Goal: Task Accomplishment & Management: Manage account settings

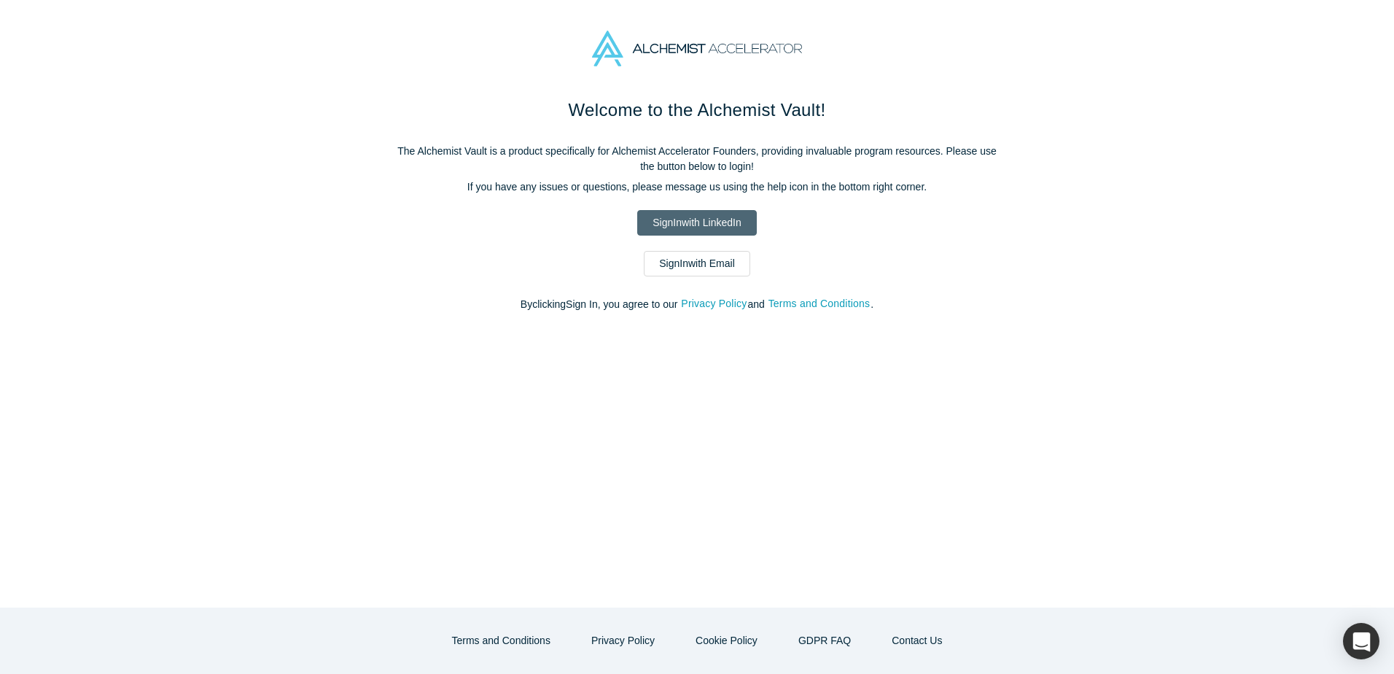
drag, startPoint x: 0, startPoint y: 0, endPoint x: 685, endPoint y: 220, distance: 719.1
click at [685, 220] on link "Sign In with LinkedIn" at bounding box center [696, 223] width 119 height 26
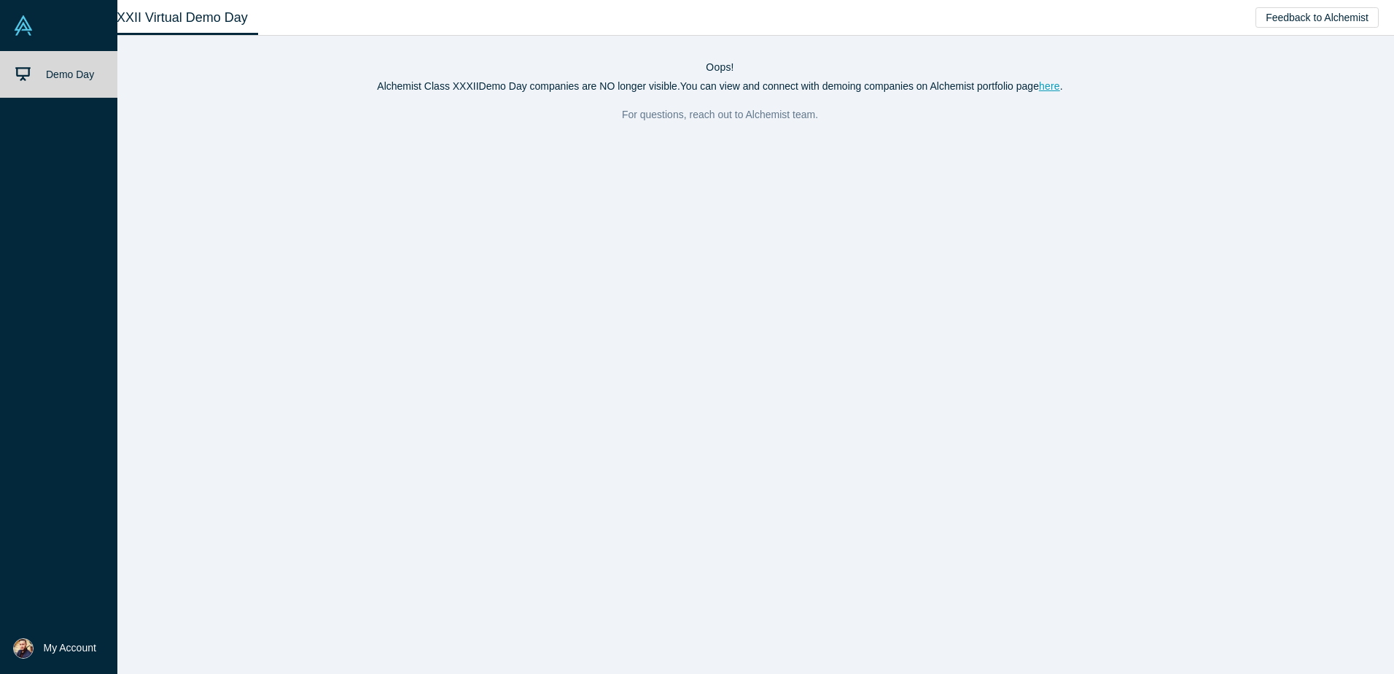
click at [24, 43] on link at bounding box center [58, 25] width 117 height 51
click at [28, 649] on img at bounding box center [23, 648] width 20 height 20
click at [116, 607] on link "My Profile" at bounding box center [120, 605] width 121 height 36
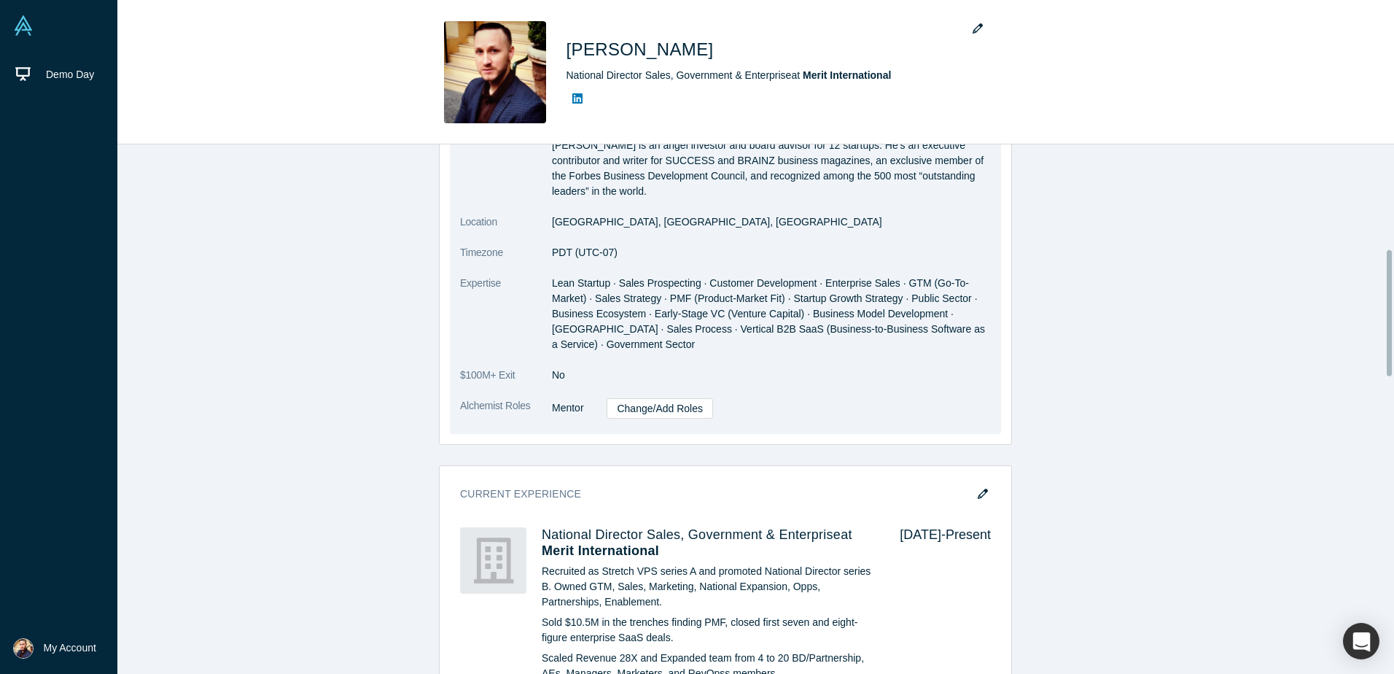
scroll to position [510, 0]
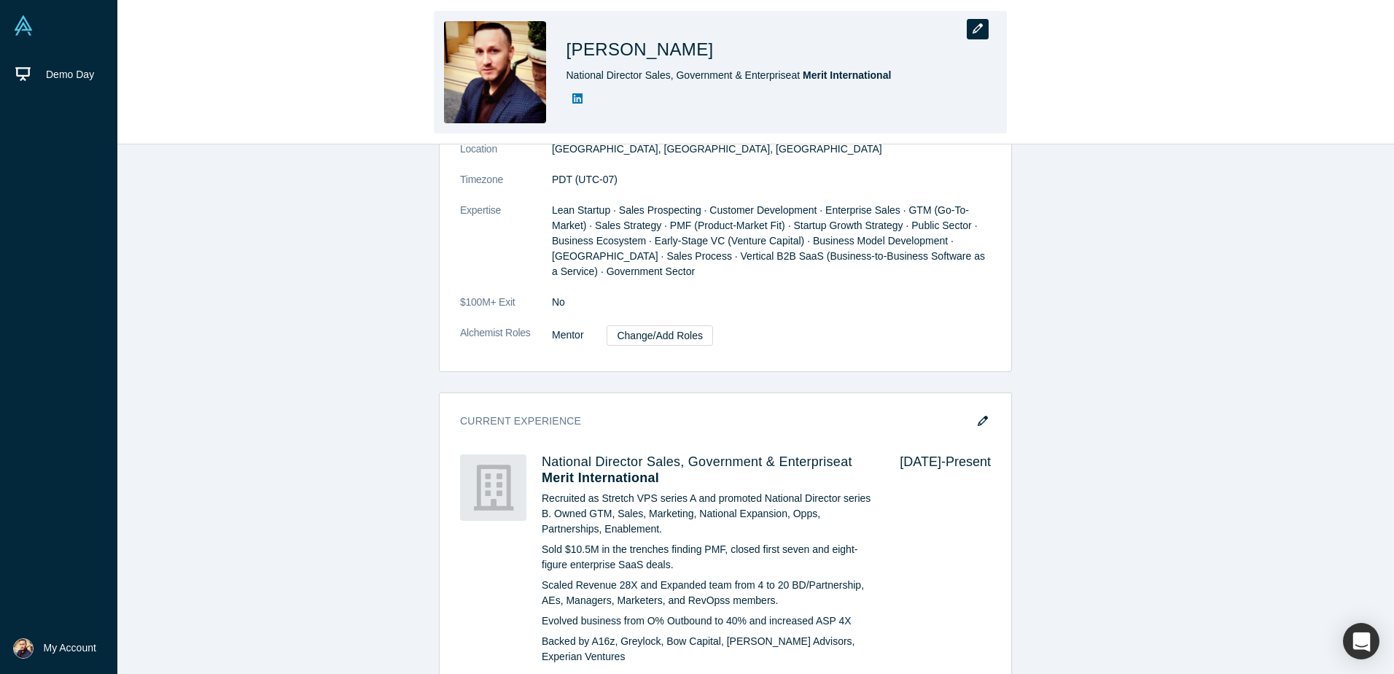
click at [986, 39] on button "button" at bounding box center [978, 29] width 22 height 20
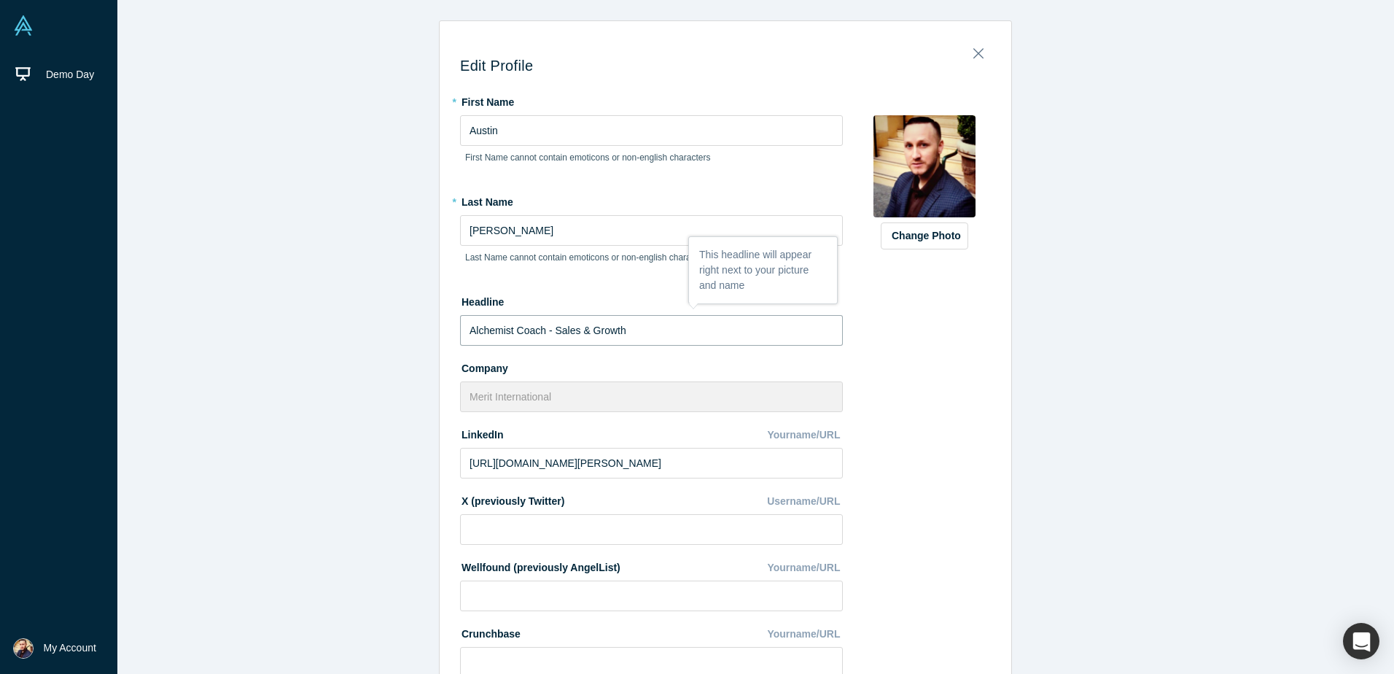
drag, startPoint x: 682, startPoint y: 333, endPoint x: 549, endPoint y: 327, distance: 132.9
click at [549, 327] on input "Alchemist Coach - Sales & Growth" at bounding box center [651, 330] width 383 height 31
drag, startPoint x: 669, startPoint y: 338, endPoint x: 634, endPoint y: 335, distance: 35.1
click at [628, 336] on input "Alchemist Coach - Defense and Federal Govcon" at bounding box center [651, 330] width 383 height 31
drag, startPoint x: 709, startPoint y: 332, endPoint x: 606, endPoint y: 331, distance: 102.8
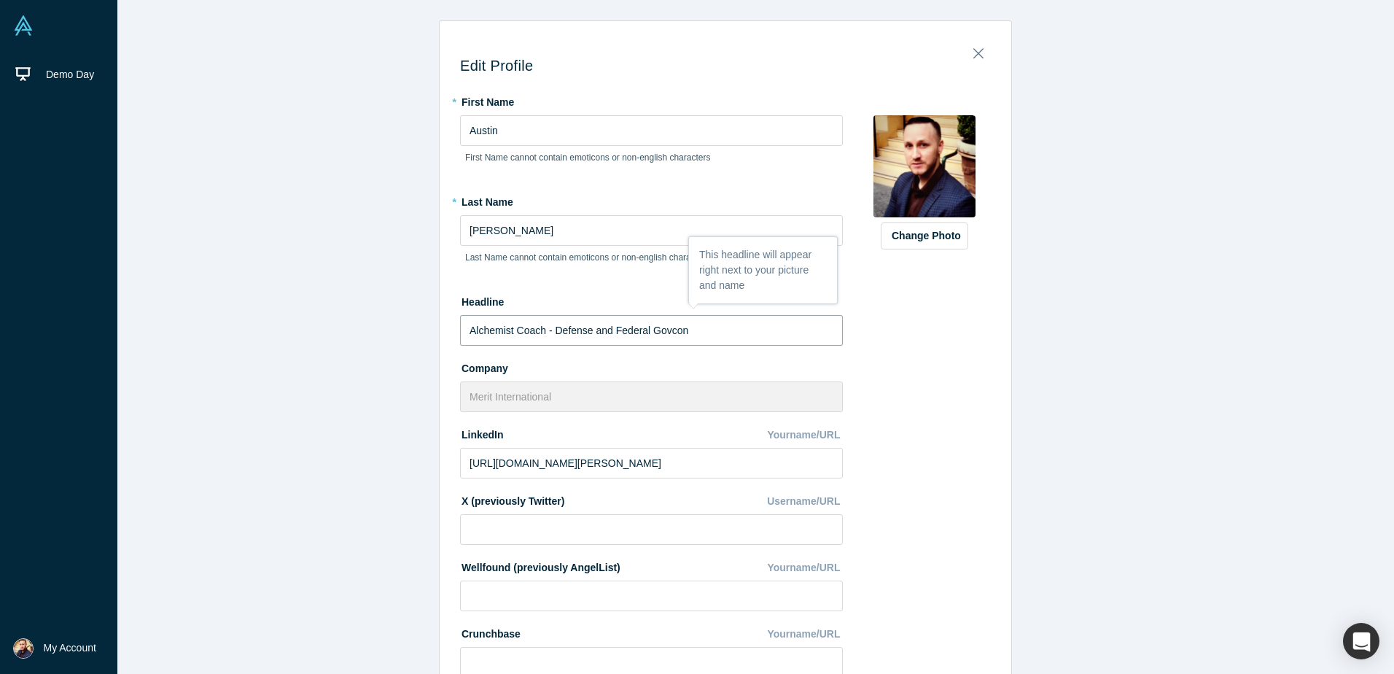
click at [606, 331] on input "Alchemist Coach - Defense and Federal Govcon" at bounding box center [651, 330] width 383 height 31
drag, startPoint x: 715, startPoint y: 328, endPoint x: 568, endPoint y: 338, distance: 147.6
click at [568, 338] on input "Alchemist Coach - Defense and Homeland Security" at bounding box center [651, 330] width 383 height 31
drag, startPoint x: 607, startPoint y: 327, endPoint x: 550, endPoint y: 322, distance: 57.1
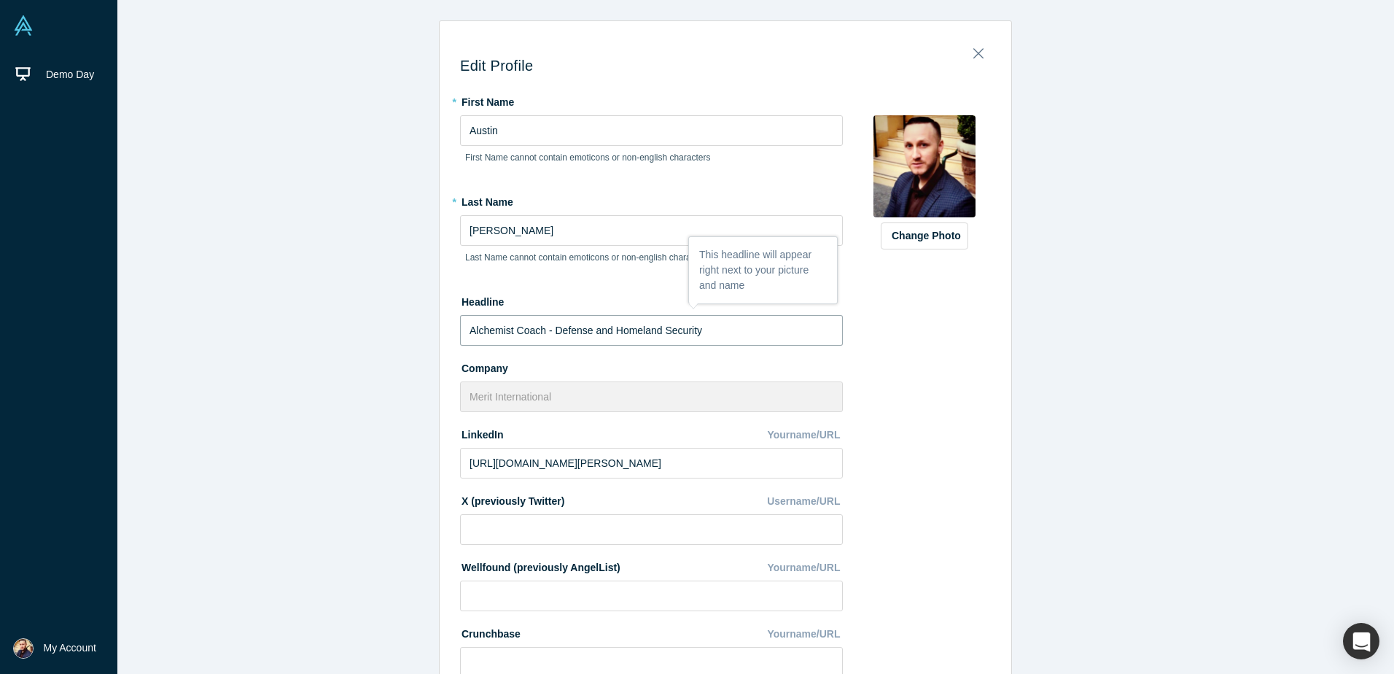
click at [550, 322] on input "Alchemist Coach - Defense and Homeland Security" at bounding box center [651, 330] width 383 height 31
click at [661, 338] on input "Alchemist Coach - Homeland Security" at bounding box center [651, 330] width 383 height 31
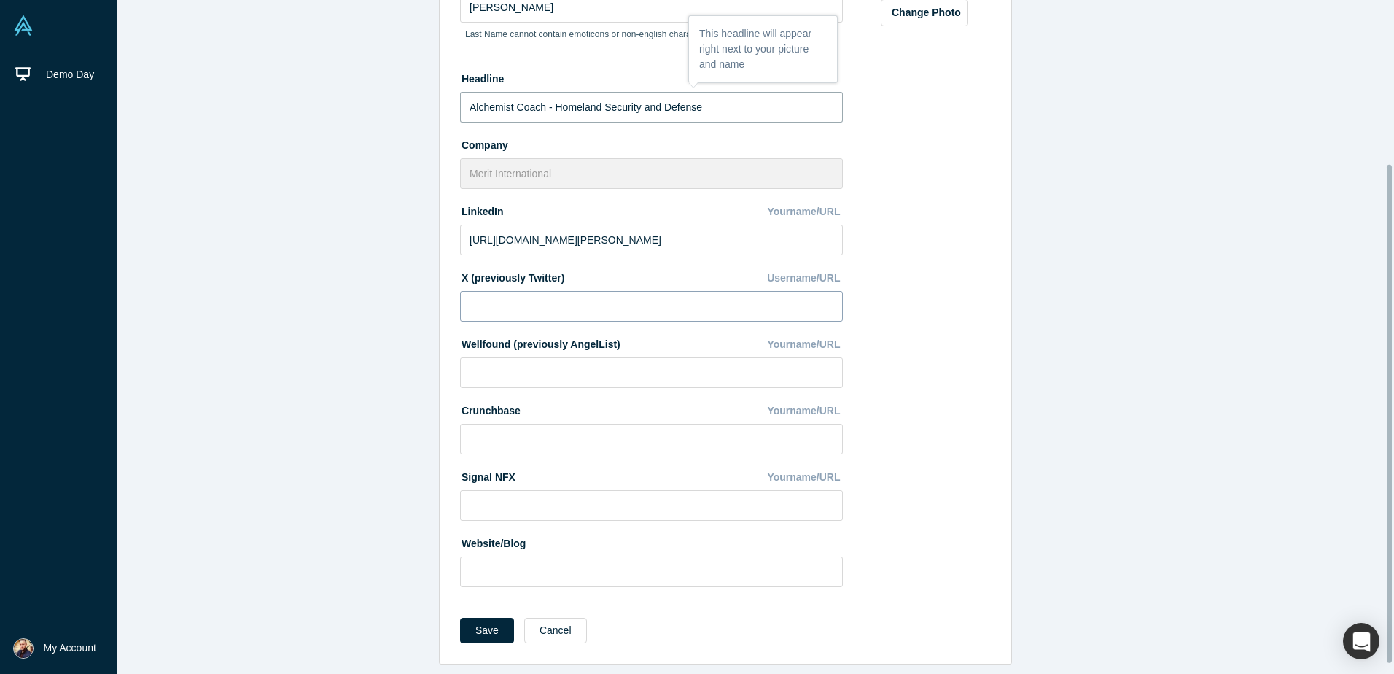
scroll to position [234, 0]
type input "Alchemist Coach - Homeland Security and Defense"
click at [499, 618] on button "Save" at bounding box center [487, 631] width 54 height 26
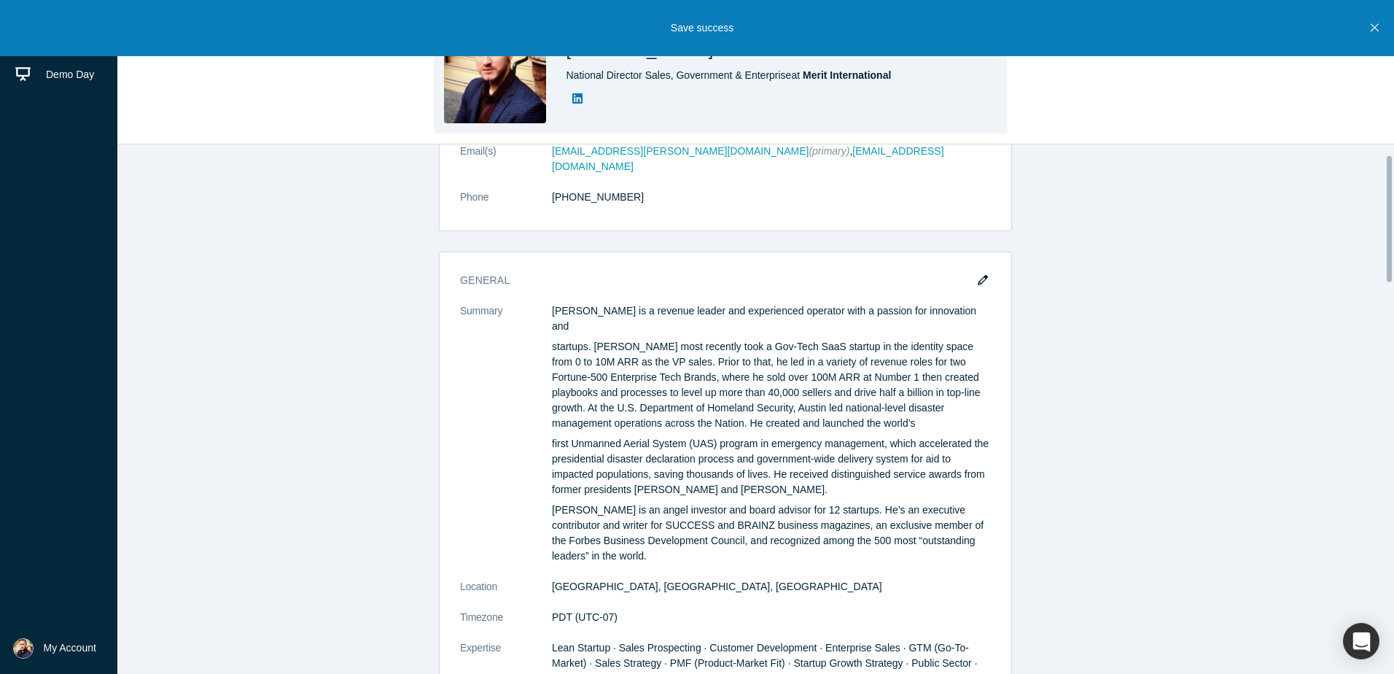
scroll to position [0, 0]
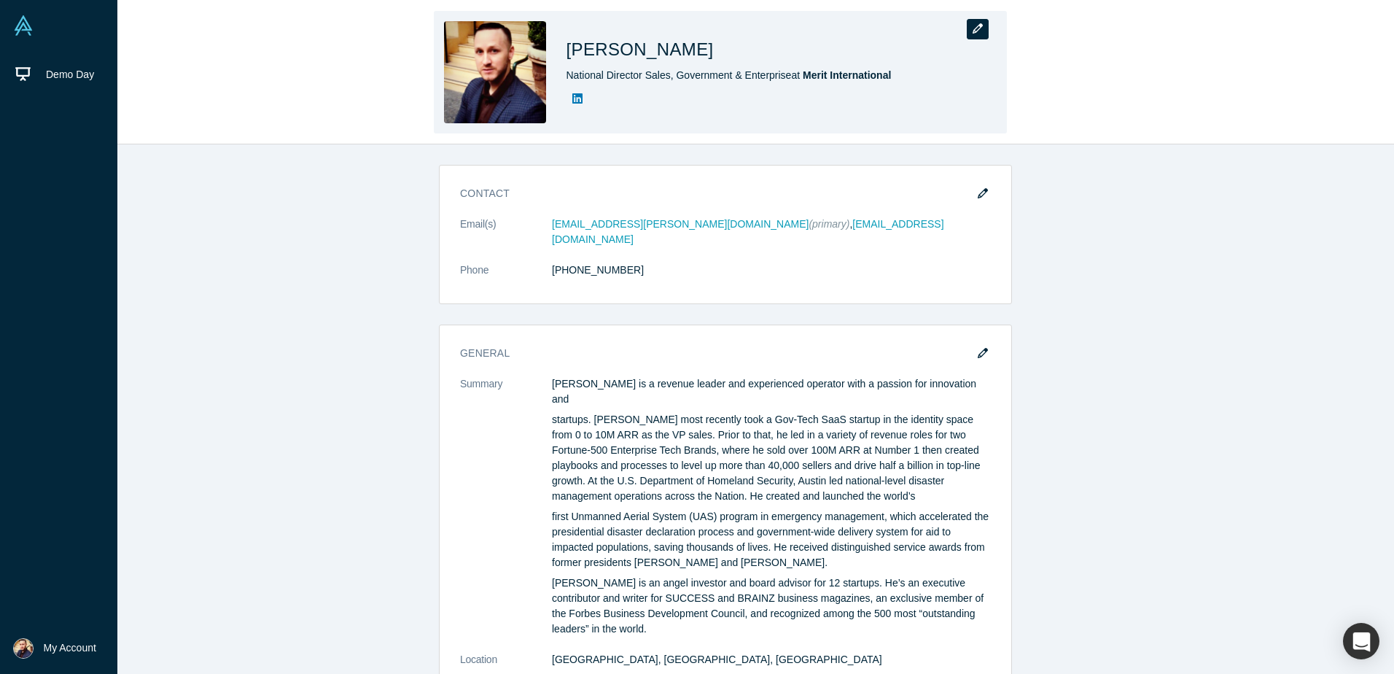
click at [974, 28] on icon "button" at bounding box center [978, 28] width 10 height 10
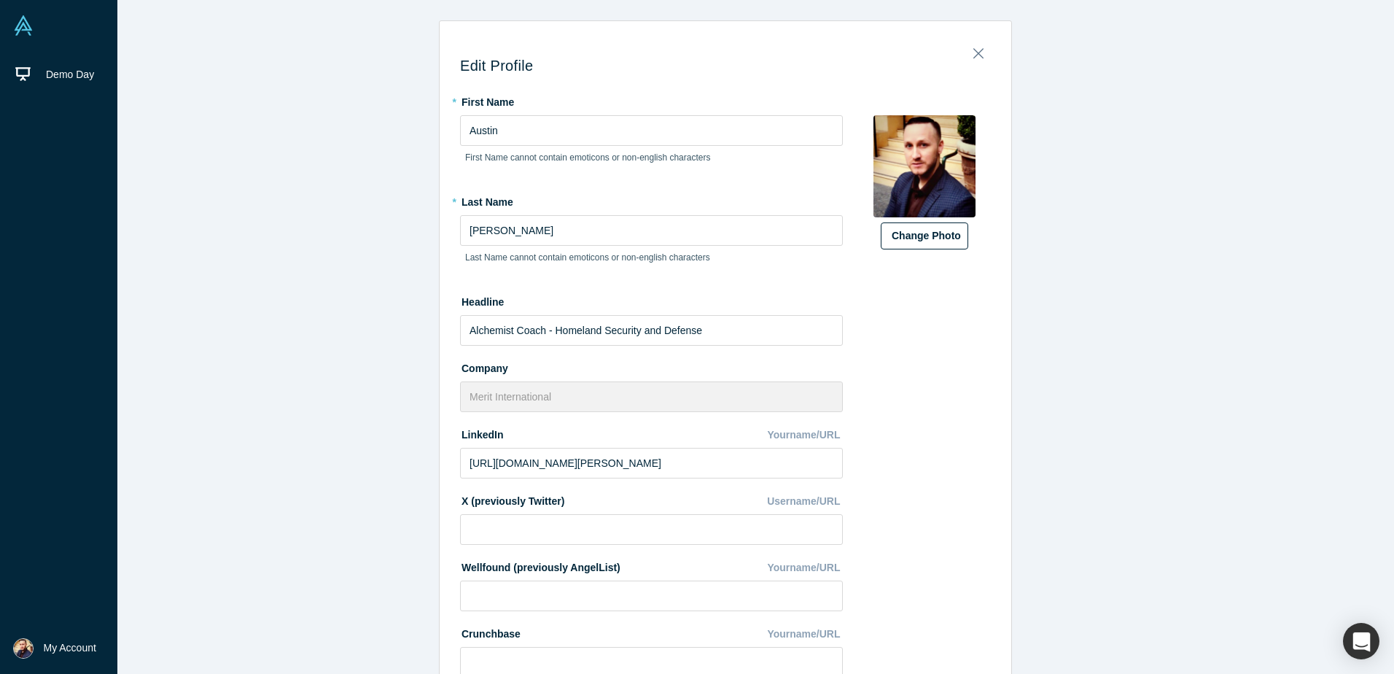
click at [887, 238] on button "Change Photo" at bounding box center [924, 235] width 87 height 27
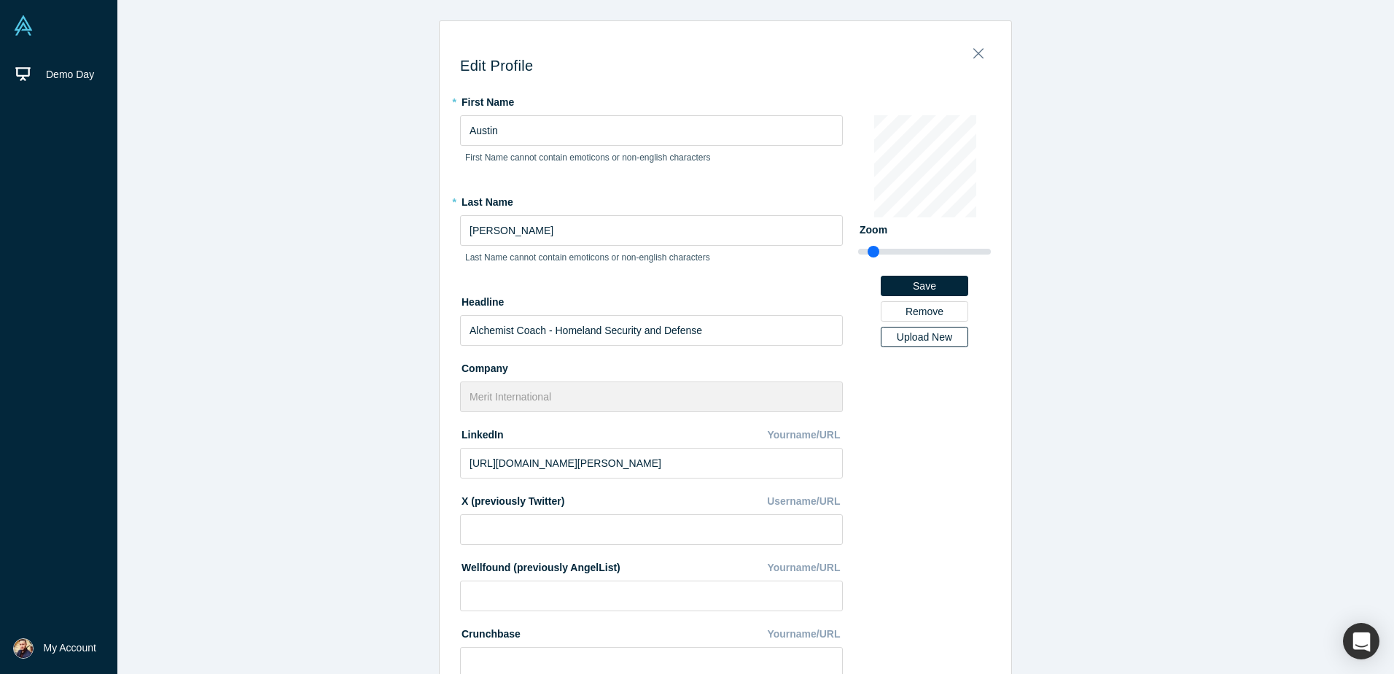
click at [922, 338] on div "Upload New" at bounding box center [924, 337] width 67 height 10
click at [0, 0] on input "Upload New" at bounding box center [0, 0] width 0 height 0
drag, startPoint x: 867, startPoint y: 249, endPoint x: 883, endPoint y: 247, distance: 16.2
type input "1.41"
click at [883, 247] on input "range" at bounding box center [924, 251] width 133 height 17
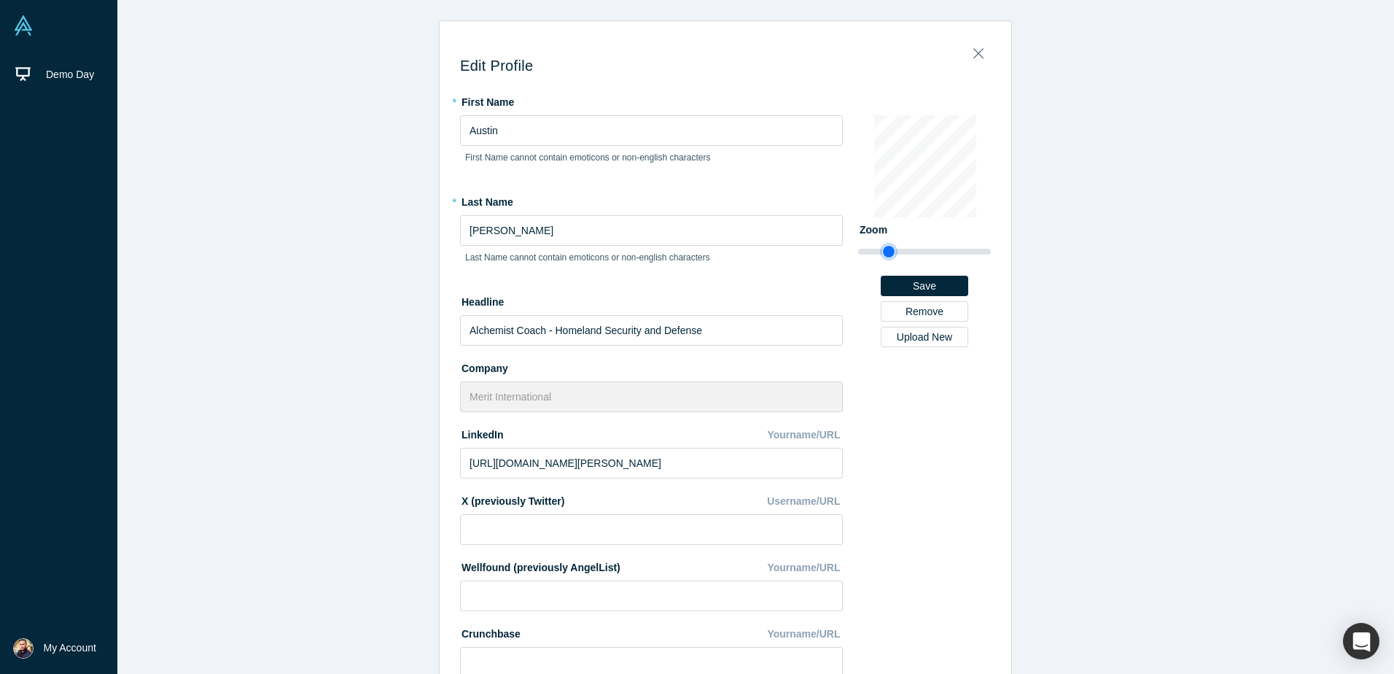
click at [823, 176] on div "* First Name [PERSON_NAME] First Name cannot contain emoticons or non-english c…" at bounding box center [725, 460] width 531 height 741
click at [897, 281] on button "Save" at bounding box center [924, 286] width 87 height 20
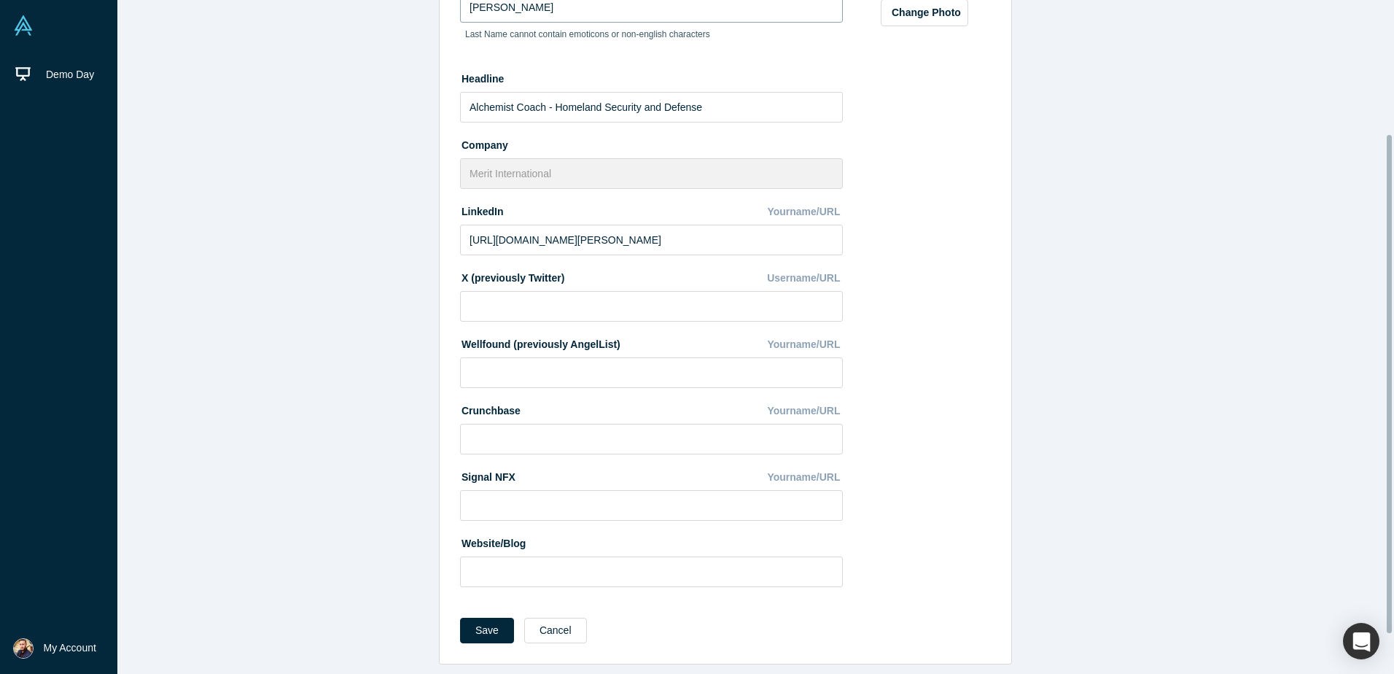
scroll to position [234, 0]
click at [486, 623] on button "Save" at bounding box center [487, 631] width 54 height 26
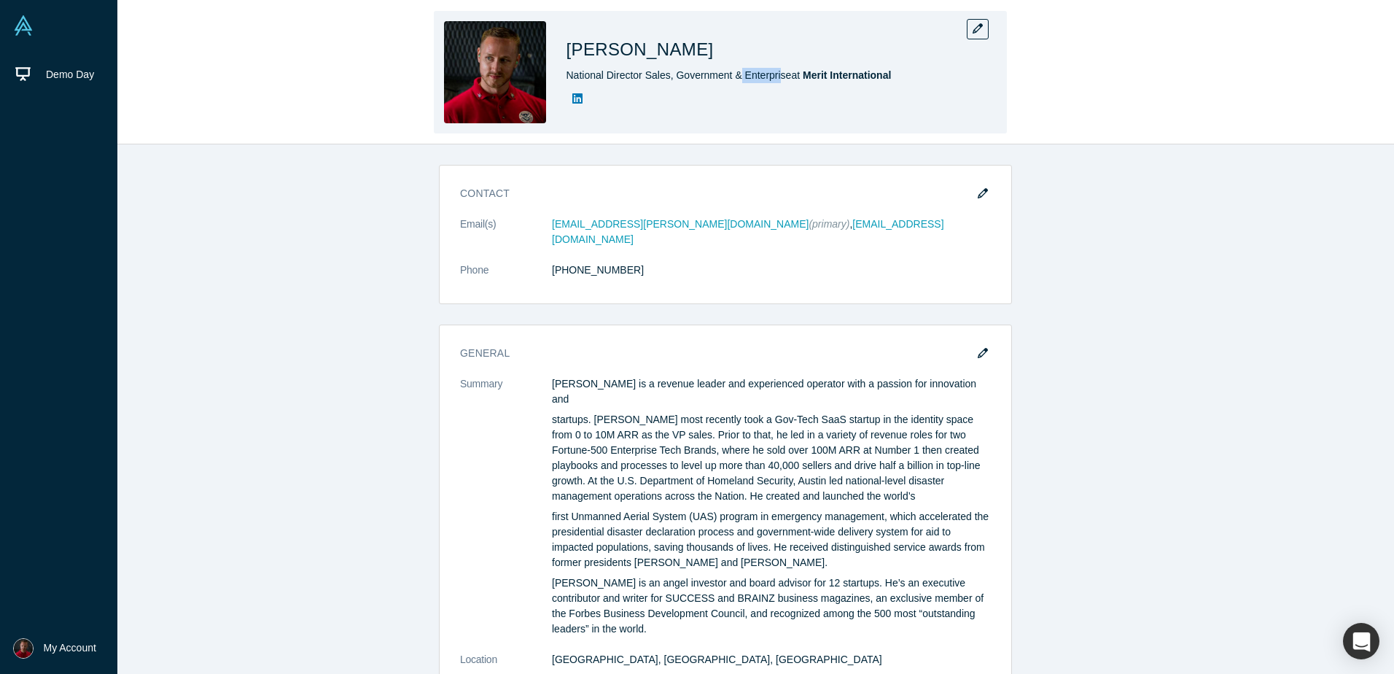
drag, startPoint x: 779, startPoint y: 72, endPoint x: 741, endPoint y: 78, distance: 39.1
click at [741, 78] on span "National Director Sales, Government & Enterprise at Merit International" at bounding box center [728, 75] width 325 height 12
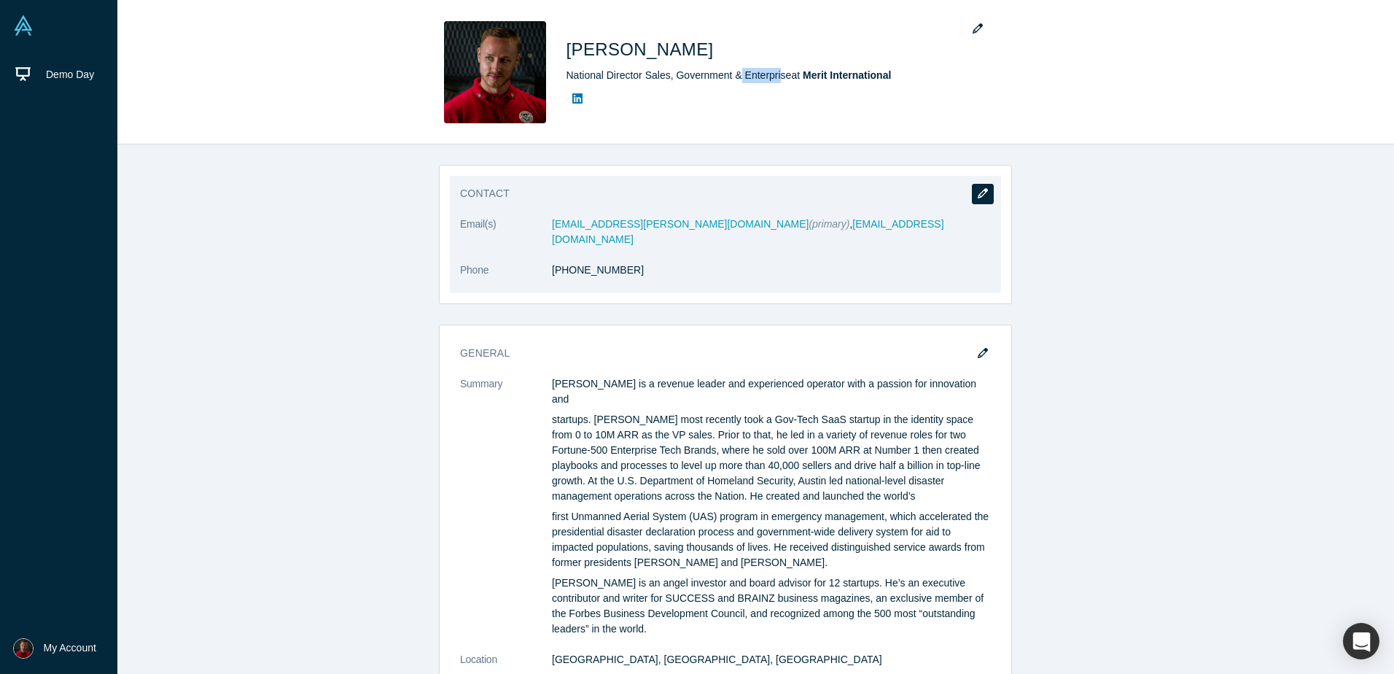
click at [972, 199] on button "button" at bounding box center [983, 194] width 22 height 20
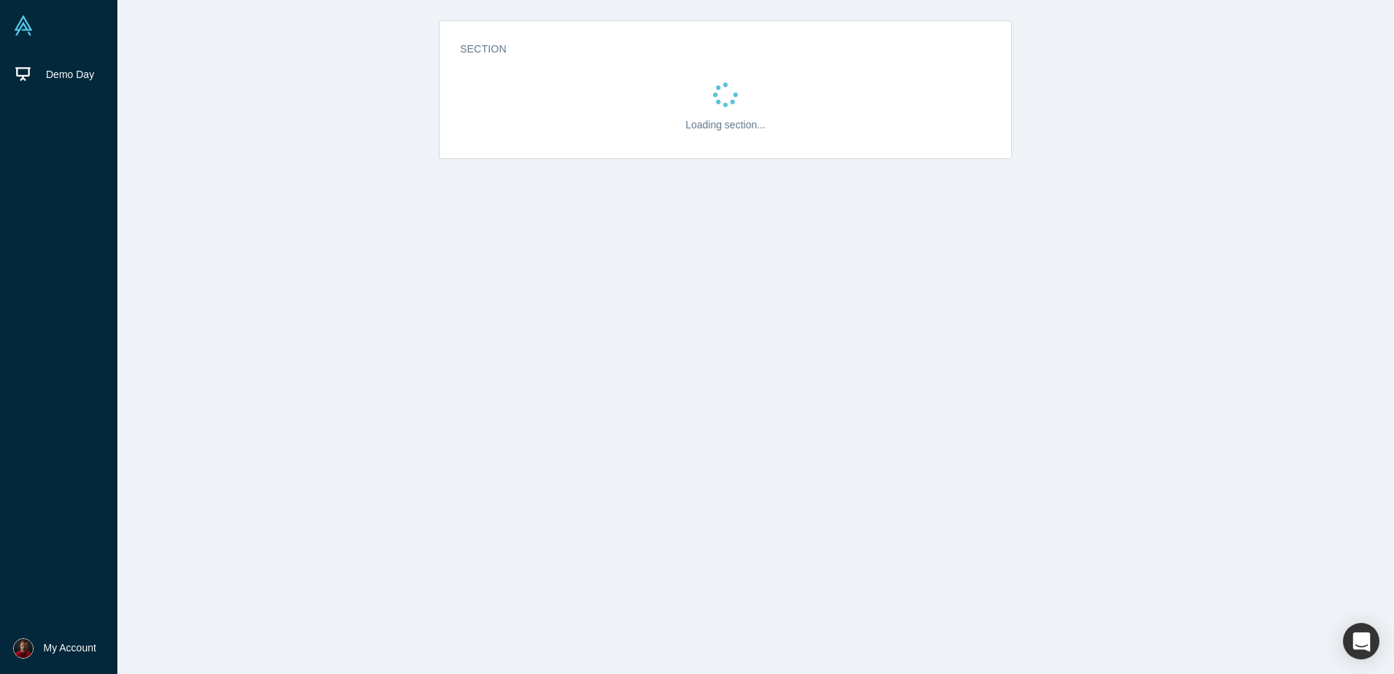
select select "US"
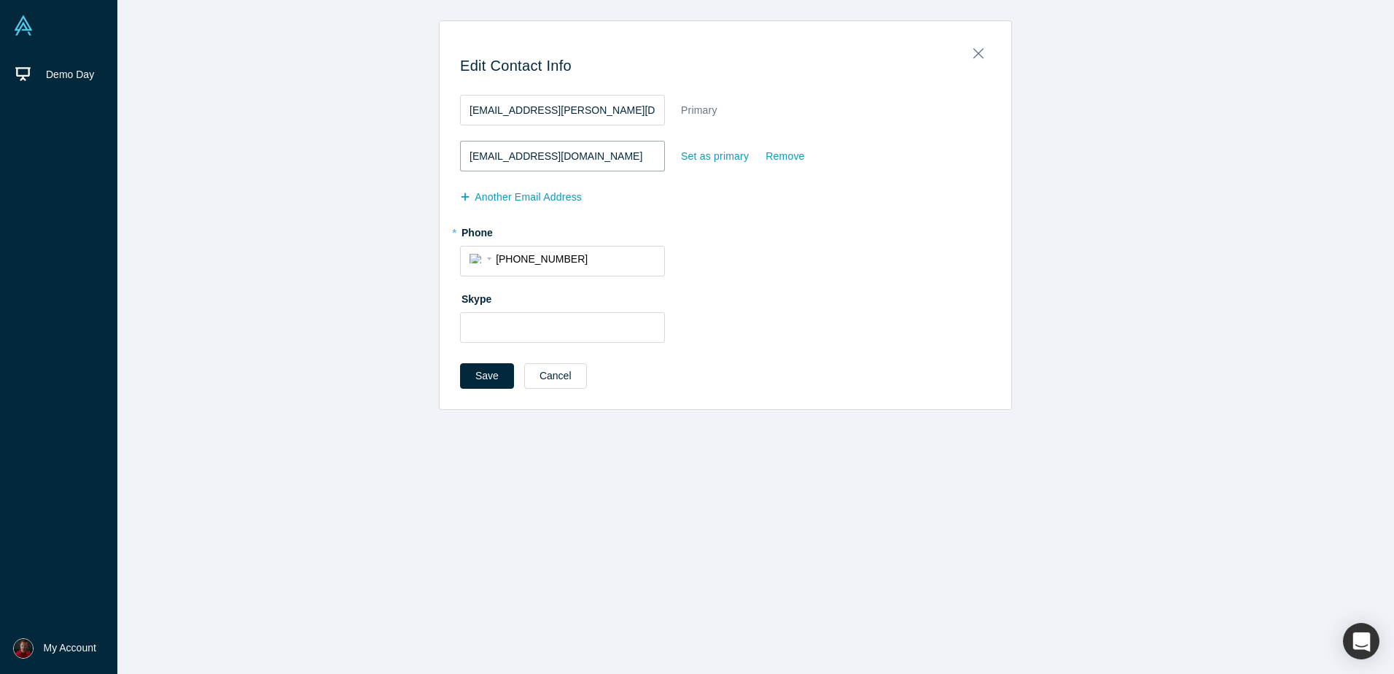
drag, startPoint x: 616, startPoint y: 162, endPoint x: 630, endPoint y: 159, distance: 14.2
click at [630, 159] on input "[EMAIL_ADDRESS][DOMAIN_NAME]" at bounding box center [562, 156] width 205 height 31
click at [564, 380] on button "Cancel" at bounding box center [555, 376] width 63 height 26
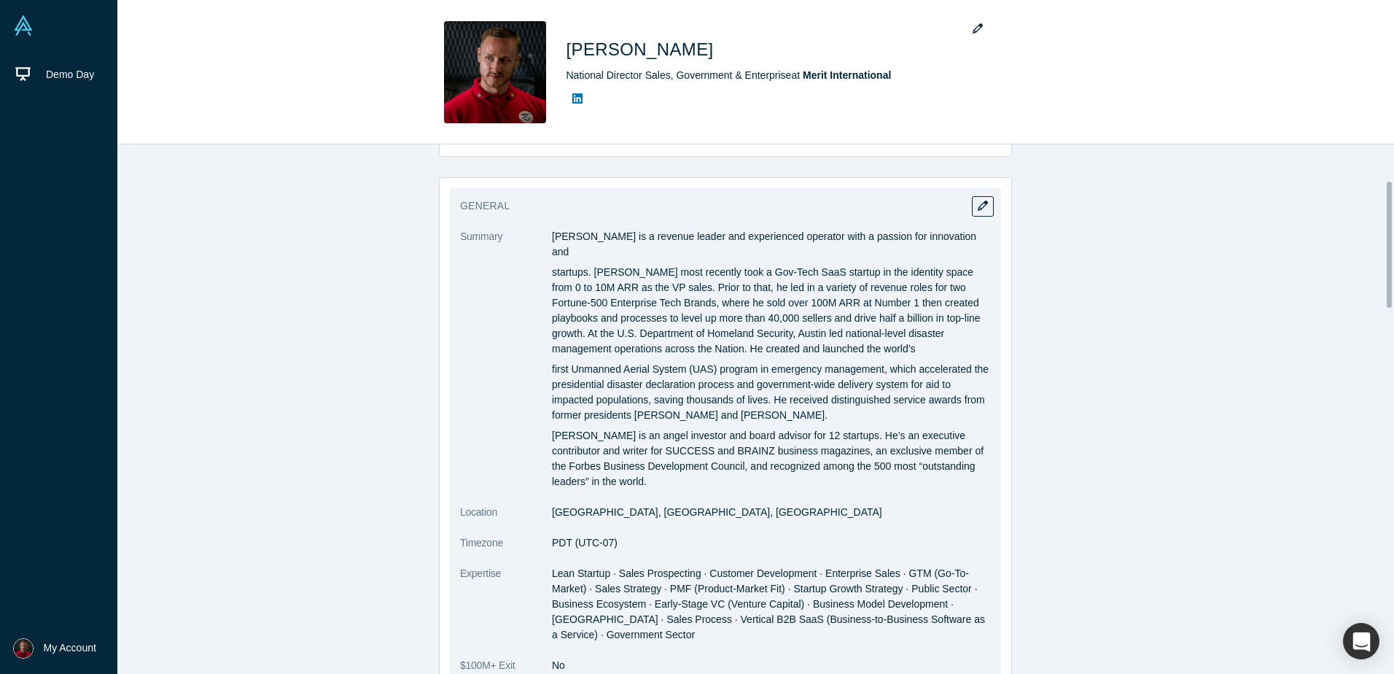
scroll to position [219, 0]
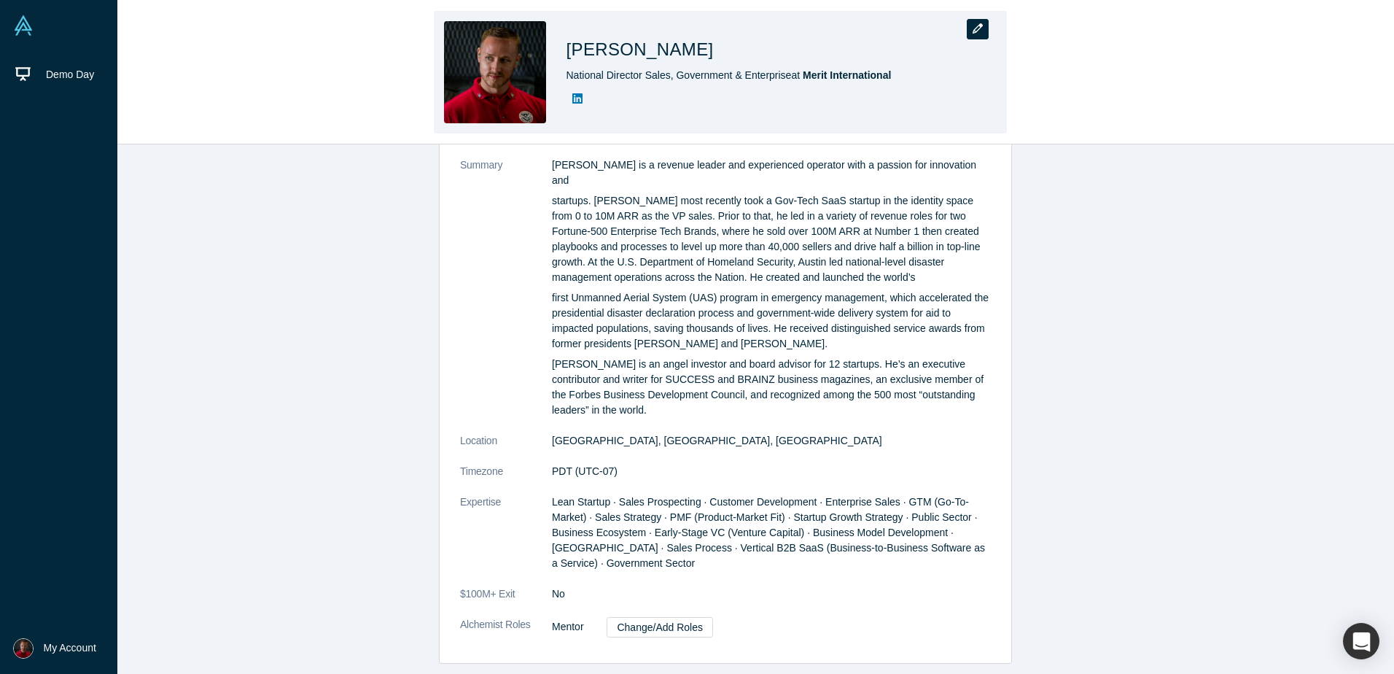
click at [985, 28] on button "button" at bounding box center [978, 29] width 22 height 20
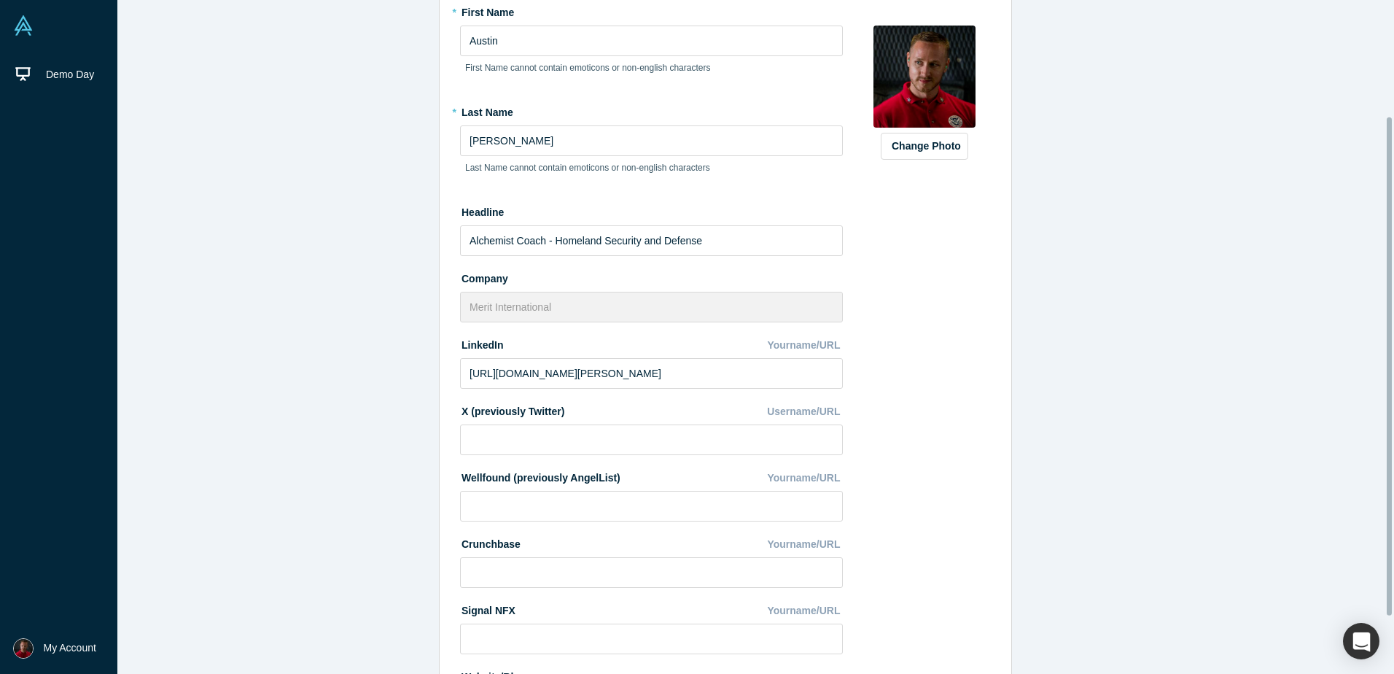
scroll to position [234, 0]
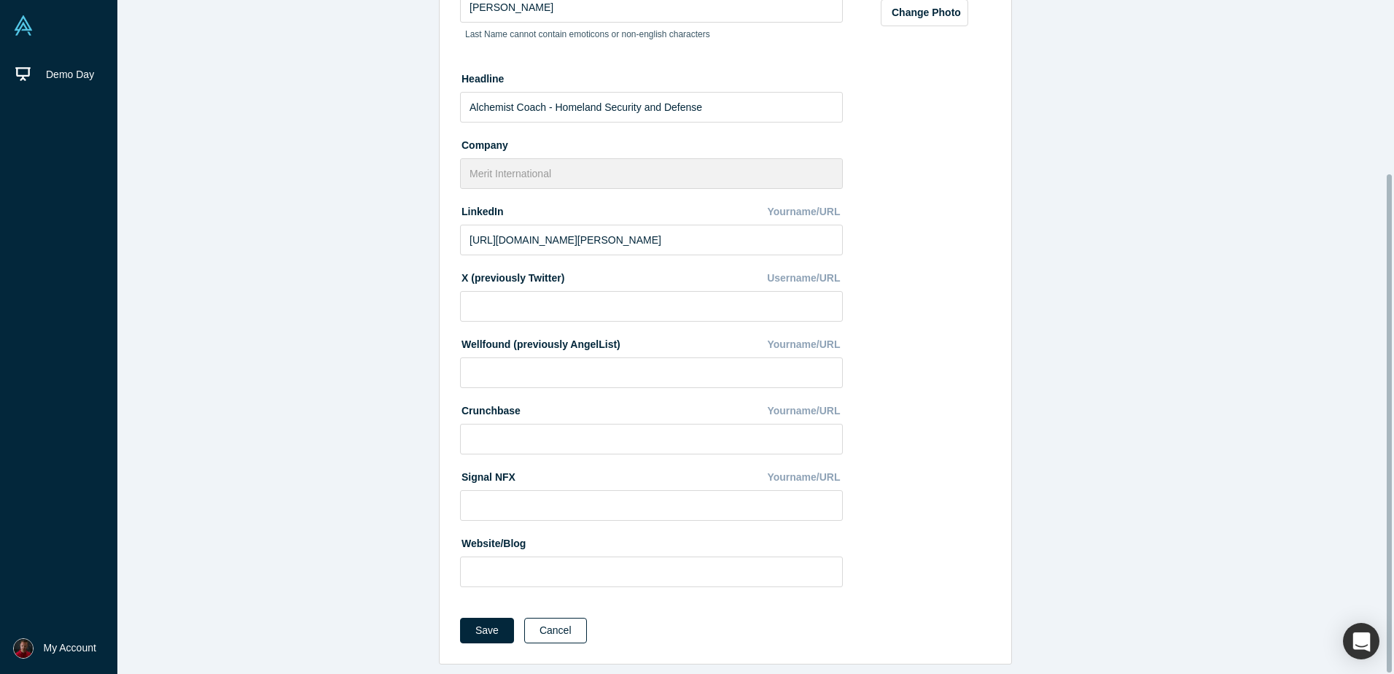
click at [555, 622] on button "Cancel" at bounding box center [555, 631] width 63 height 26
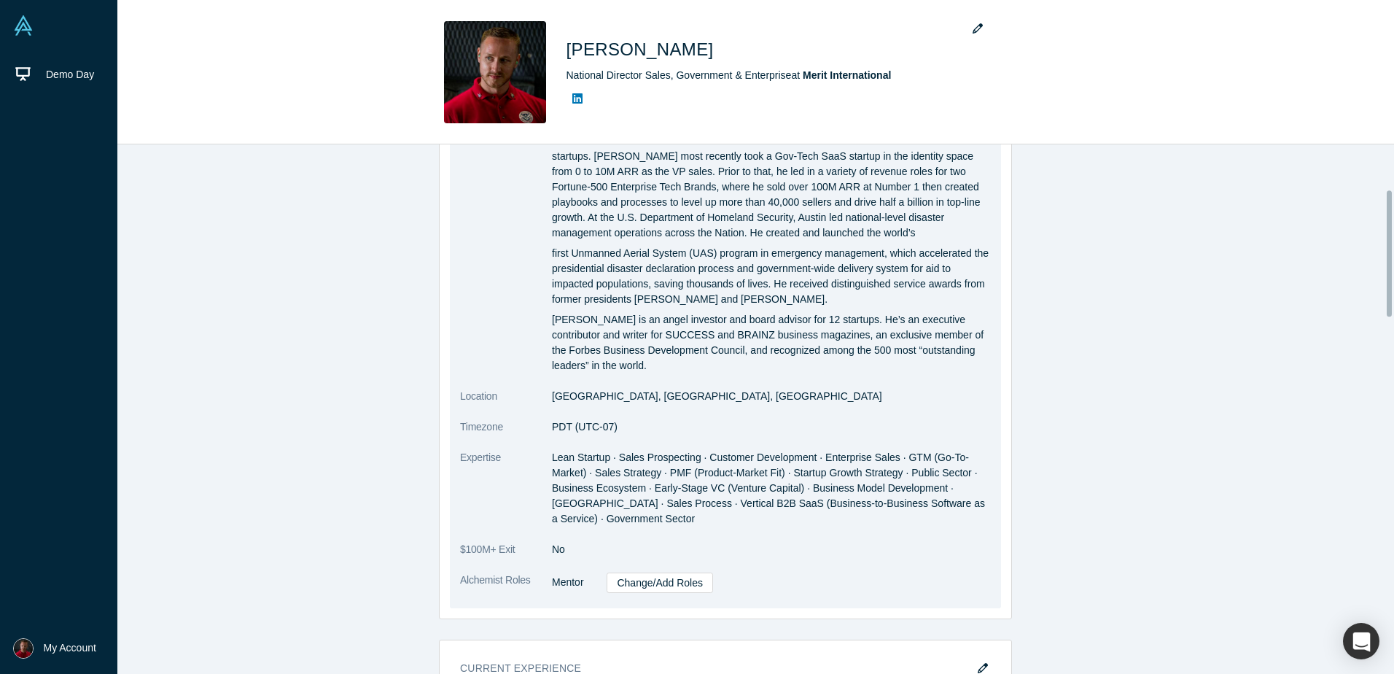
scroll to position [292, 0]
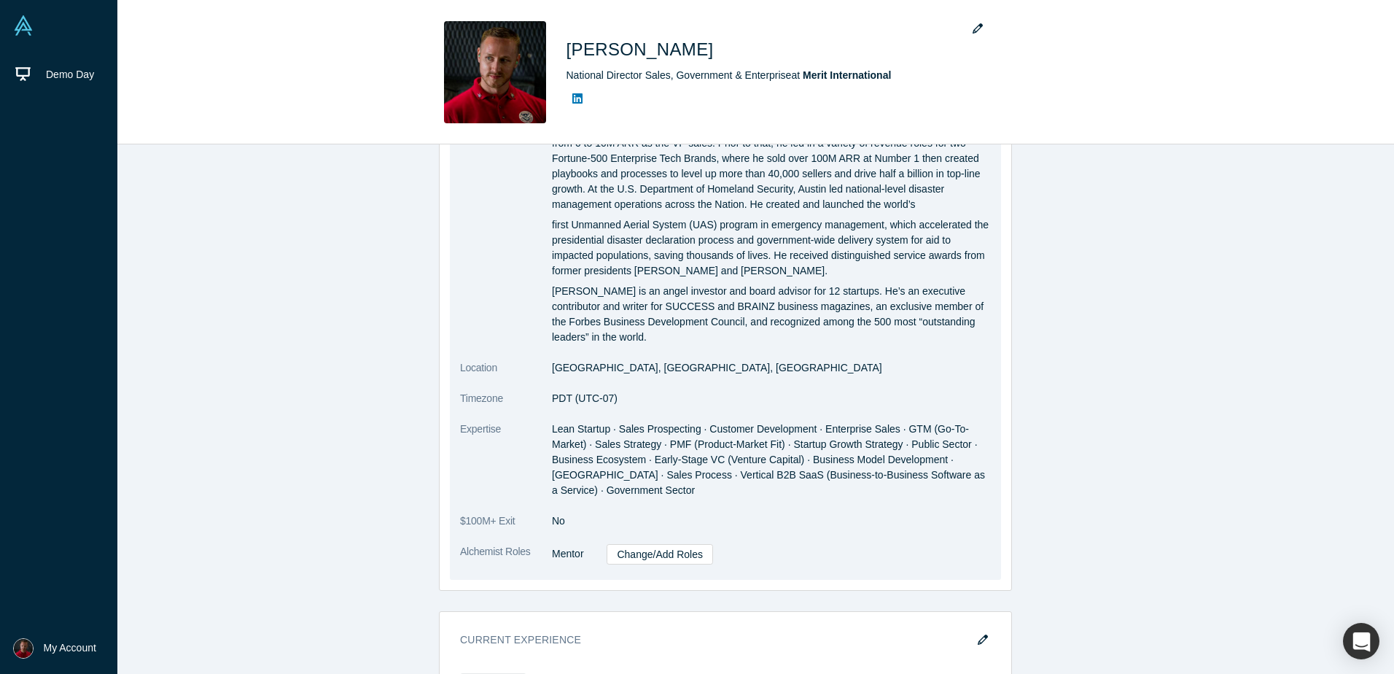
drag, startPoint x: 684, startPoint y: 448, endPoint x: 666, endPoint y: 382, distance: 68.8
click at [666, 421] on dd "Lean Startup · Sales Prospecting · Customer Development · Enterprise Sales · GT…" at bounding box center [771, 459] width 439 height 77
drag, startPoint x: 666, startPoint y: 382, endPoint x: 655, endPoint y: 465, distance: 83.8
click at [655, 465] on dl "Summary [PERSON_NAME] is a revenue leader and experienced operator with a passi…" at bounding box center [725, 332] width 531 height 495
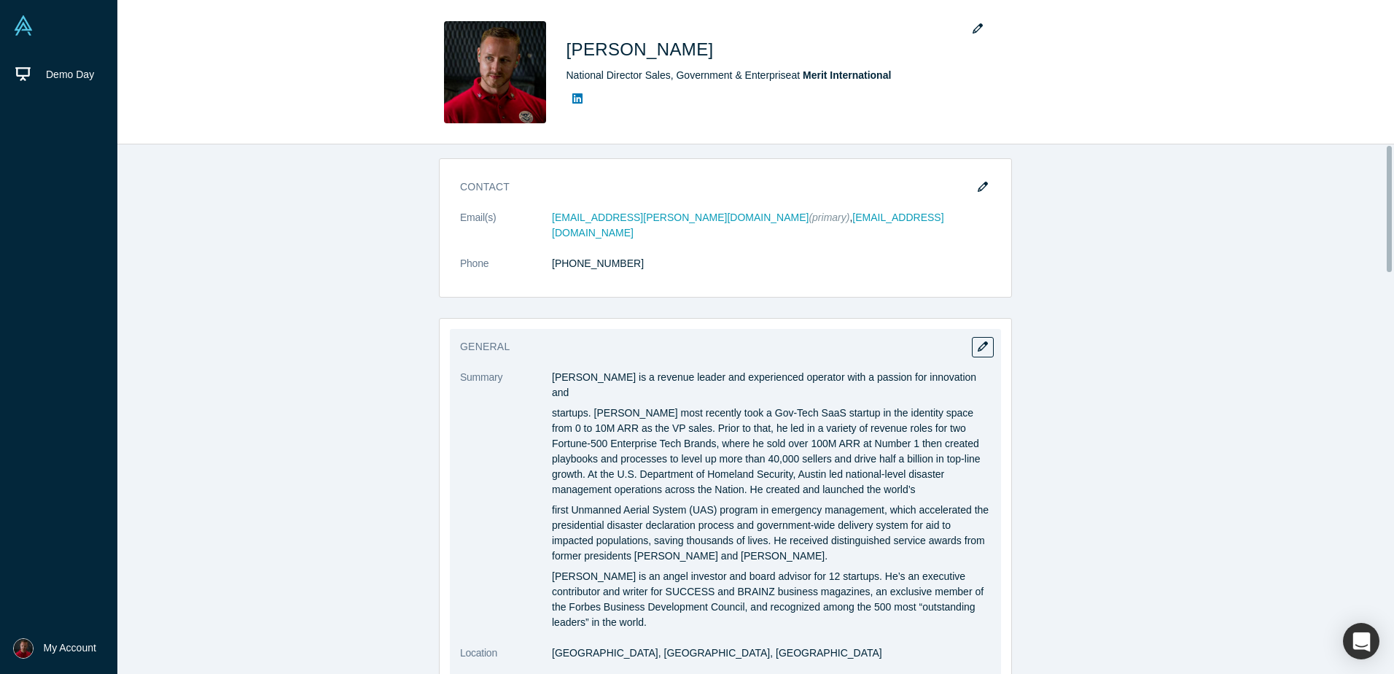
scroll to position [0, 0]
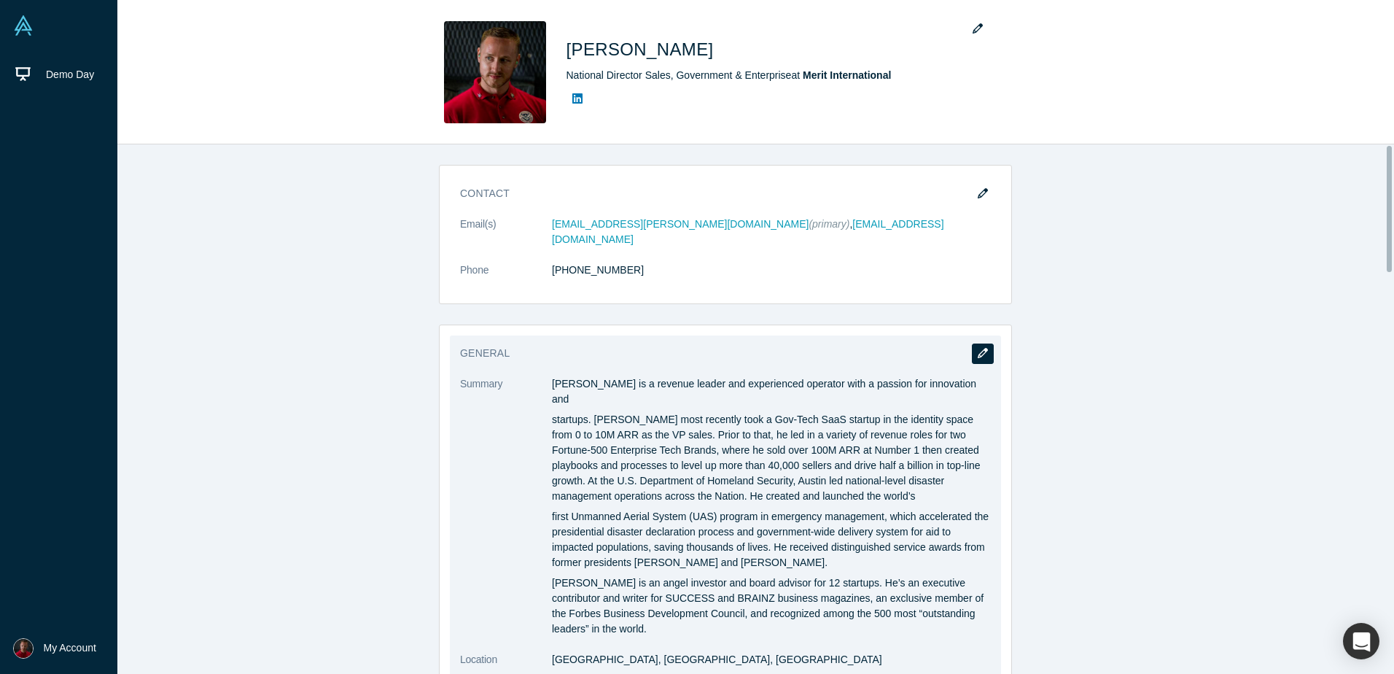
click at [980, 348] on icon "button" at bounding box center [983, 353] width 10 height 10
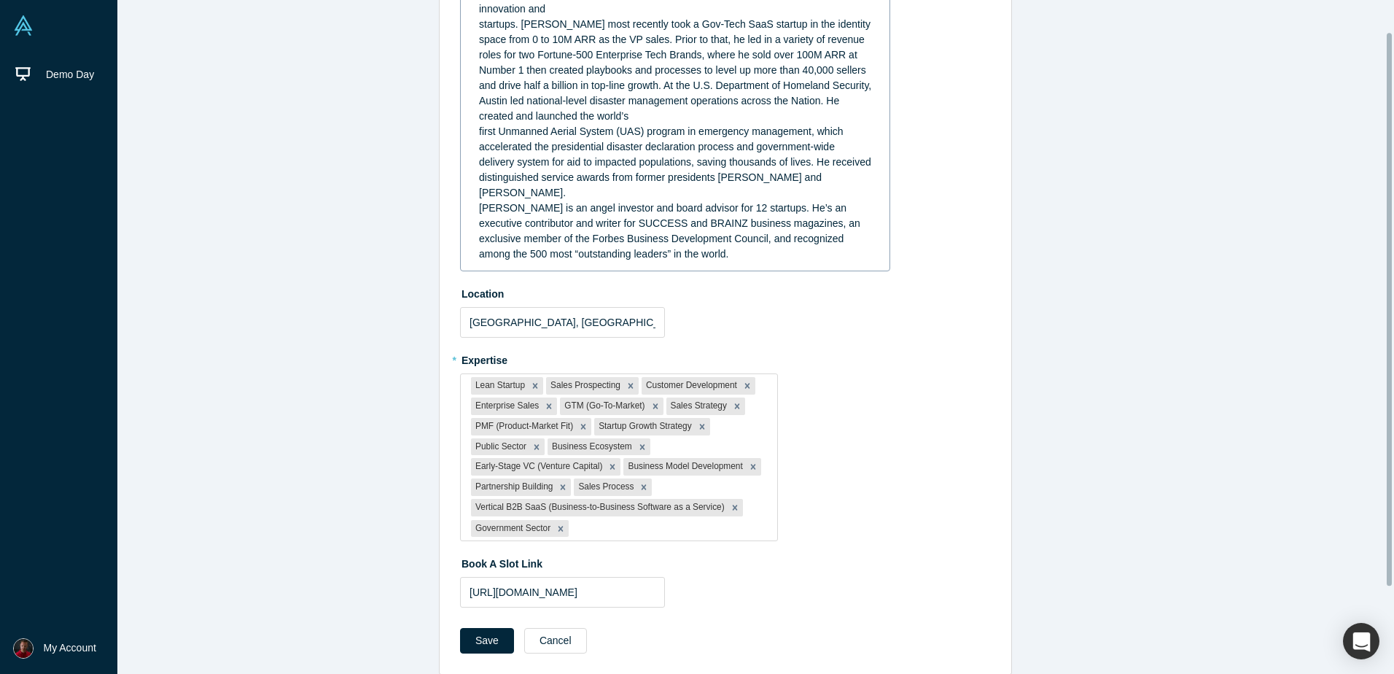
scroll to position [144, 0]
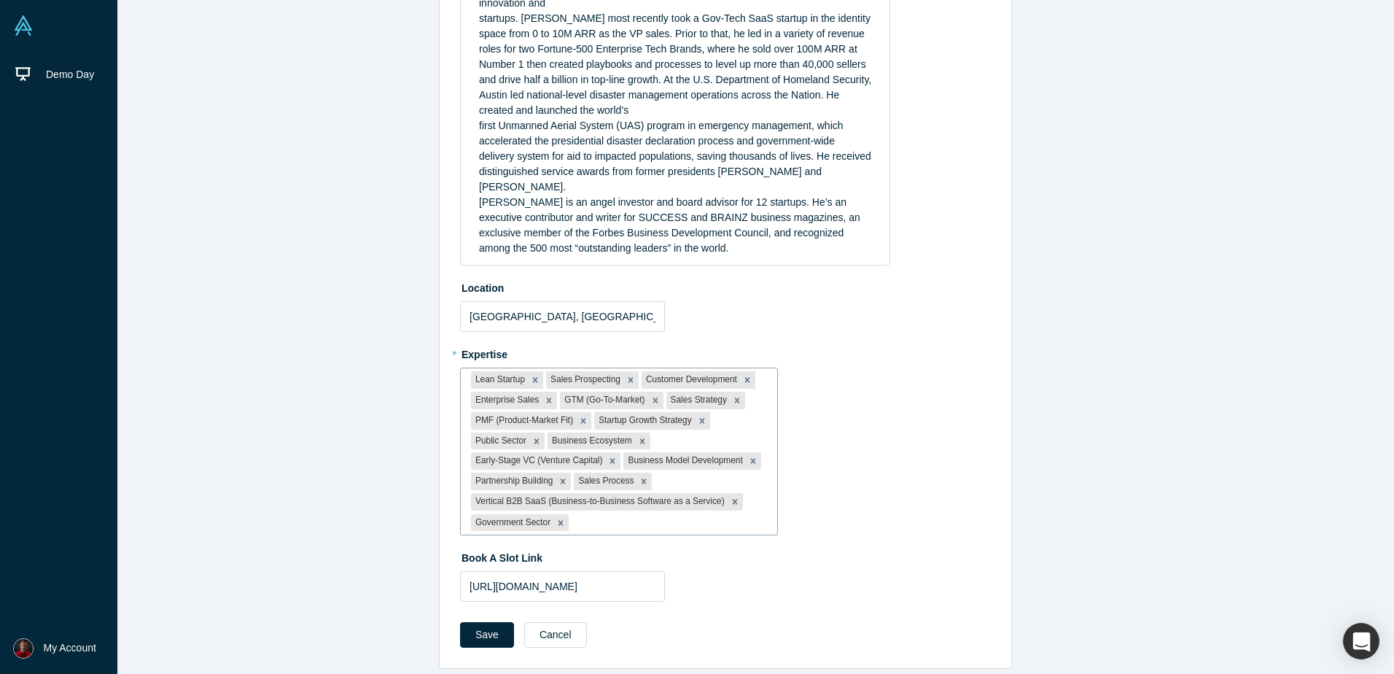
click at [667, 513] on div at bounding box center [669, 522] width 195 height 18
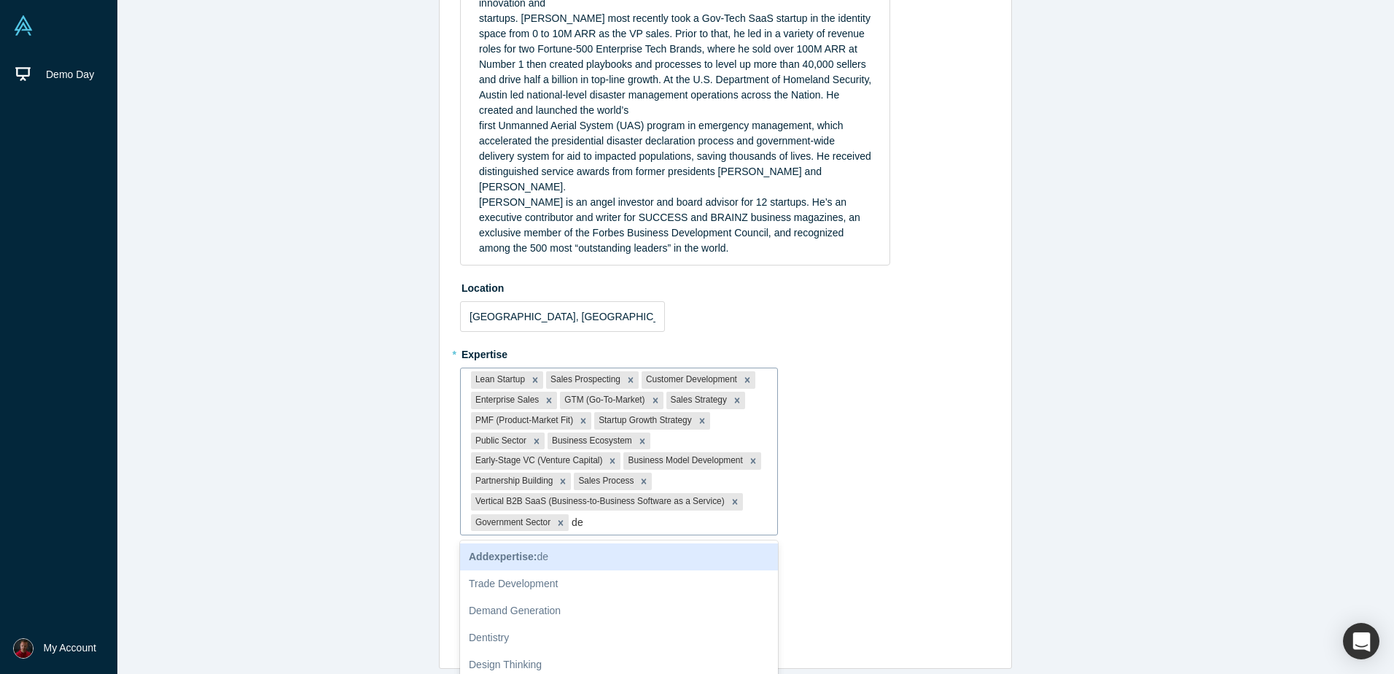
type input "def"
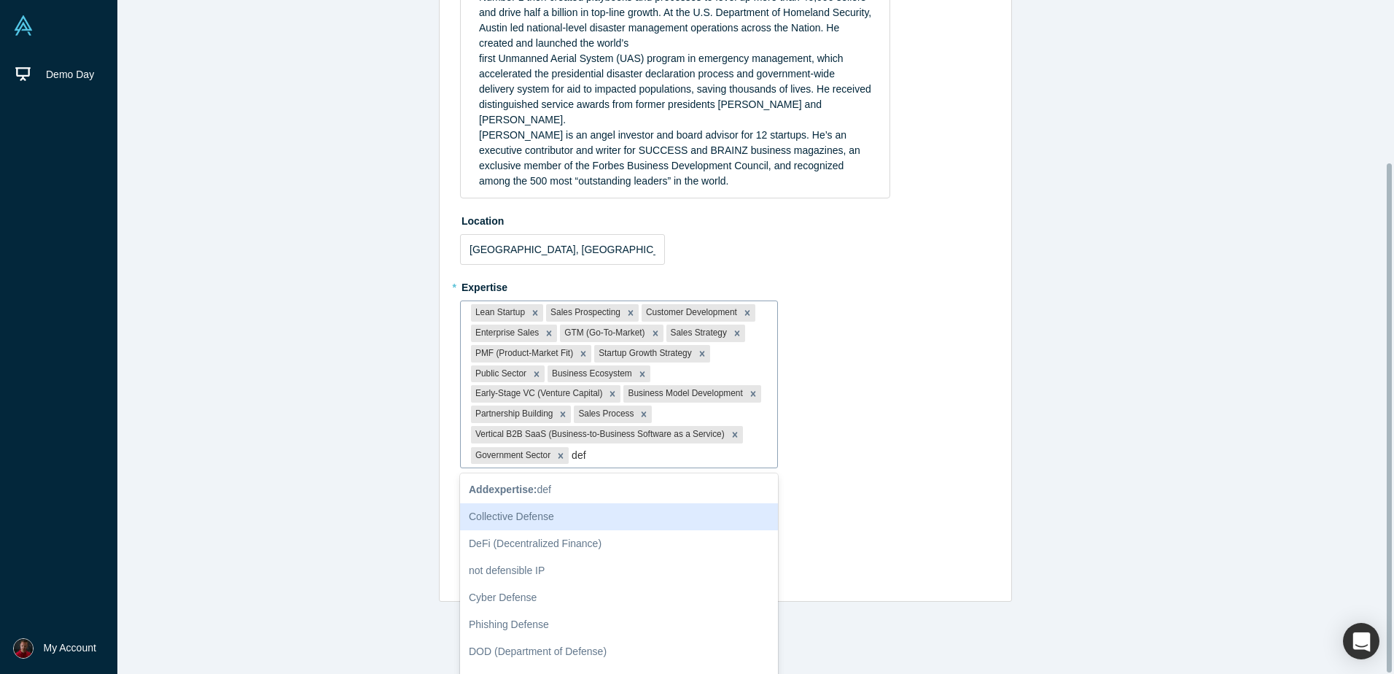
scroll to position [214, 0]
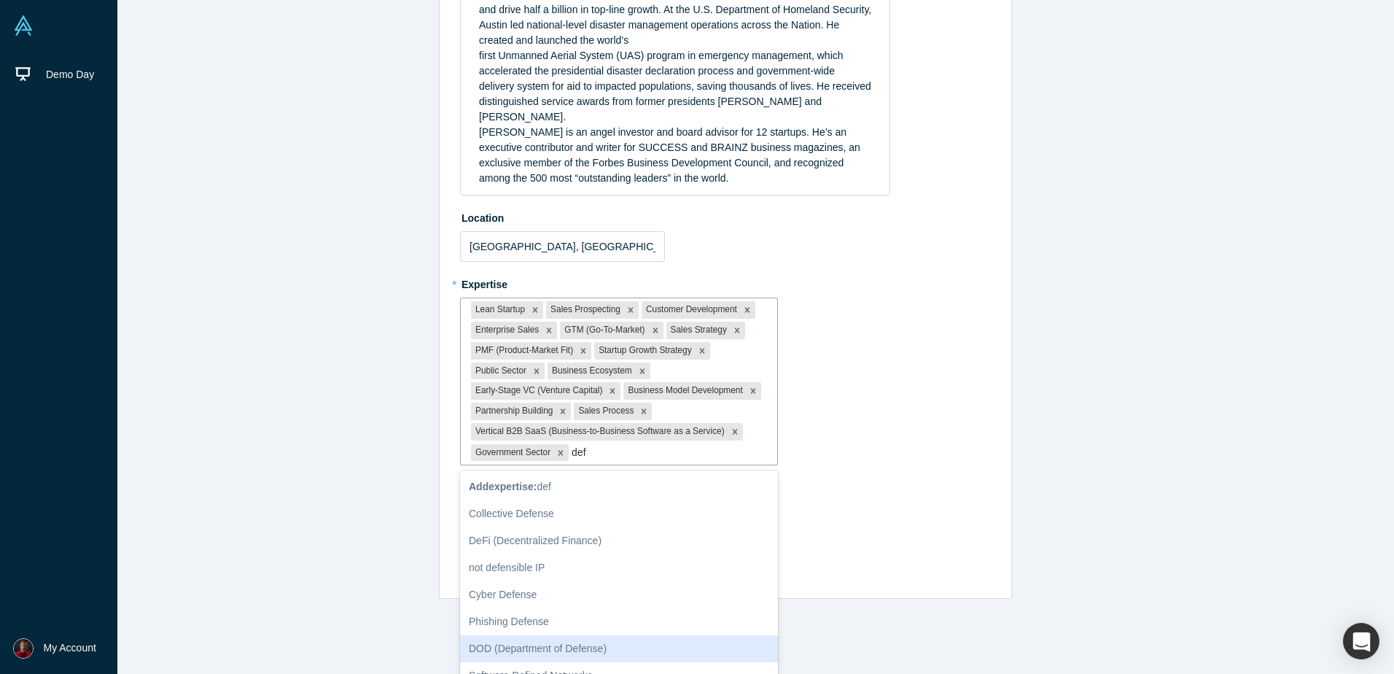
click at [539, 635] on div "DOD (Department of Defense)" at bounding box center [619, 648] width 318 height 27
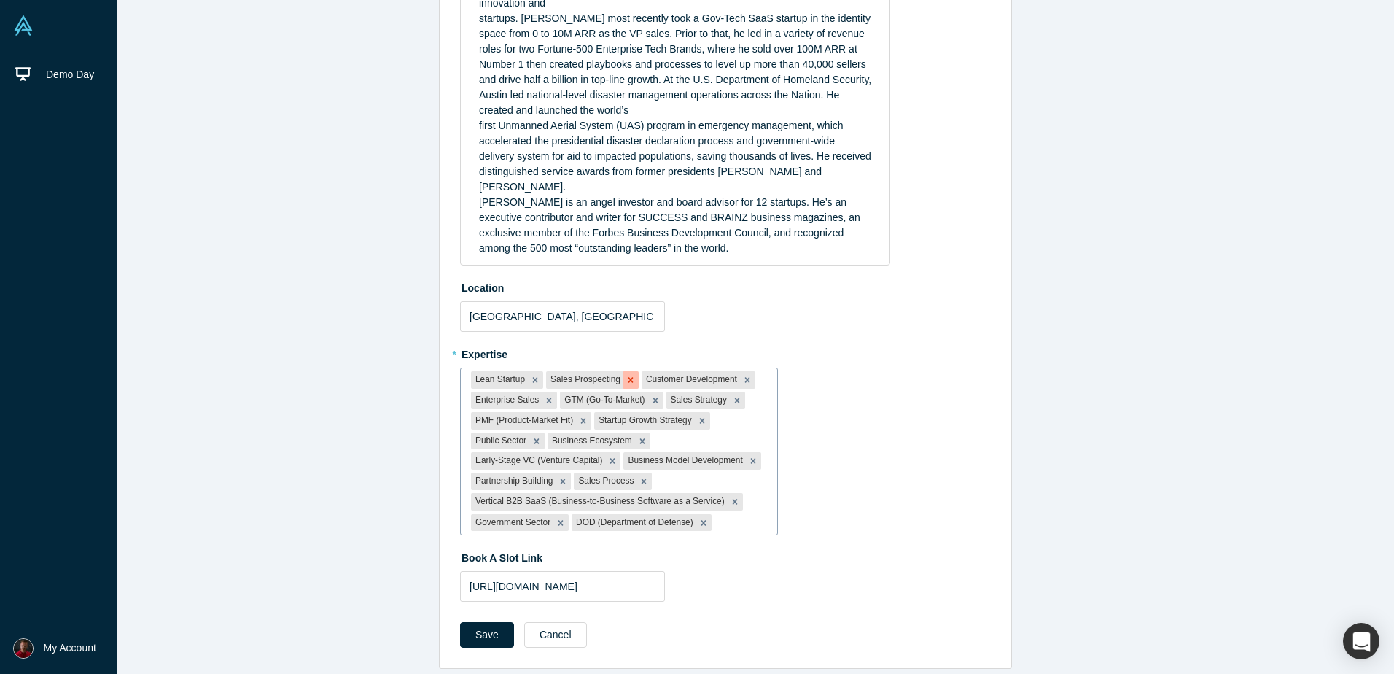
click at [626, 375] on icon "Remove Sales Prospecting" at bounding box center [631, 380] width 10 height 10
click at [736, 375] on icon "Remove Enterprise Sales" at bounding box center [741, 380] width 10 height 10
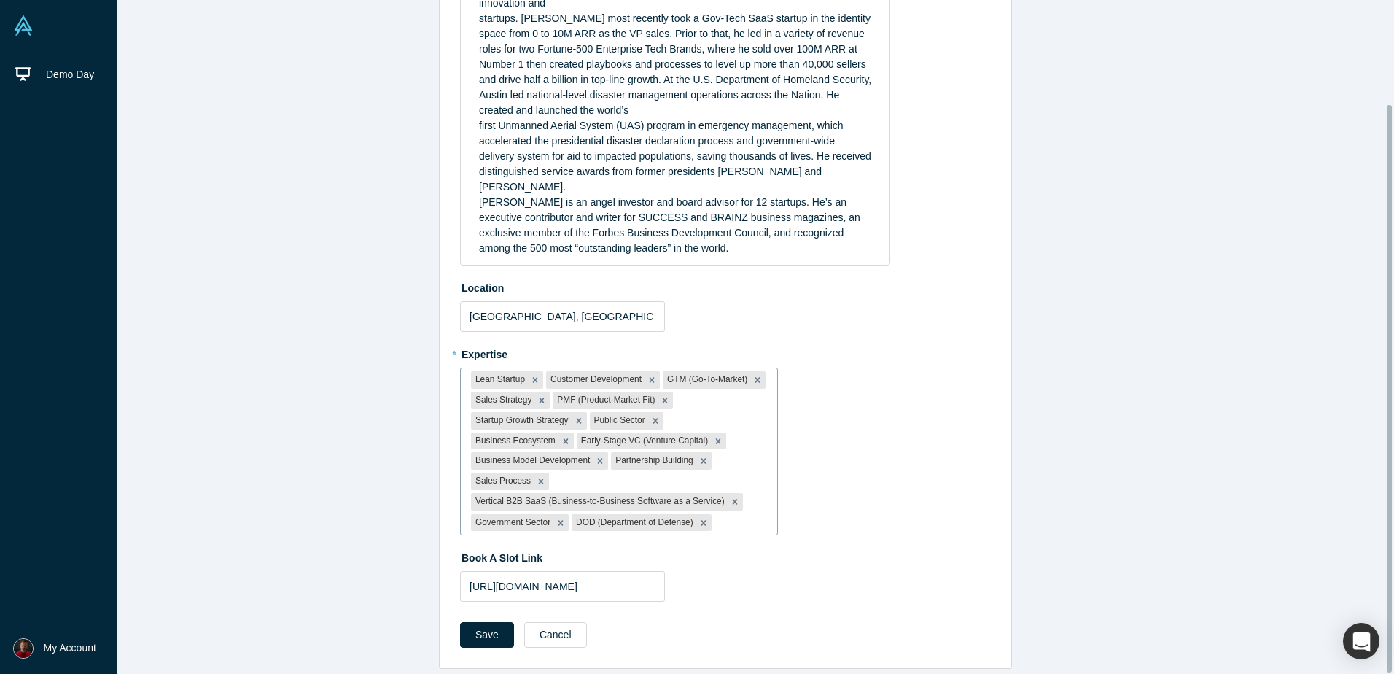
scroll to position [124, 0]
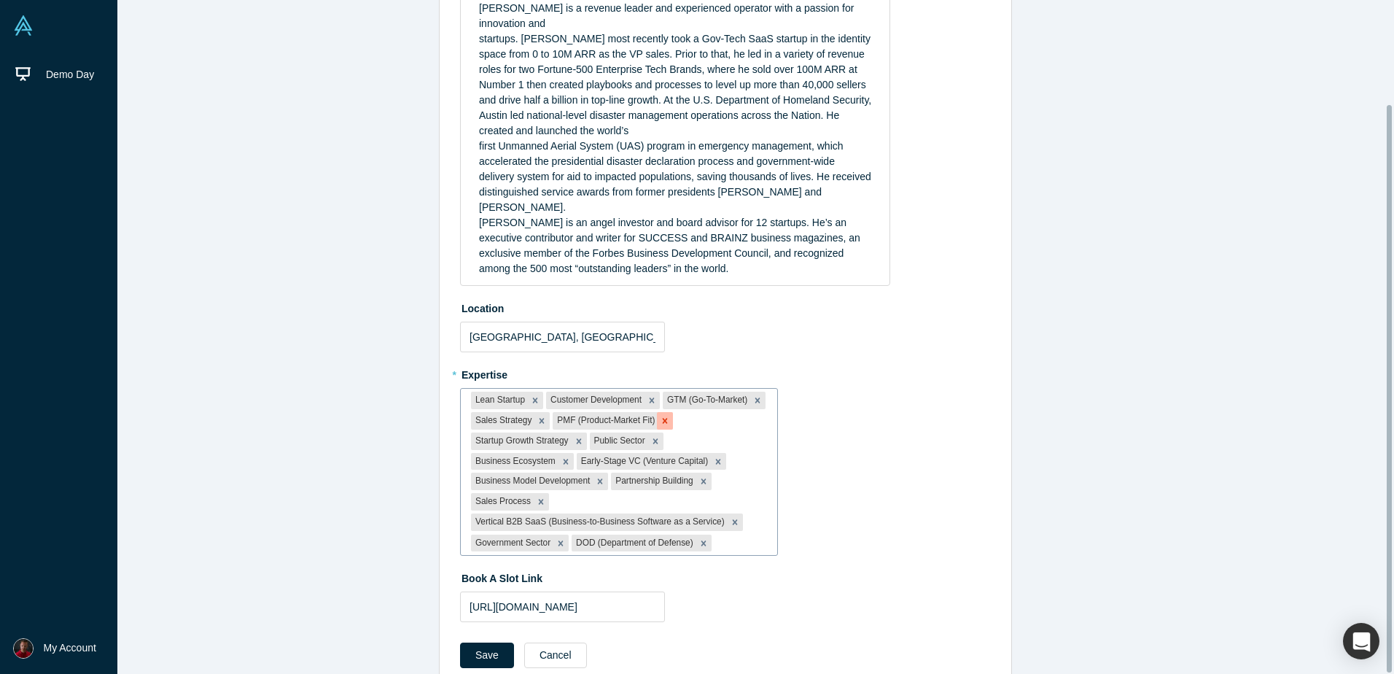
click at [660, 416] on icon "Remove PMF (Product-Market Fit)" at bounding box center [665, 421] width 10 height 10
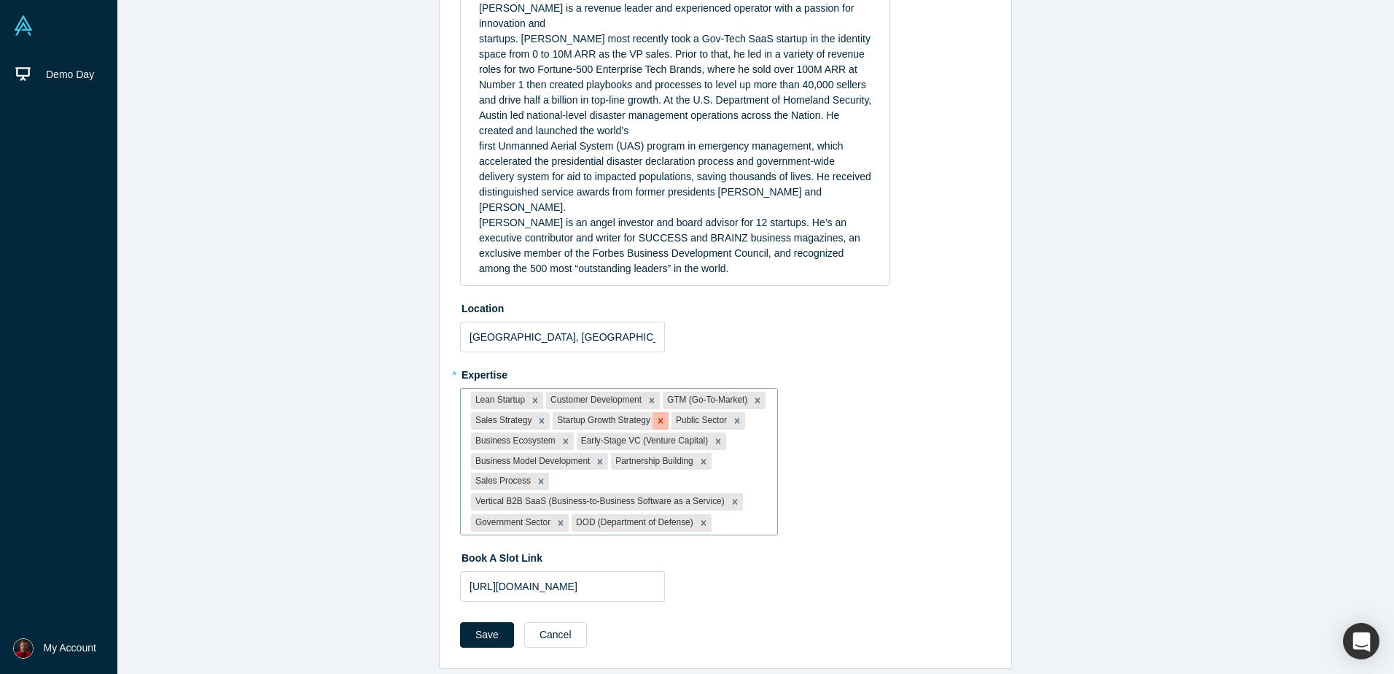
click at [658, 418] on icon "Remove Startup Growth Strategy" at bounding box center [660, 420] width 5 height 5
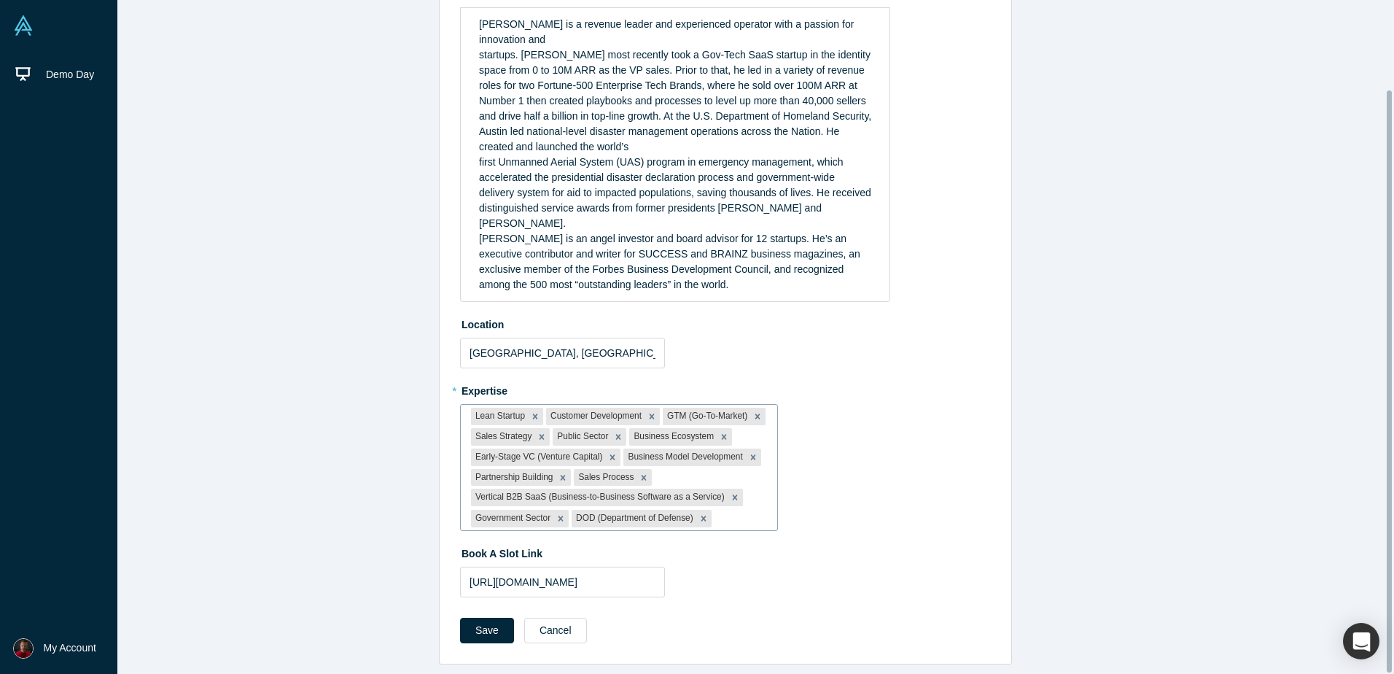
scroll to position [104, 0]
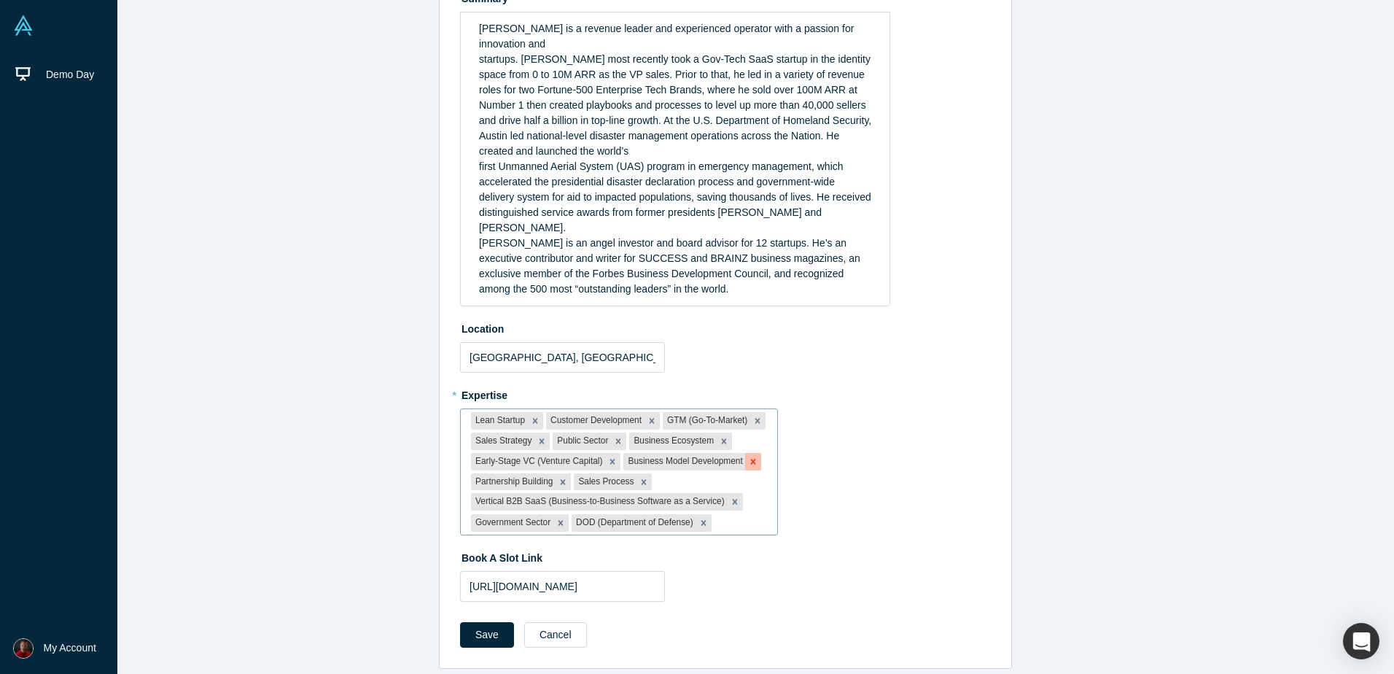
click at [748, 456] on icon "Remove Business Model Development" at bounding box center [753, 461] width 10 height 10
click at [714, 459] on icon "Remove Partnership Building" at bounding box center [716, 461] width 5 height 5
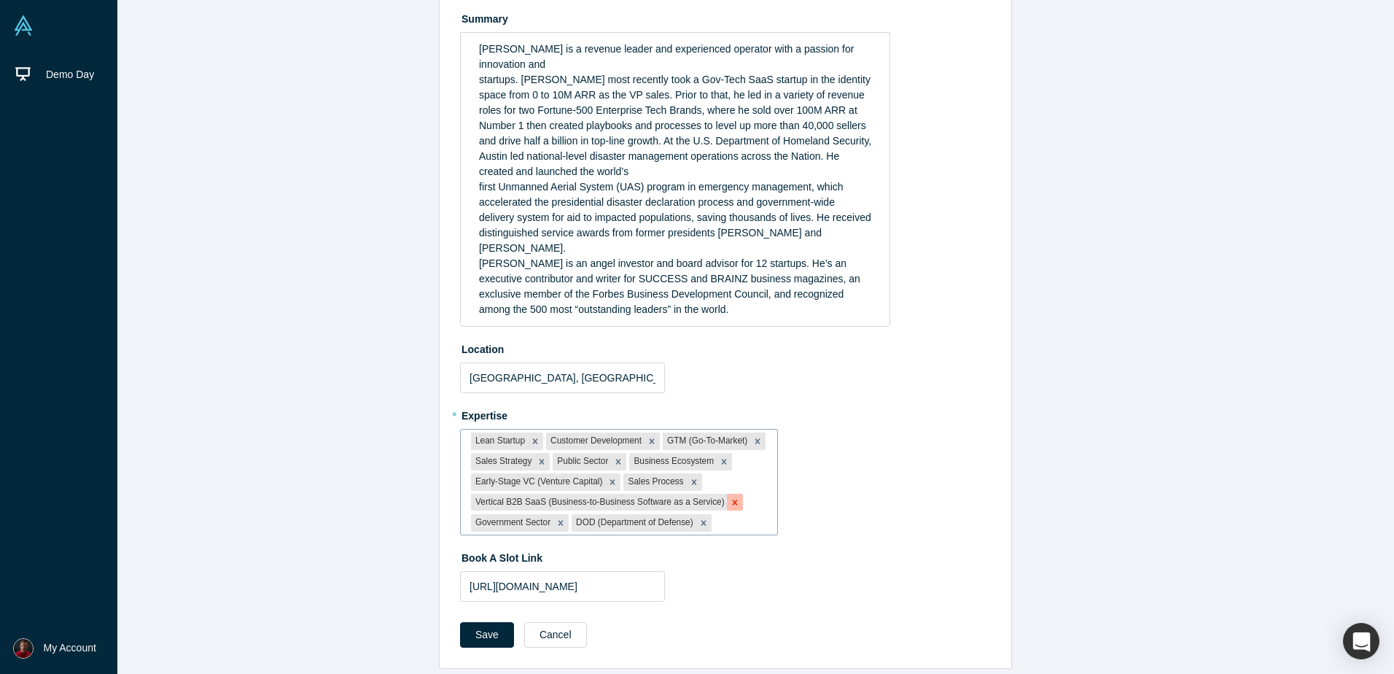
click at [732, 499] on icon "Remove Vertical B2B SaaS (Business-to-Business Software as a Service)" at bounding box center [734, 501] width 5 height 5
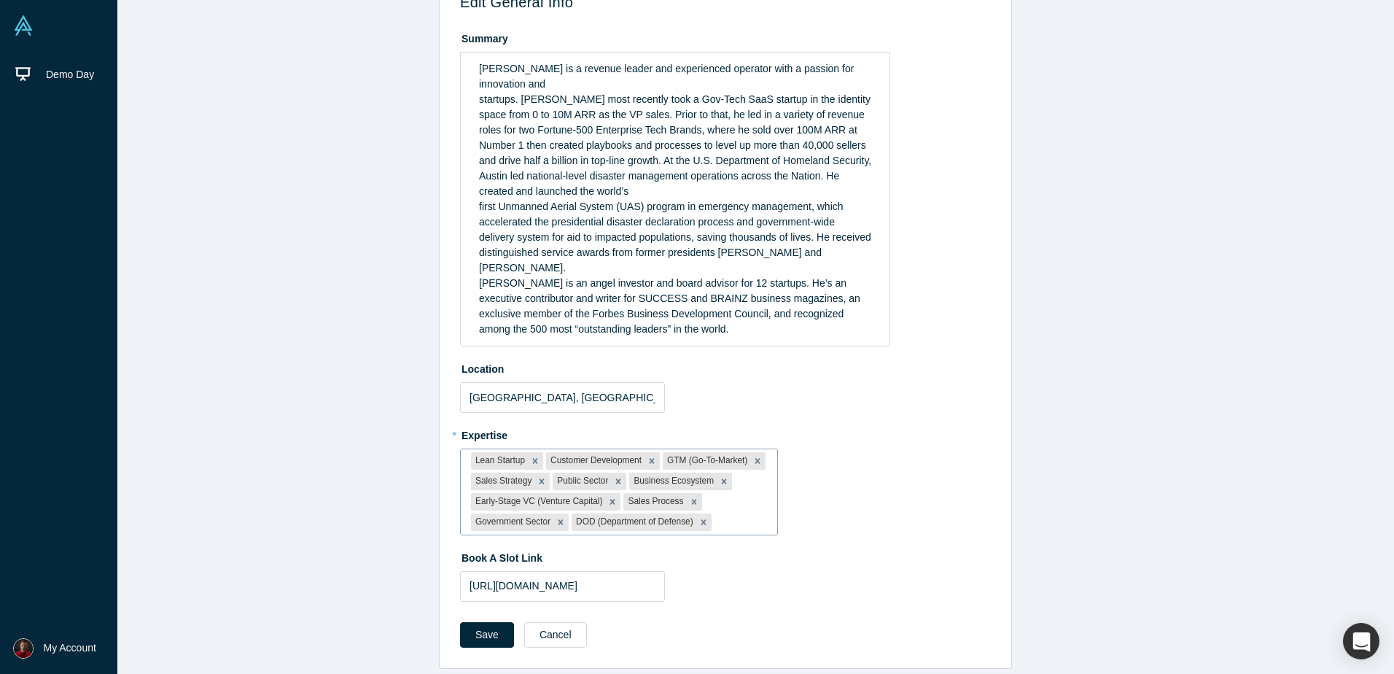
scroll to position [0, 0]
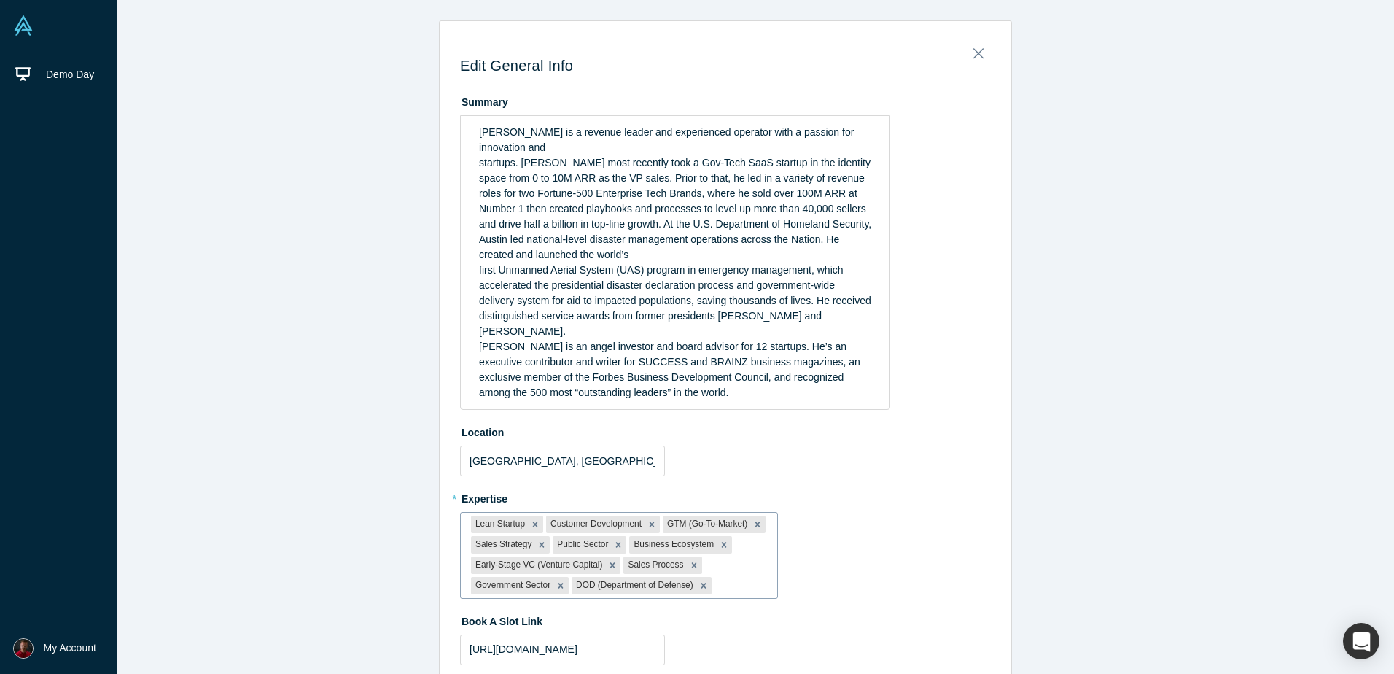
click at [729, 545] on div "Lean Startup Customer Development GTM (Go-To-Market) Sales Strategy Public Sect…" at bounding box center [619, 555] width 316 height 85
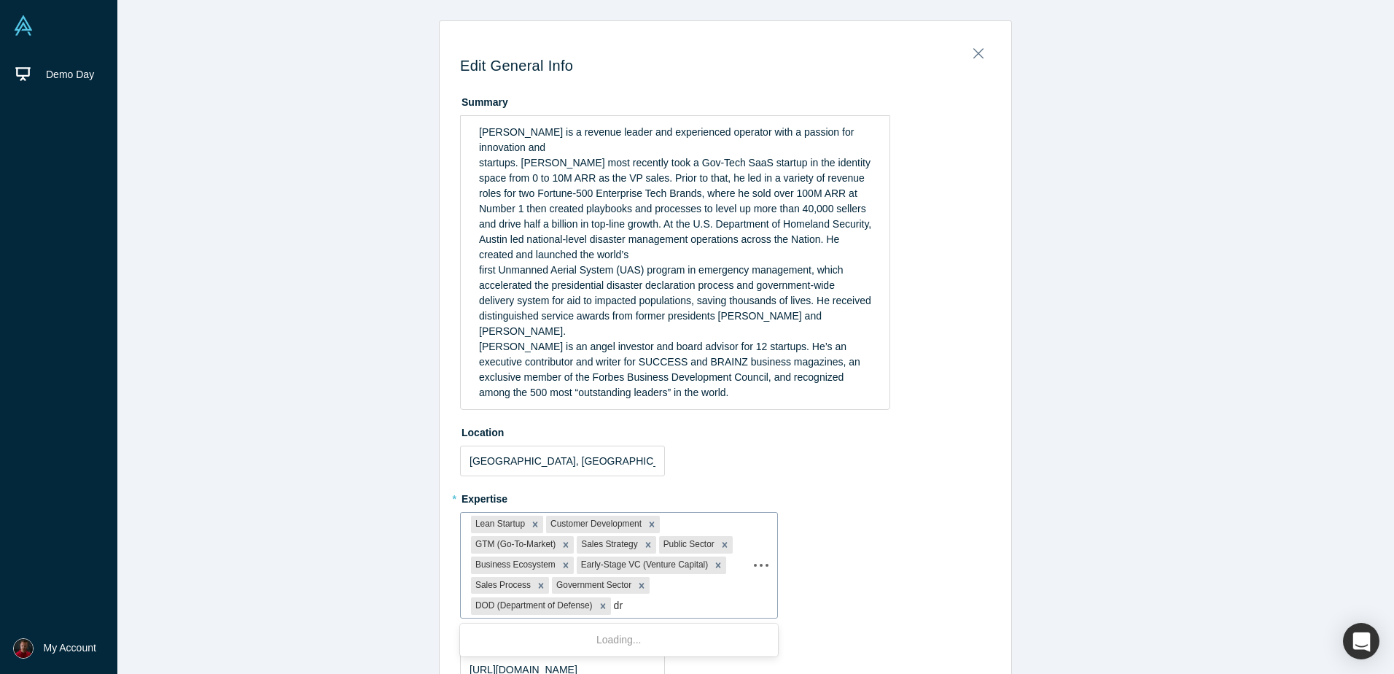
type input "dro"
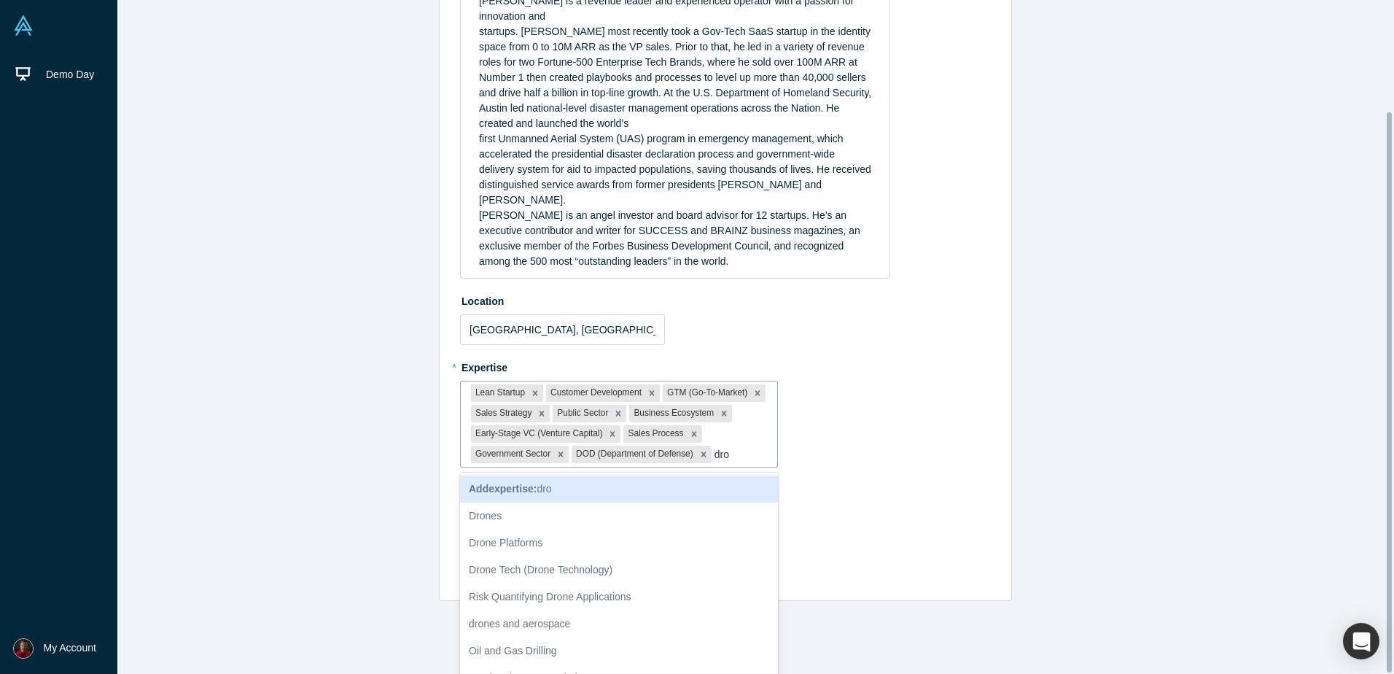
scroll to position [133, 0]
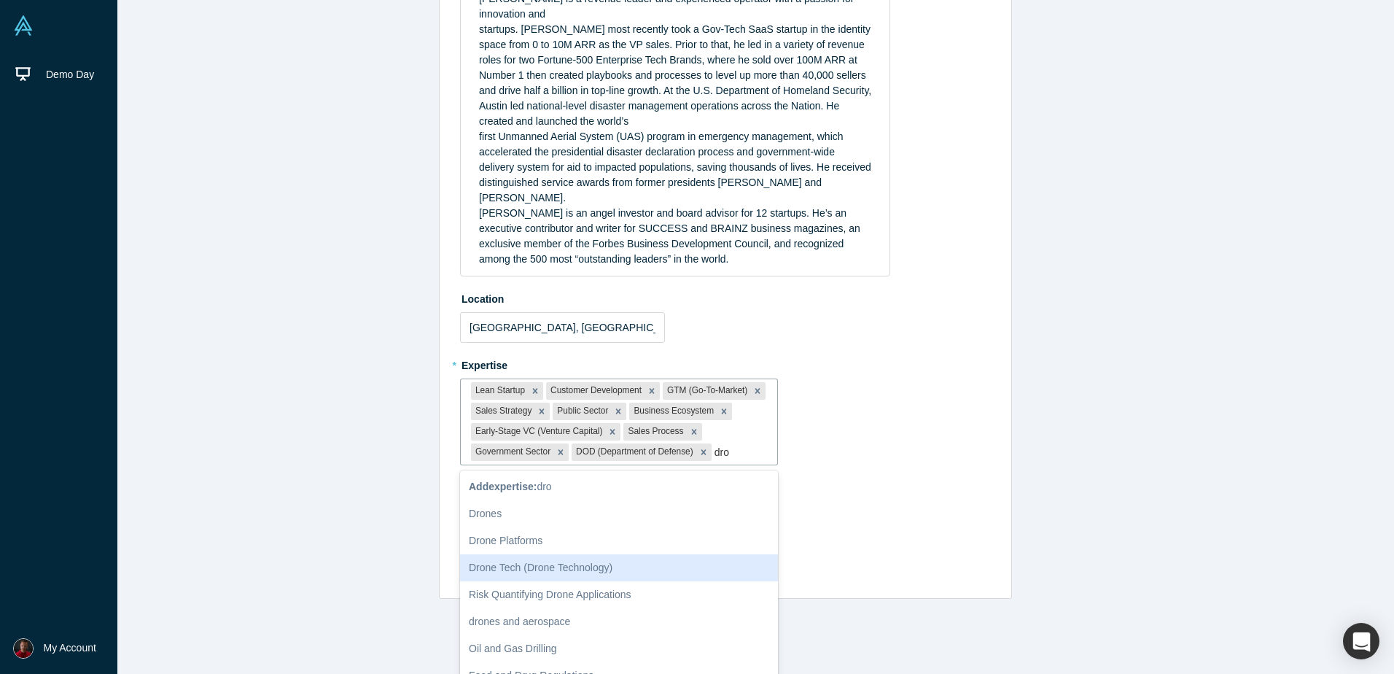
click at [634, 554] on div "Drone Tech (Drone Technology)" at bounding box center [619, 567] width 318 height 27
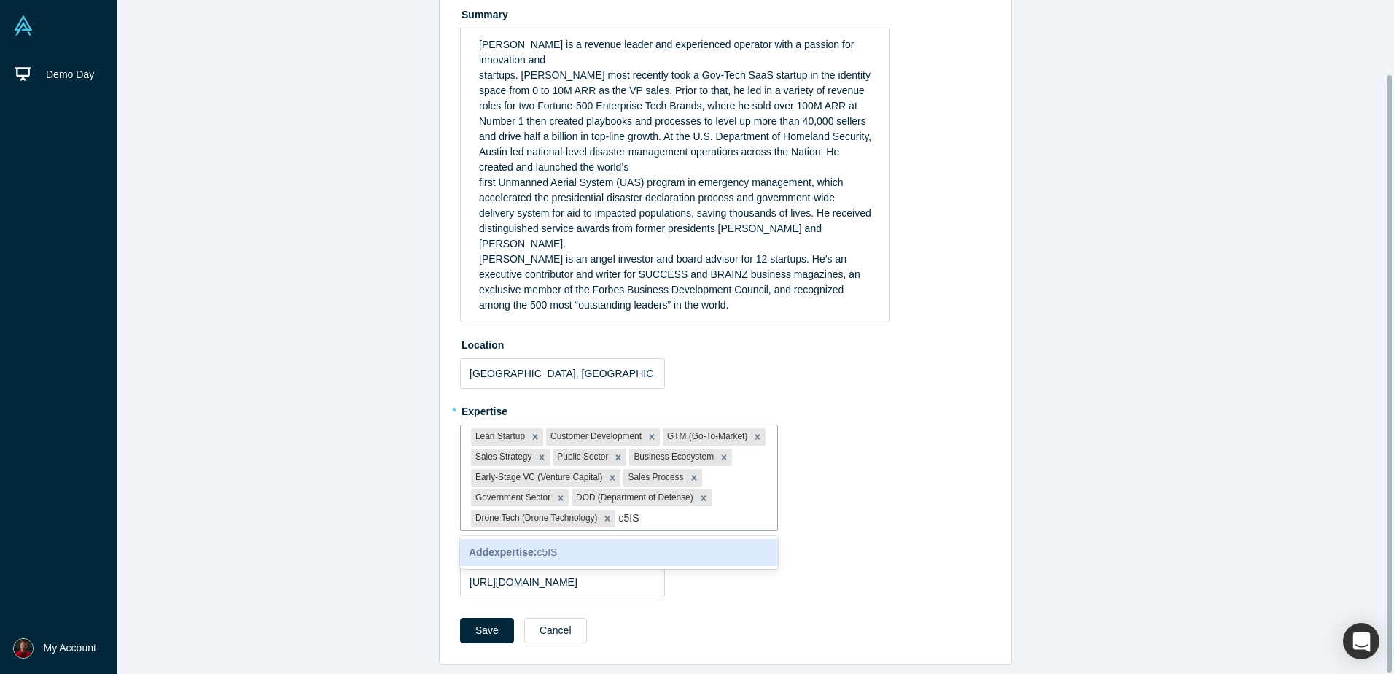
scroll to position [83, 0]
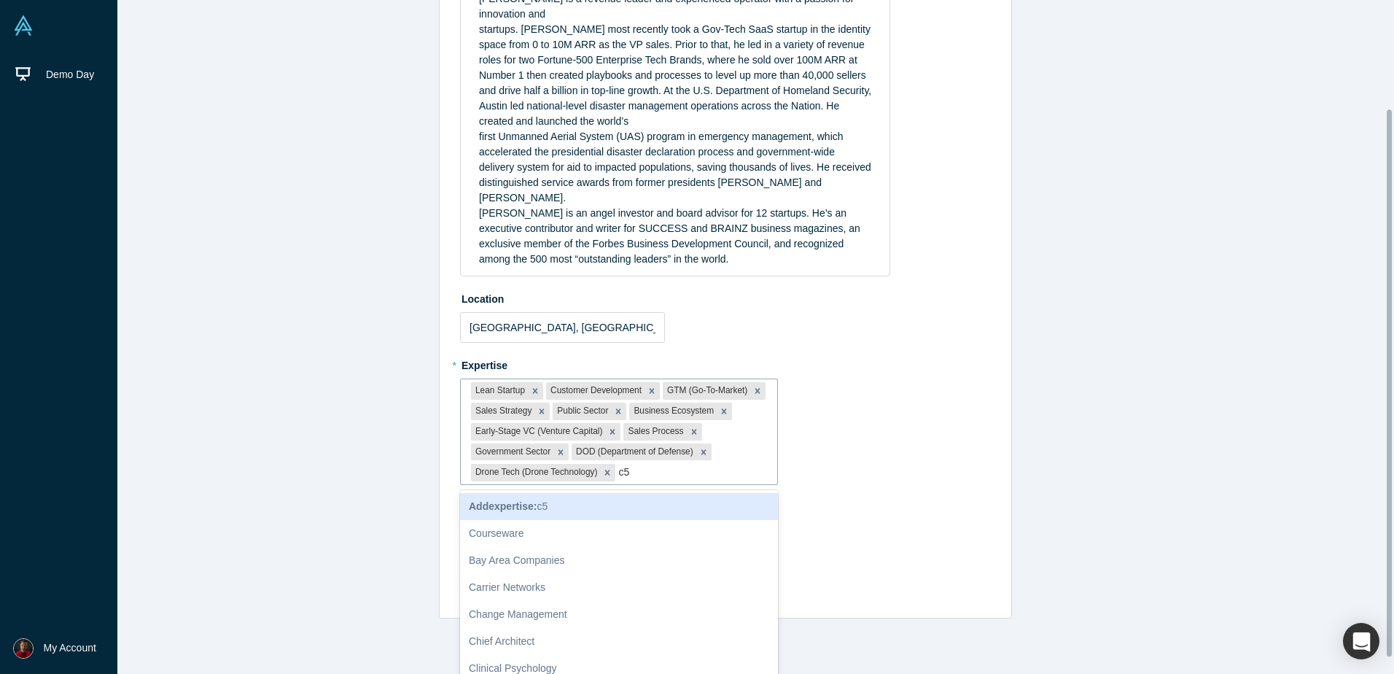
type input "c"
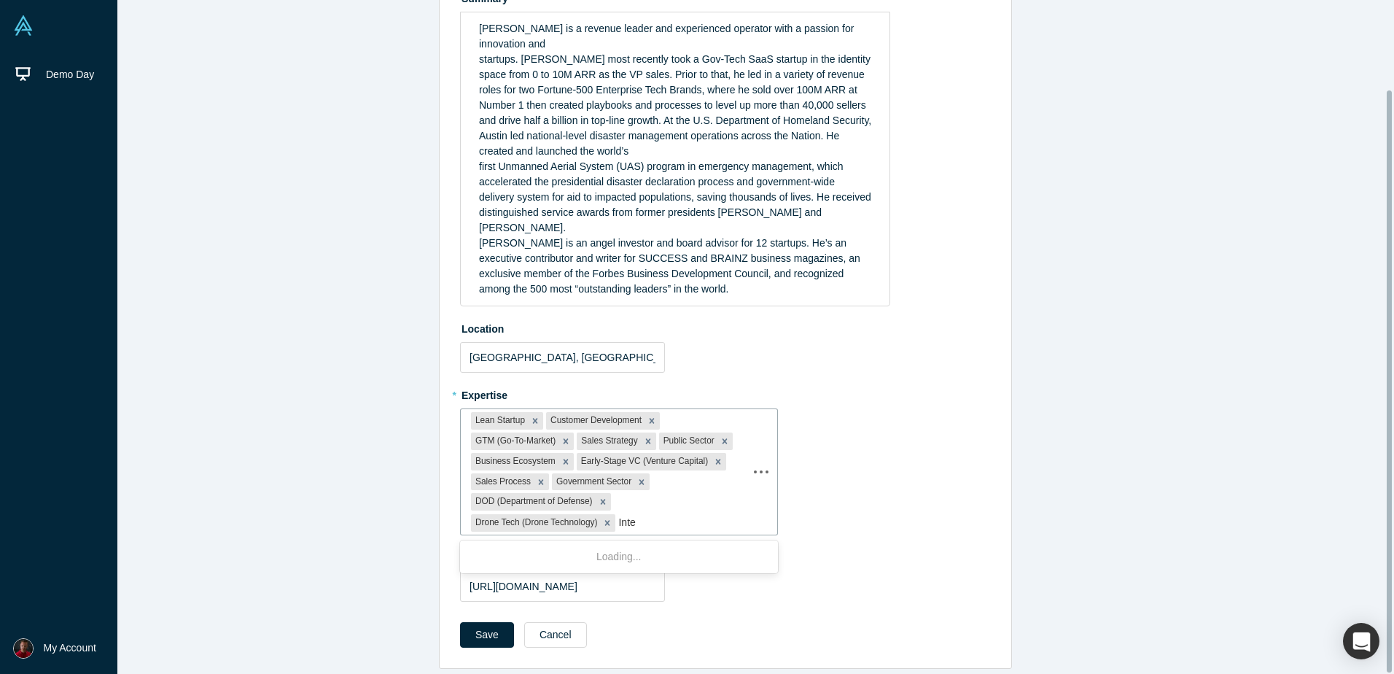
scroll to position [133, 0]
type input "Intell"
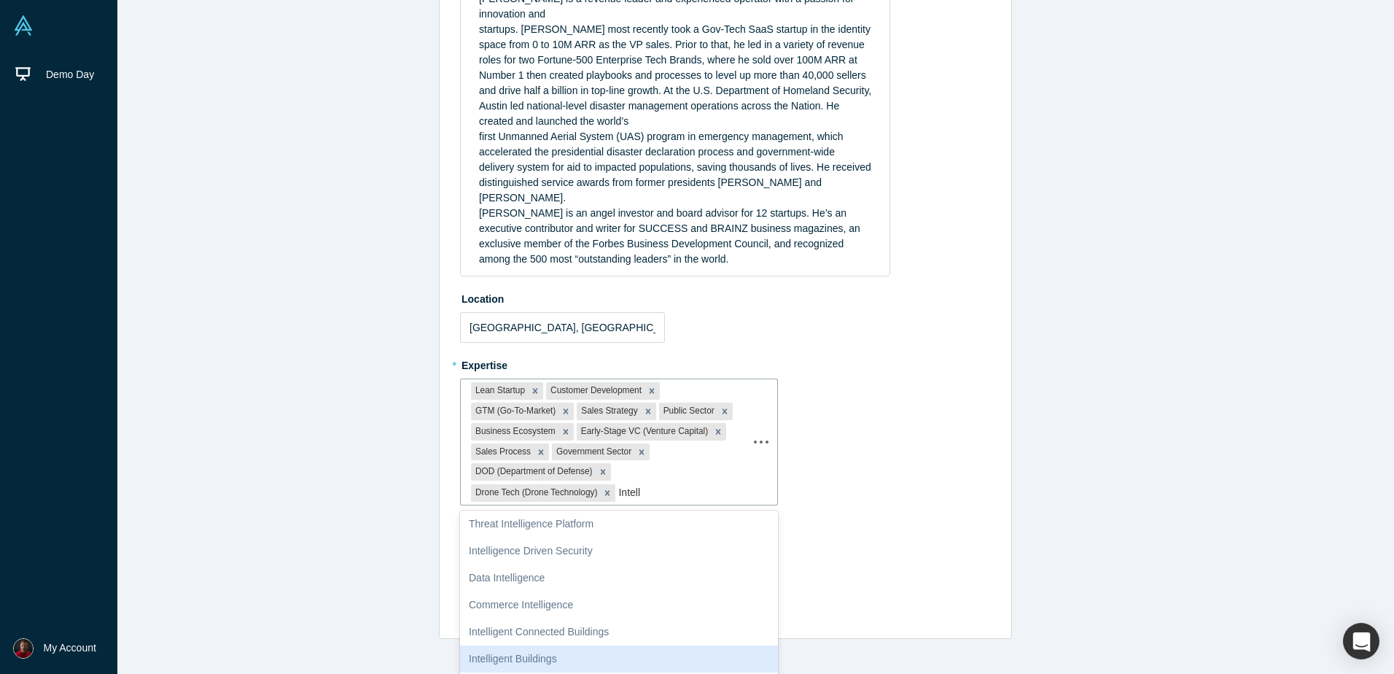
scroll to position [599, 0]
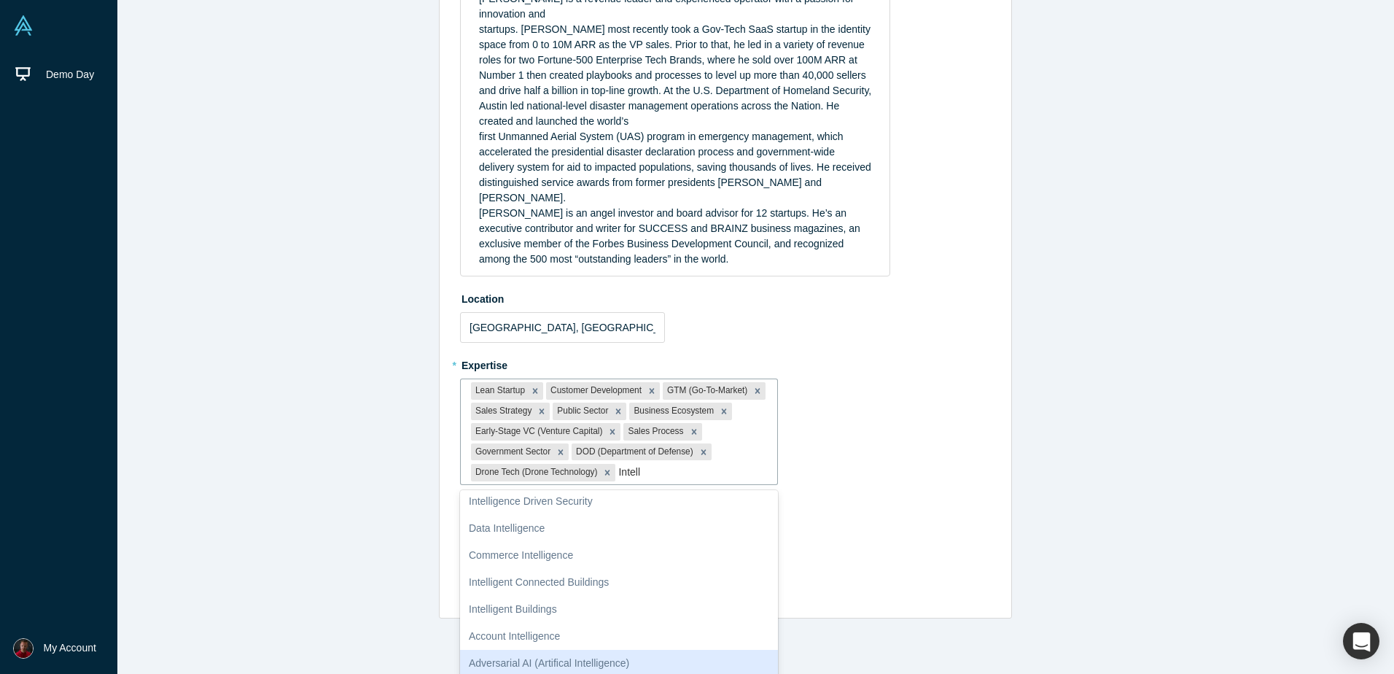
click at [593, 650] on div "Adversarial AI (Artifical Intelligence)" at bounding box center [619, 663] width 318 height 27
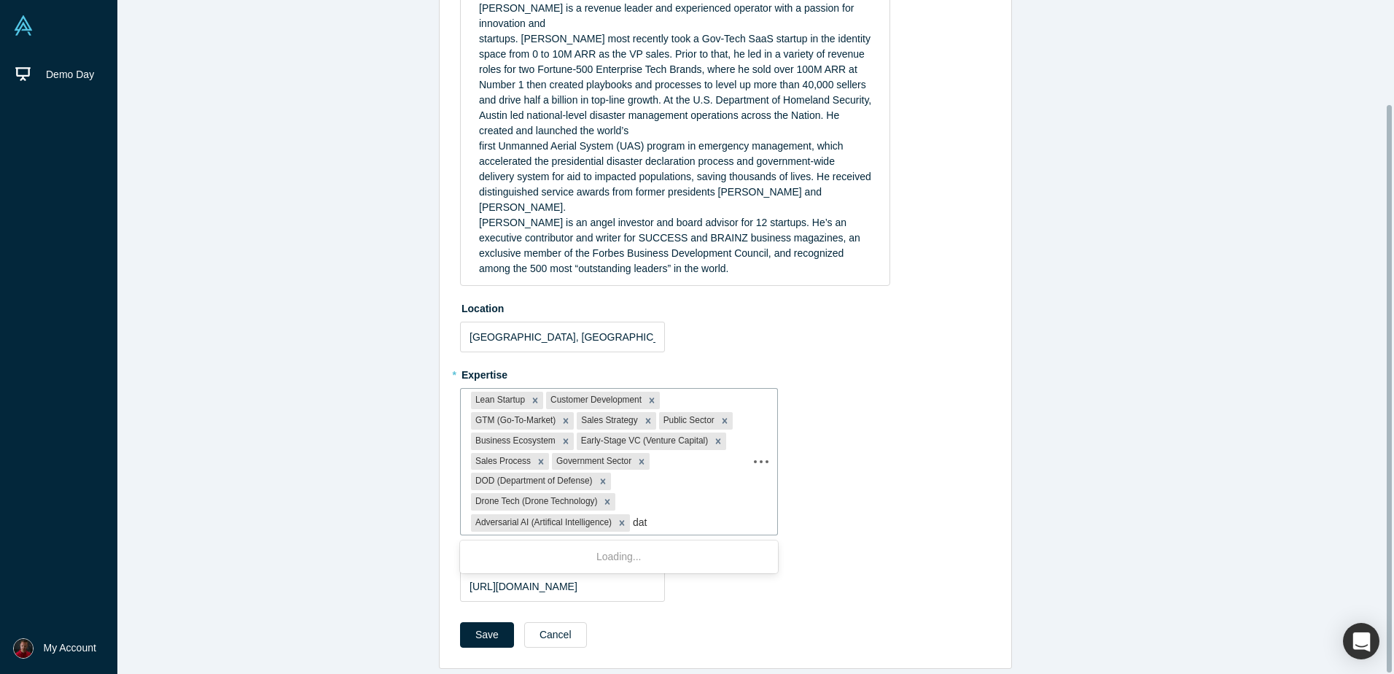
scroll to position [133, 0]
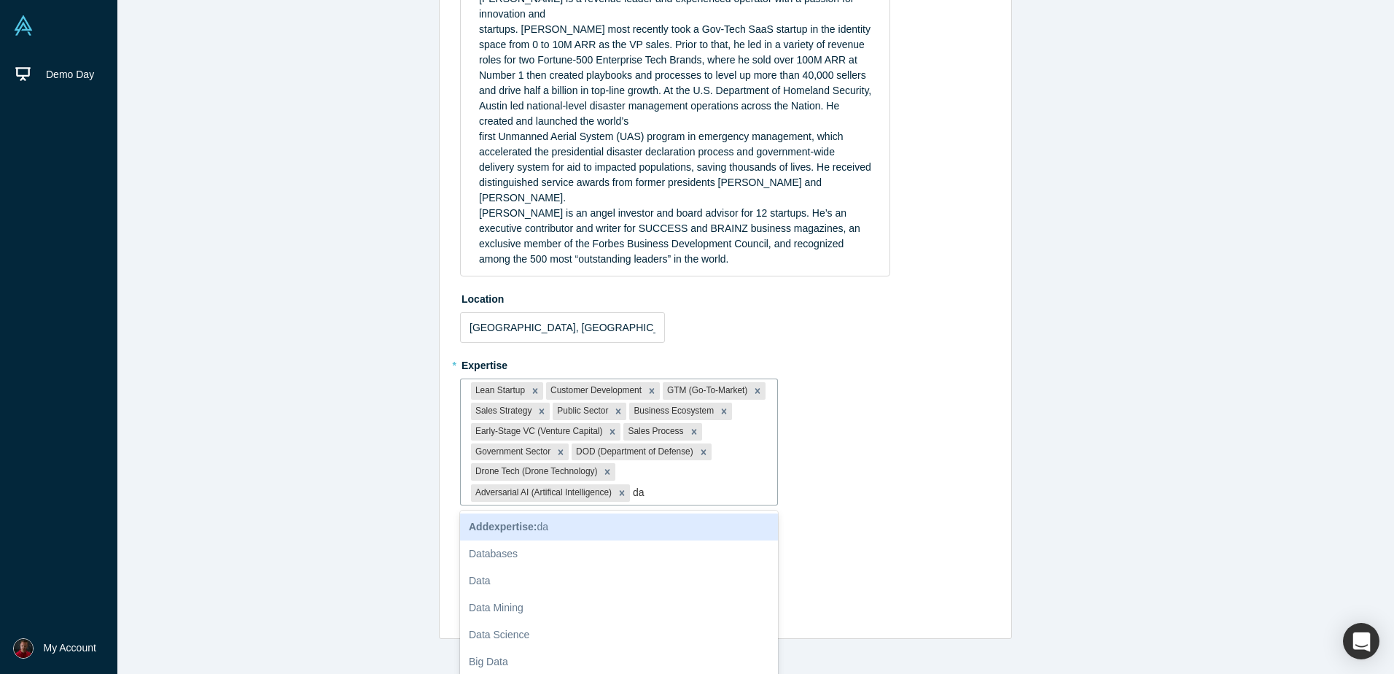
type input "d"
type input "a"
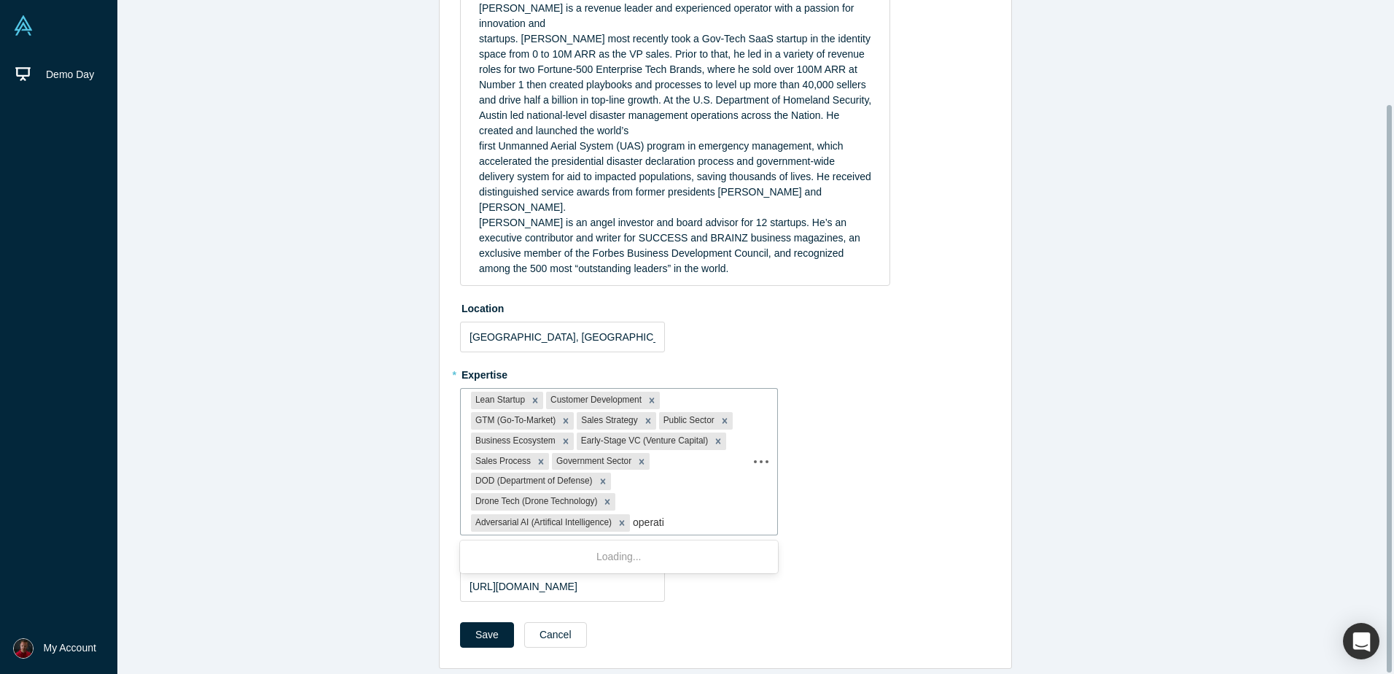
scroll to position [124, 0]
type input "operational in"
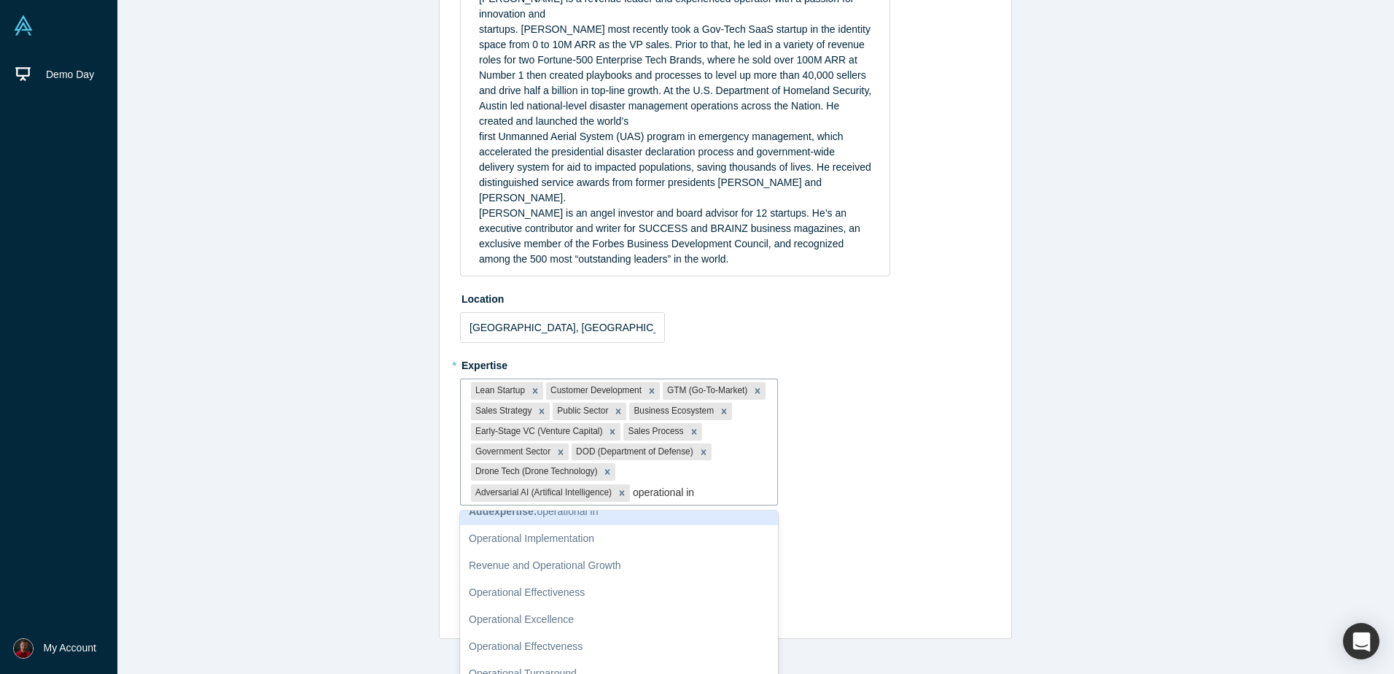
scroll to position [0, 0]
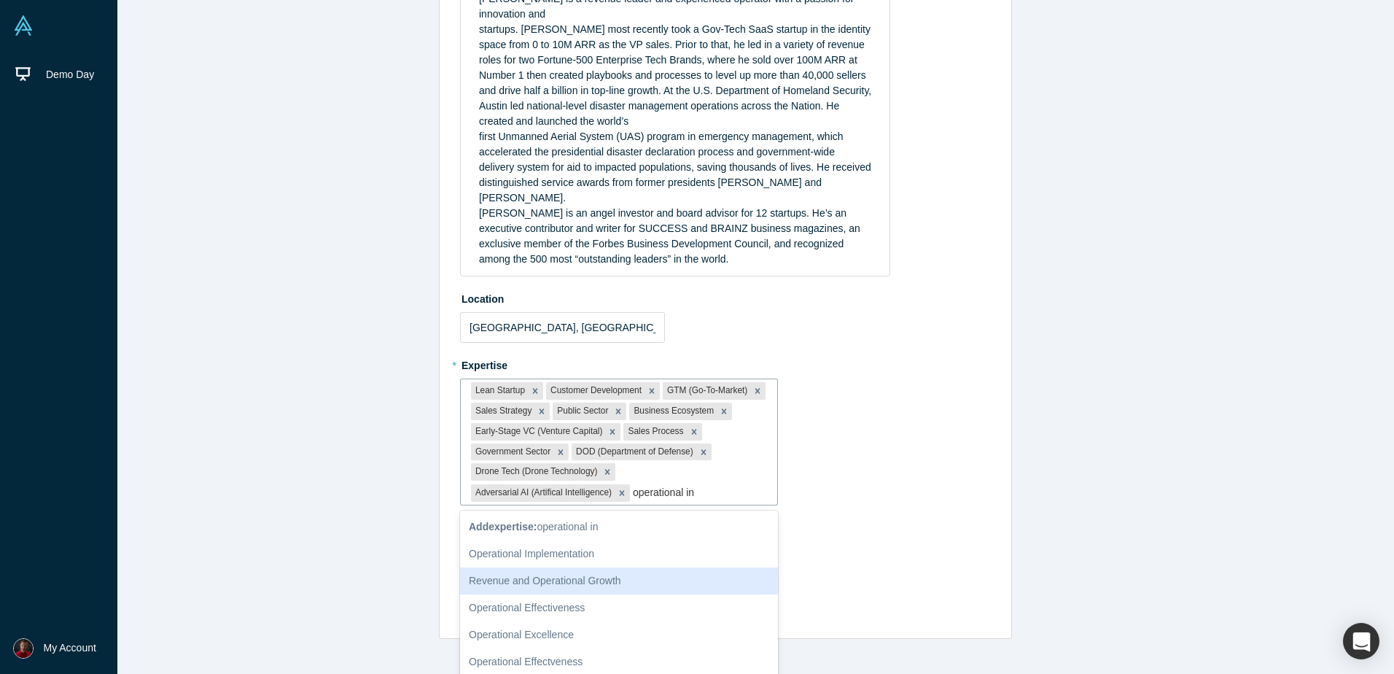
click at [616, 574] on div "Revenue and Operational Growth" at bounding box center [619, 580] width 318 height 27
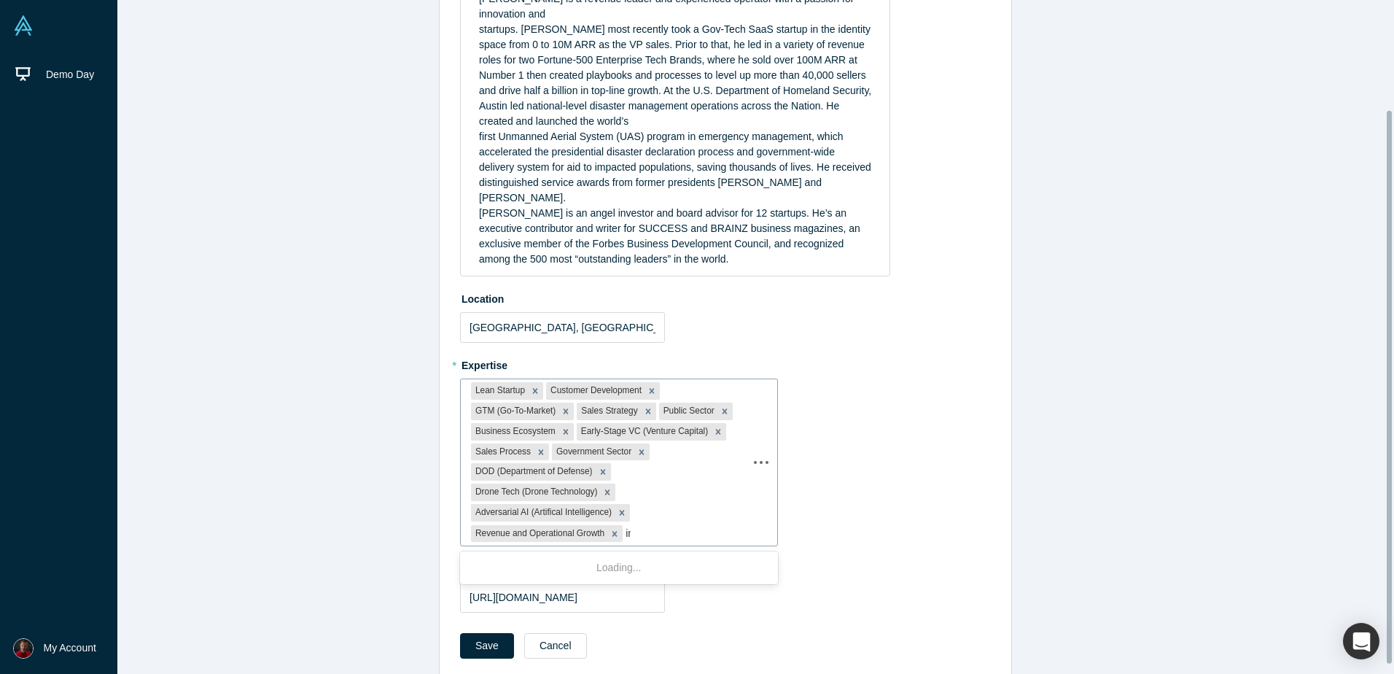
scroll to position [133, 0]
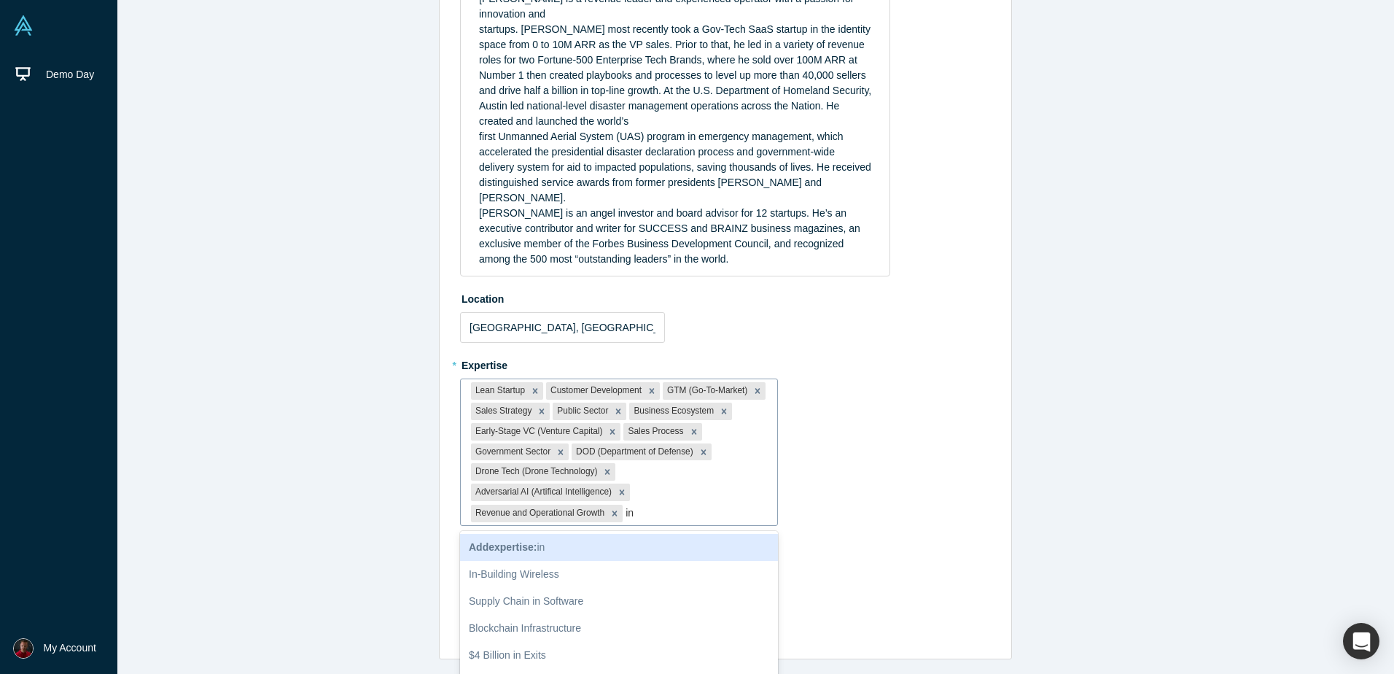
type input "i"
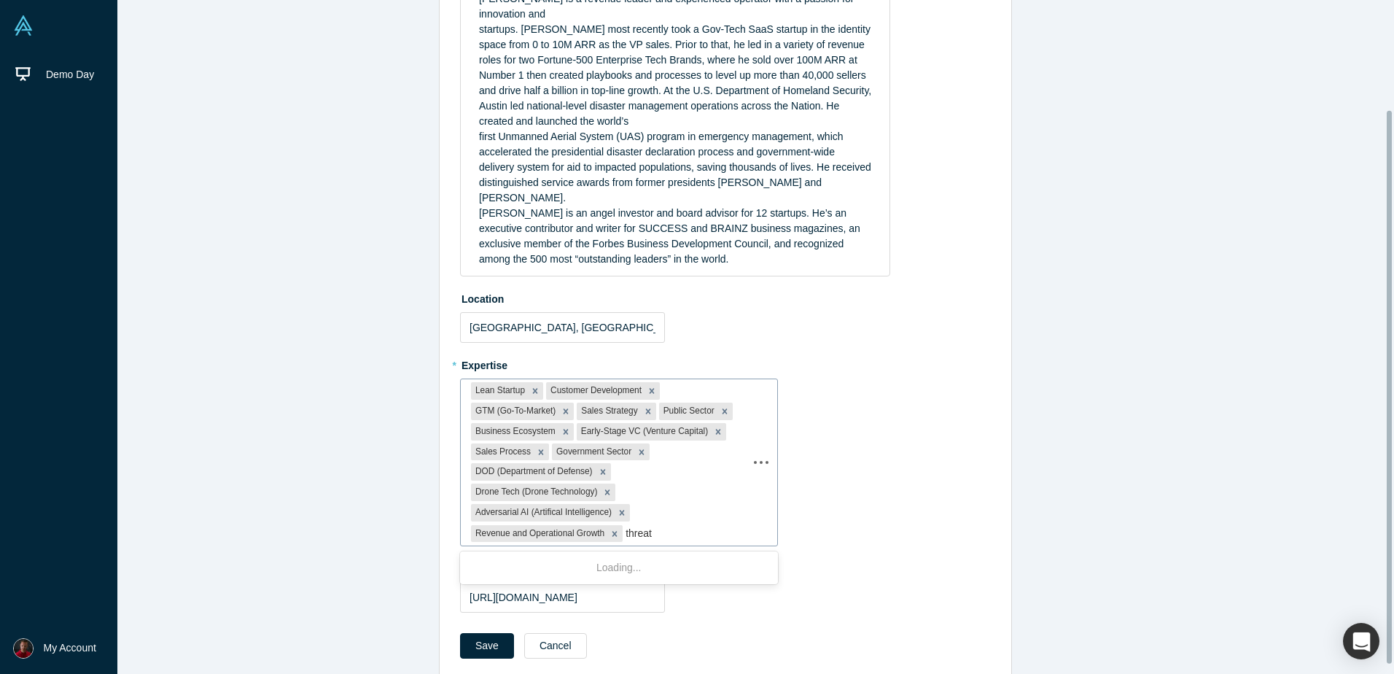
type input "threat"
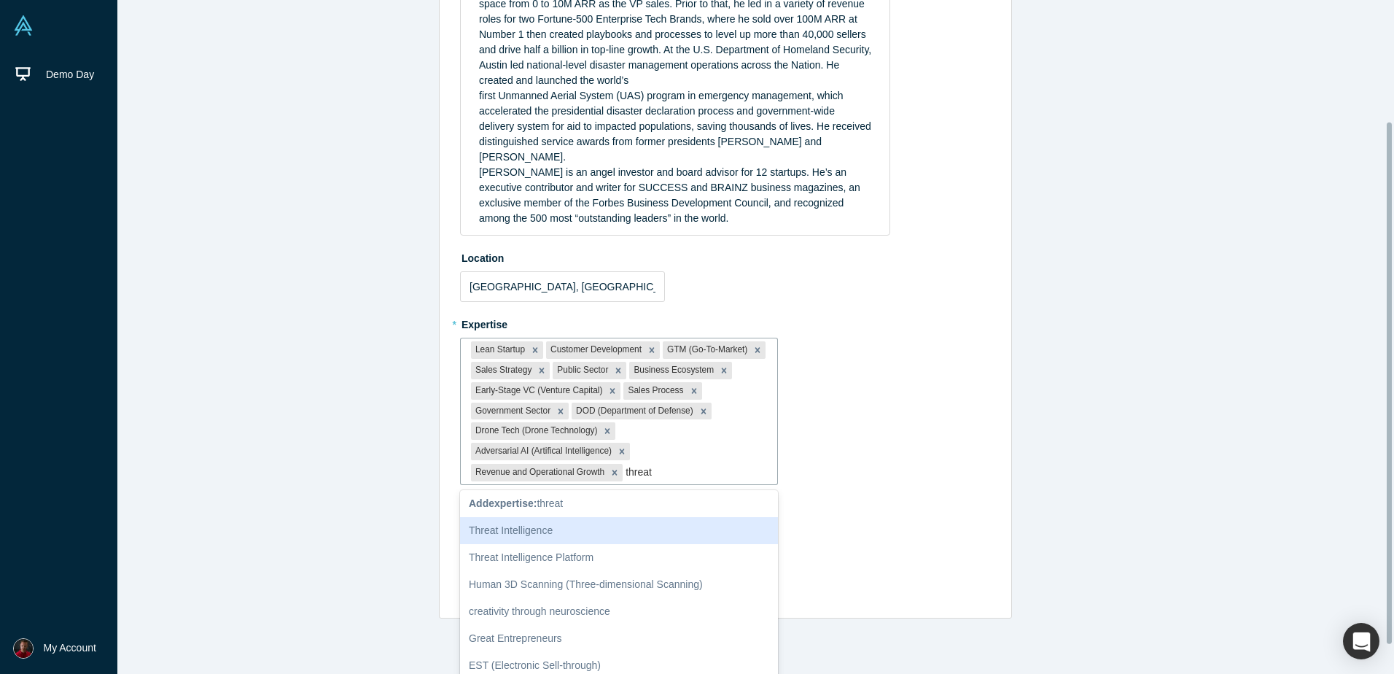
scroll to position [194, 0]
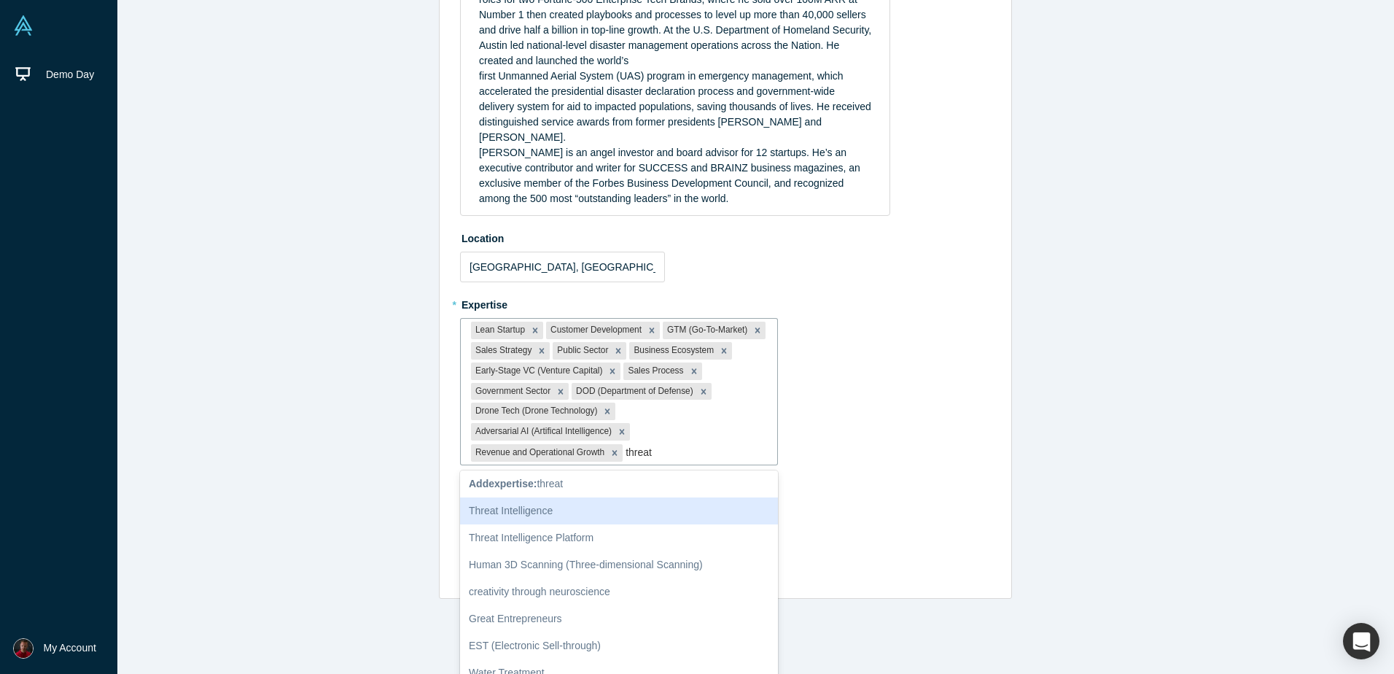
drag, startPoint x: 647, startPoint y: 500, endPoint x: 636, endPoint y: 492, distance: 13.6
click at [636, 497] on div "Threat Intelligence" at bounding box center [619, 510] width 318 height 27
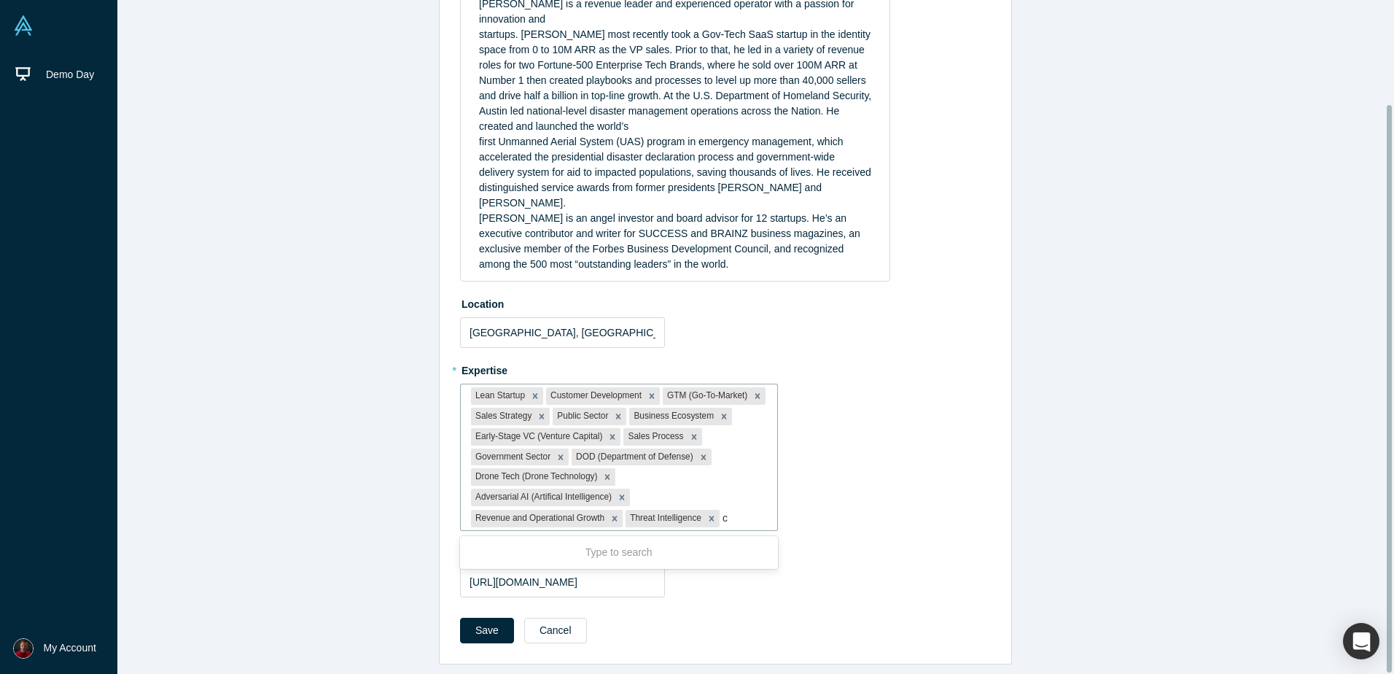
scroll to position [124, 0]
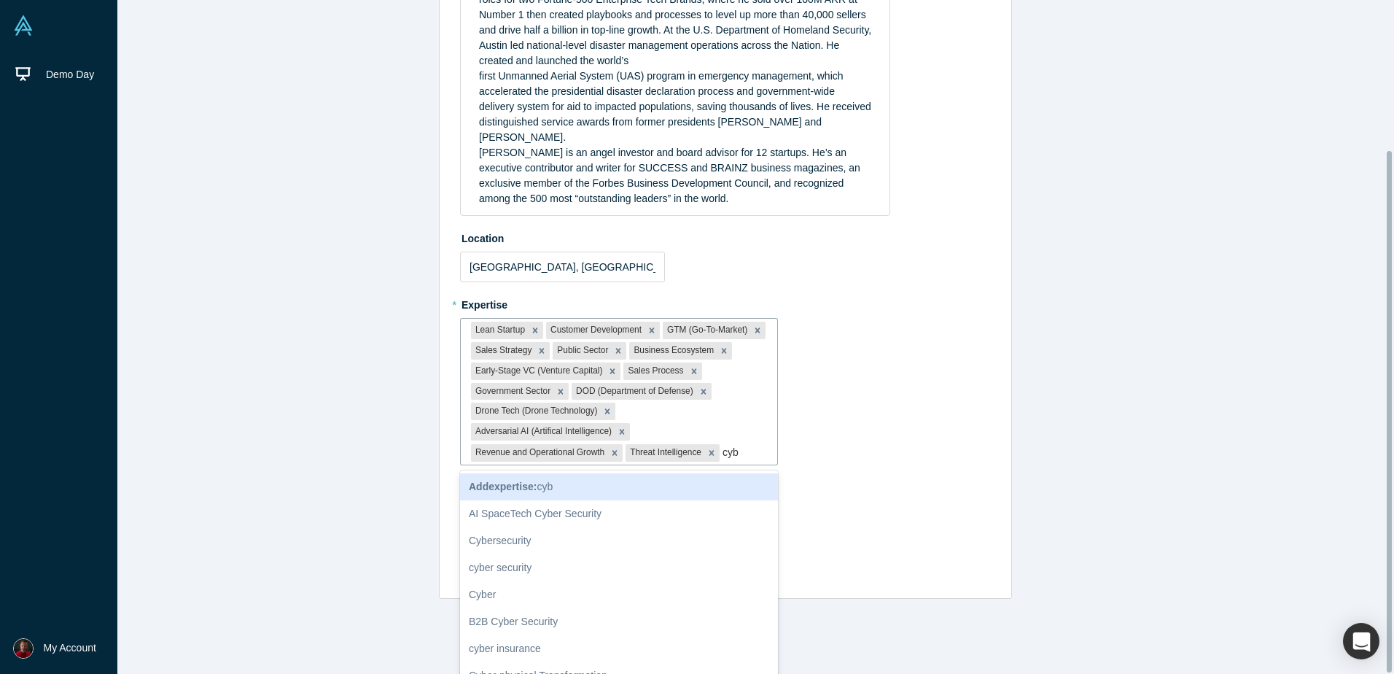
type input "cybr"
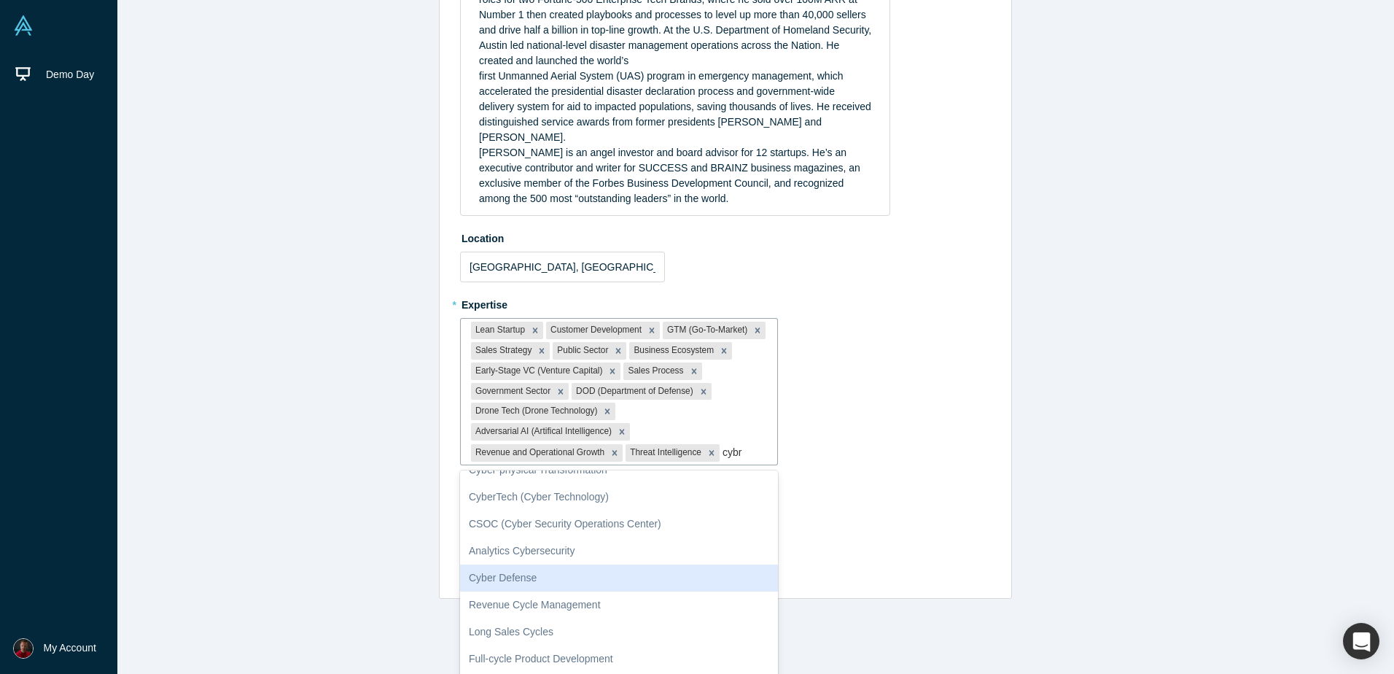
scroll to position [190, 0]
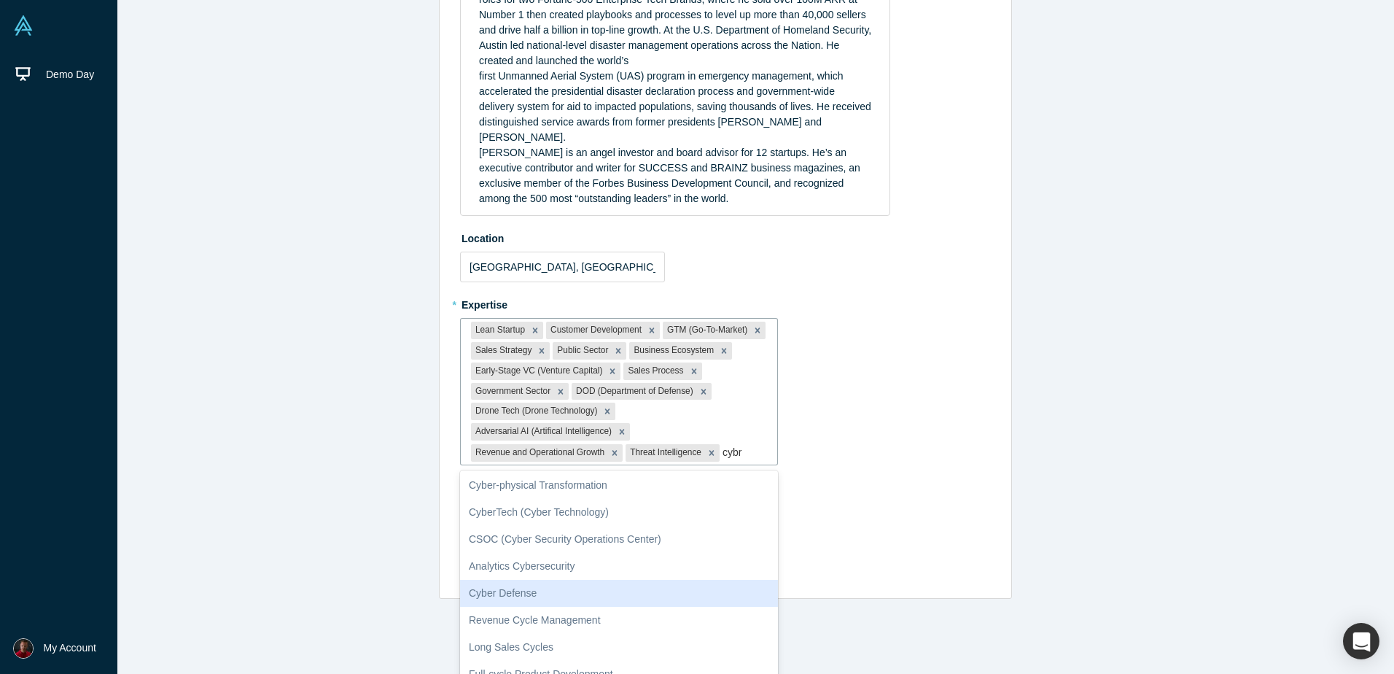
click at [537, 580] on div "Cyber Defense" at bounding box center [619, 593] width 318 height 27
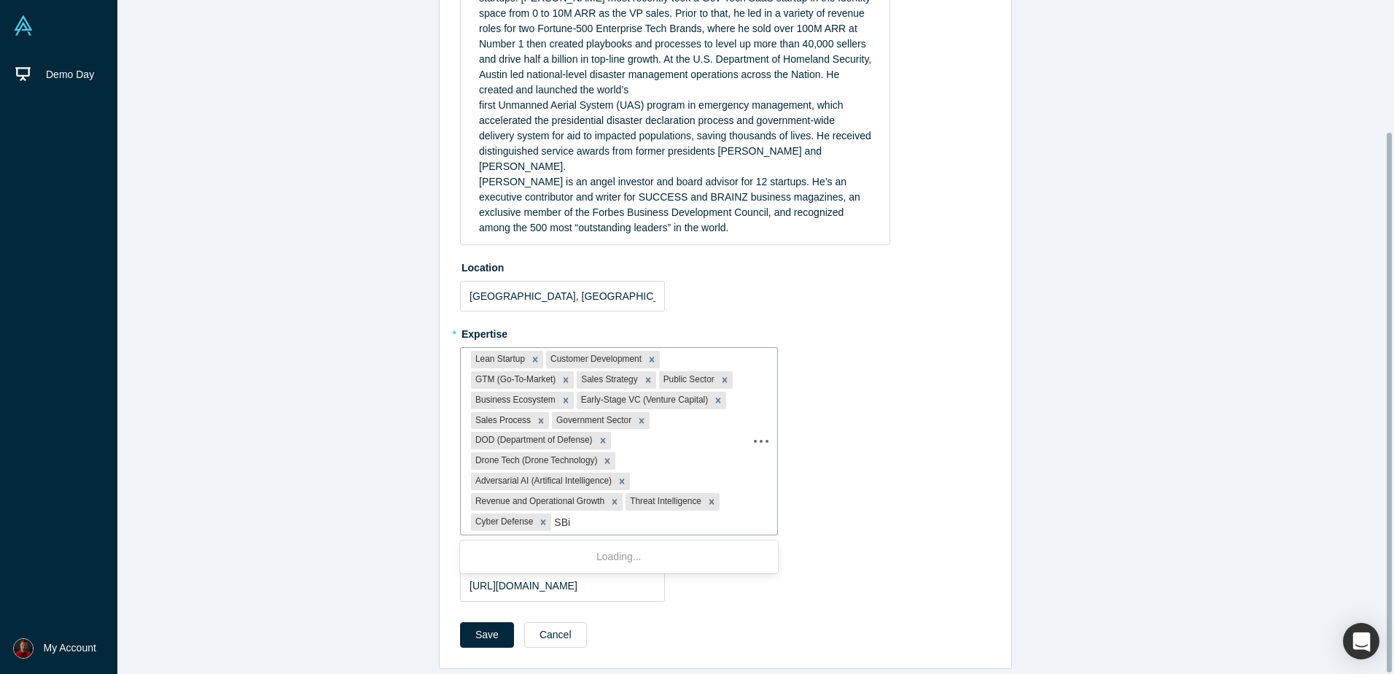
type input "SBiR"
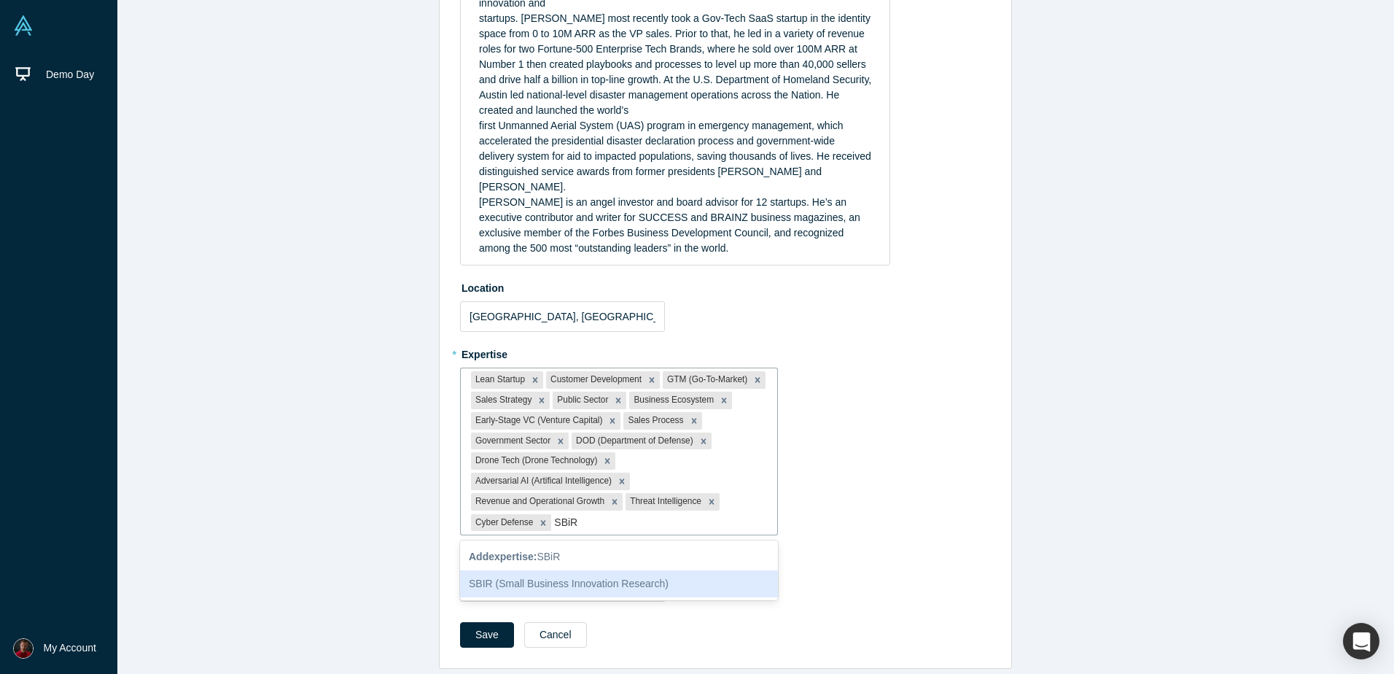
click at [568, 570] on div "SBIR (Small Business Innovation Research)" at bounding box center [619, 583] width 318 height 27
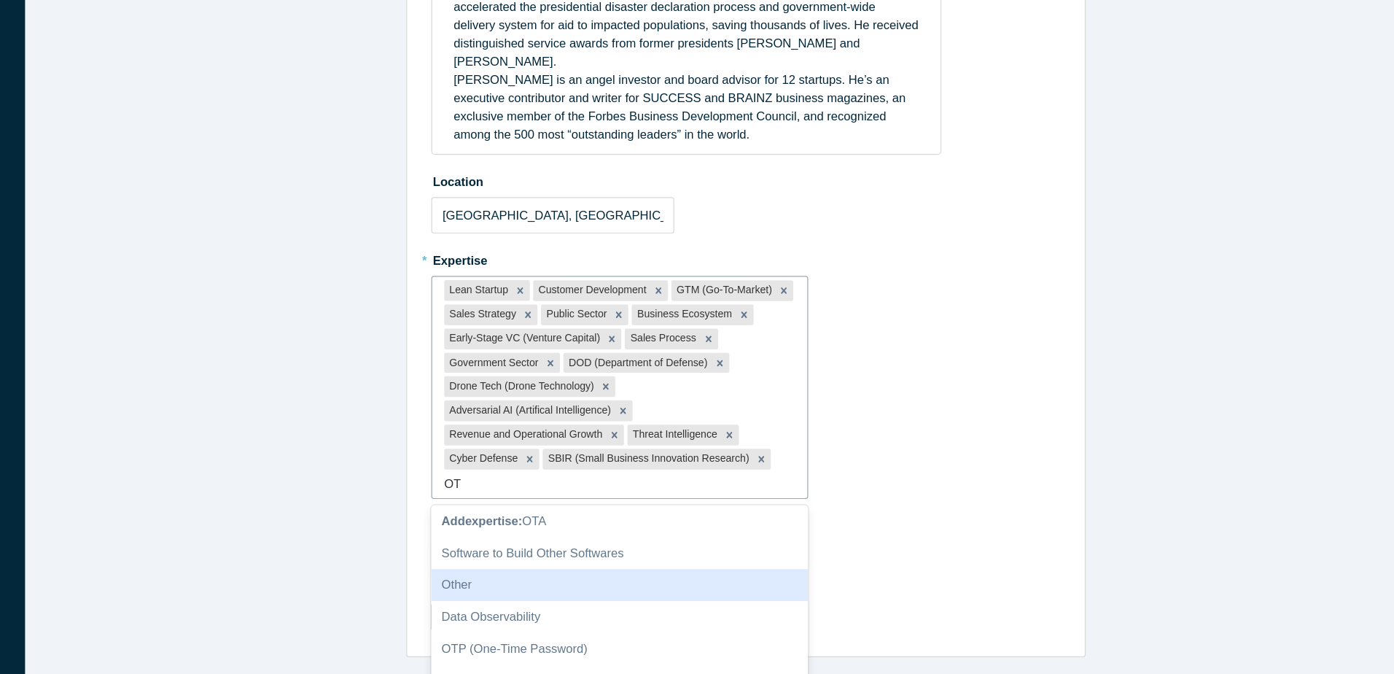
scroll to position [0, 0]
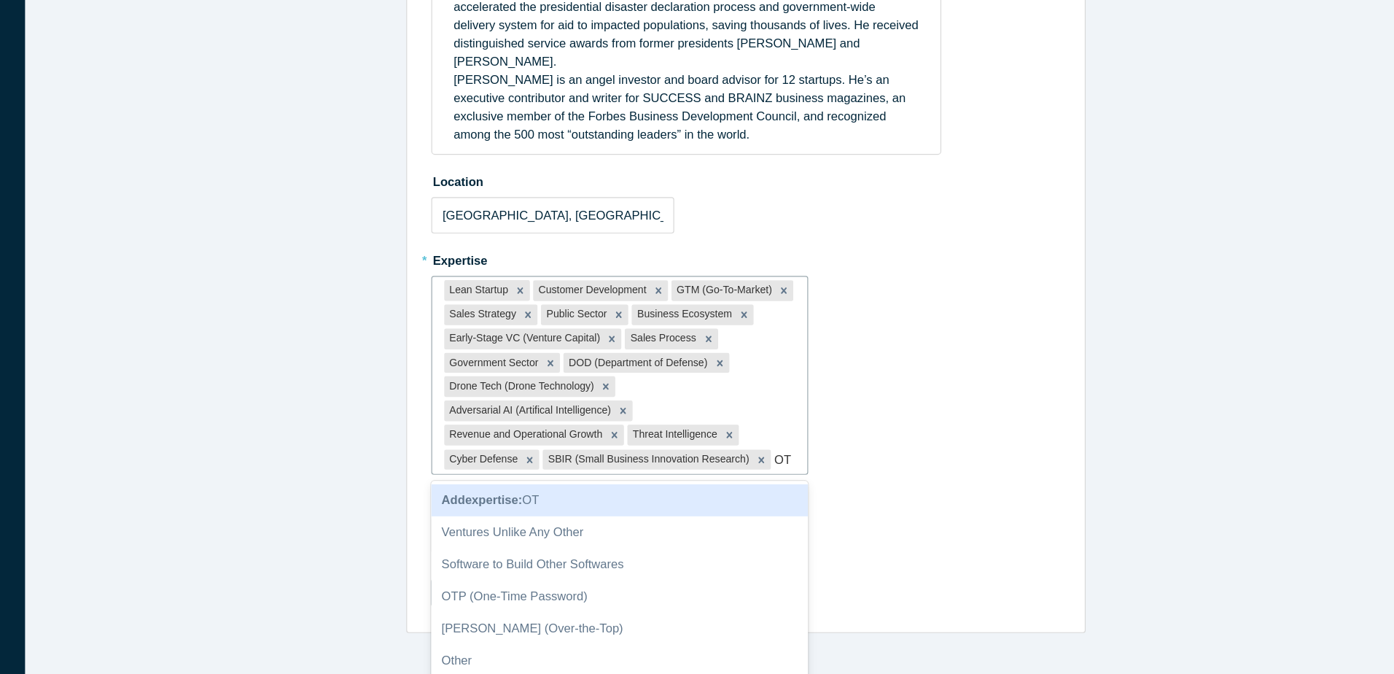
type input "O"
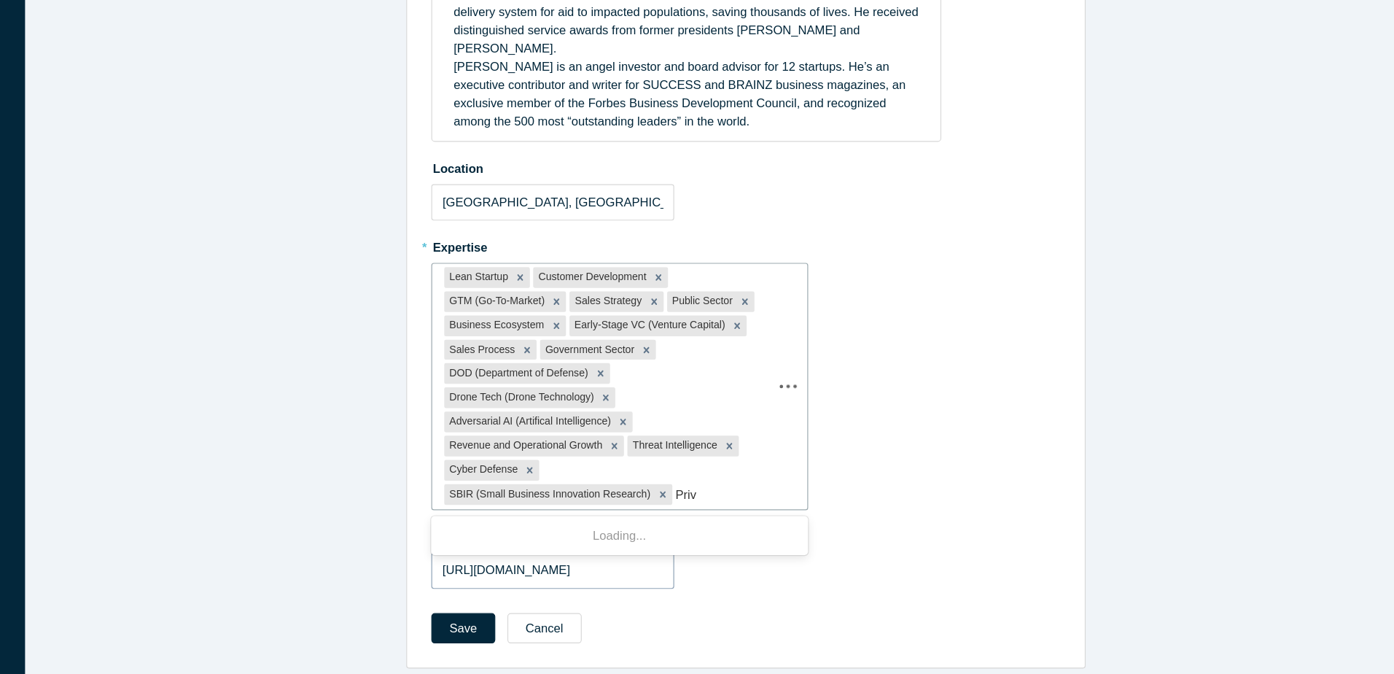
scroll to position [214, 0]
type input "Privat"
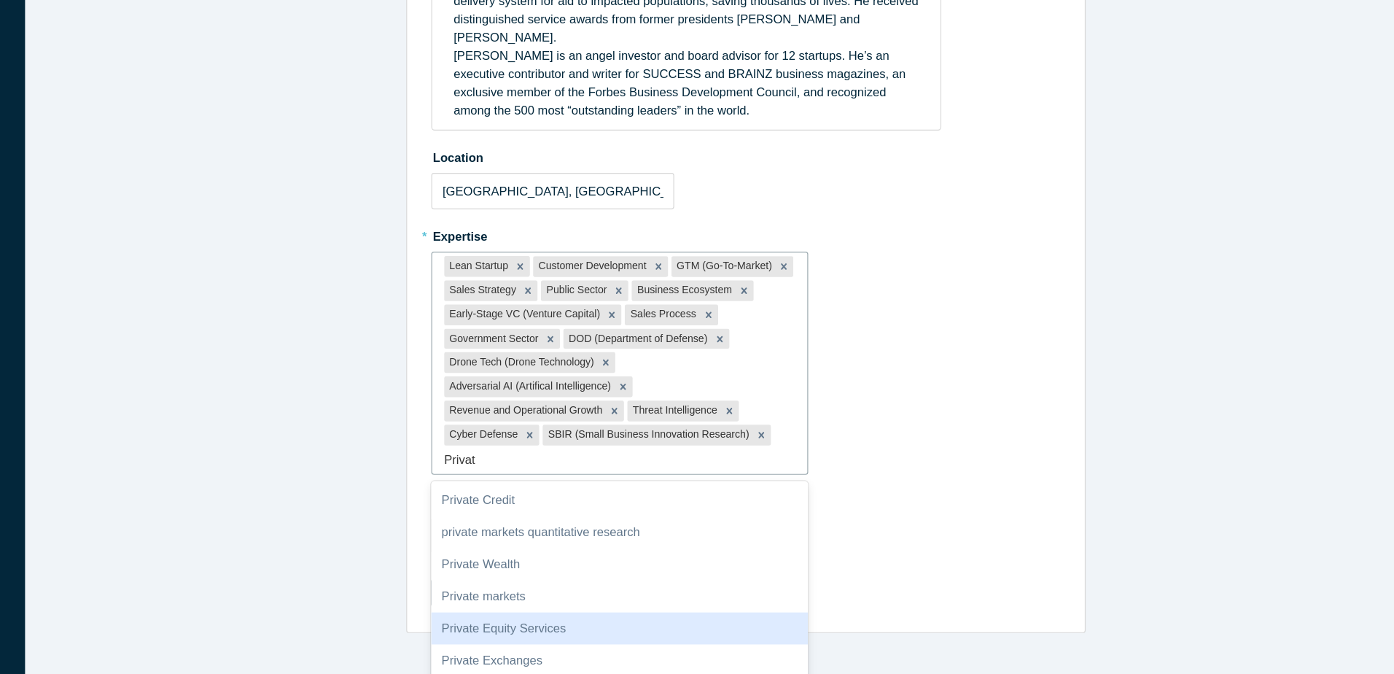
scroll to position [304, 0]
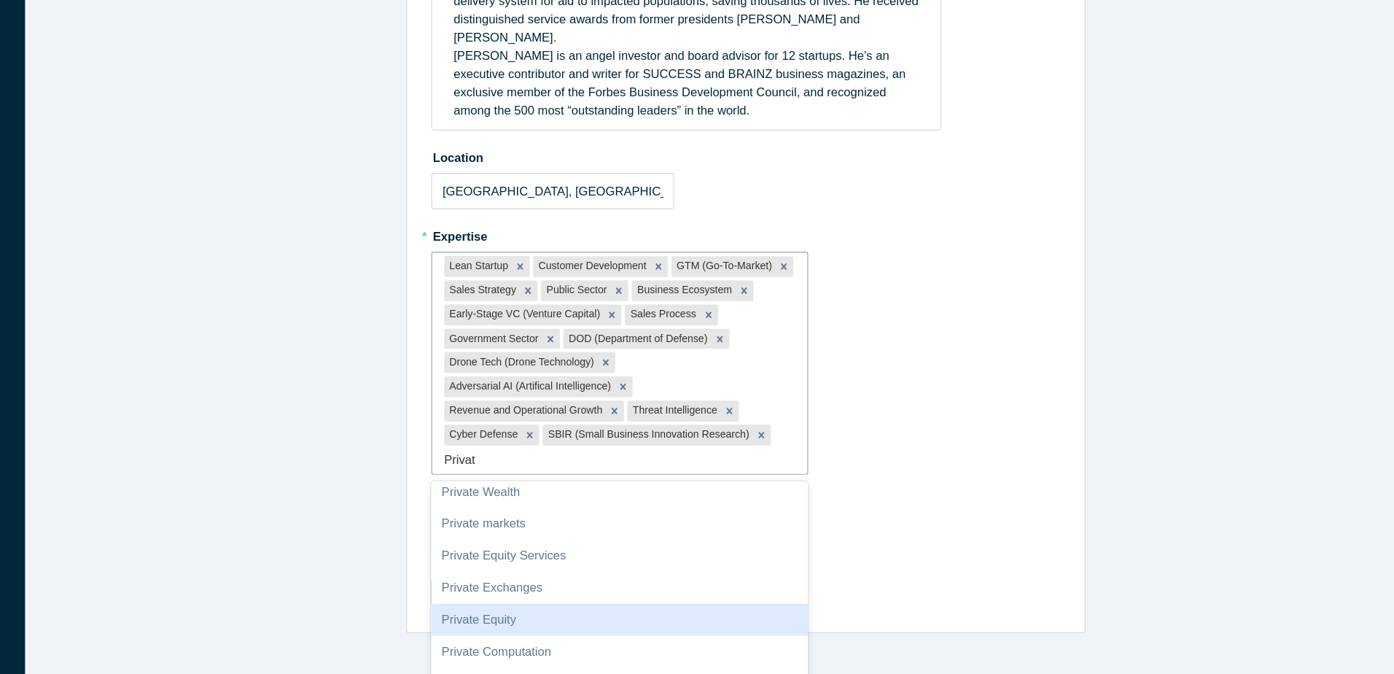
click at [514, 594] on div "Private Equity" at bounding box center [619, 607] width 318 height 27
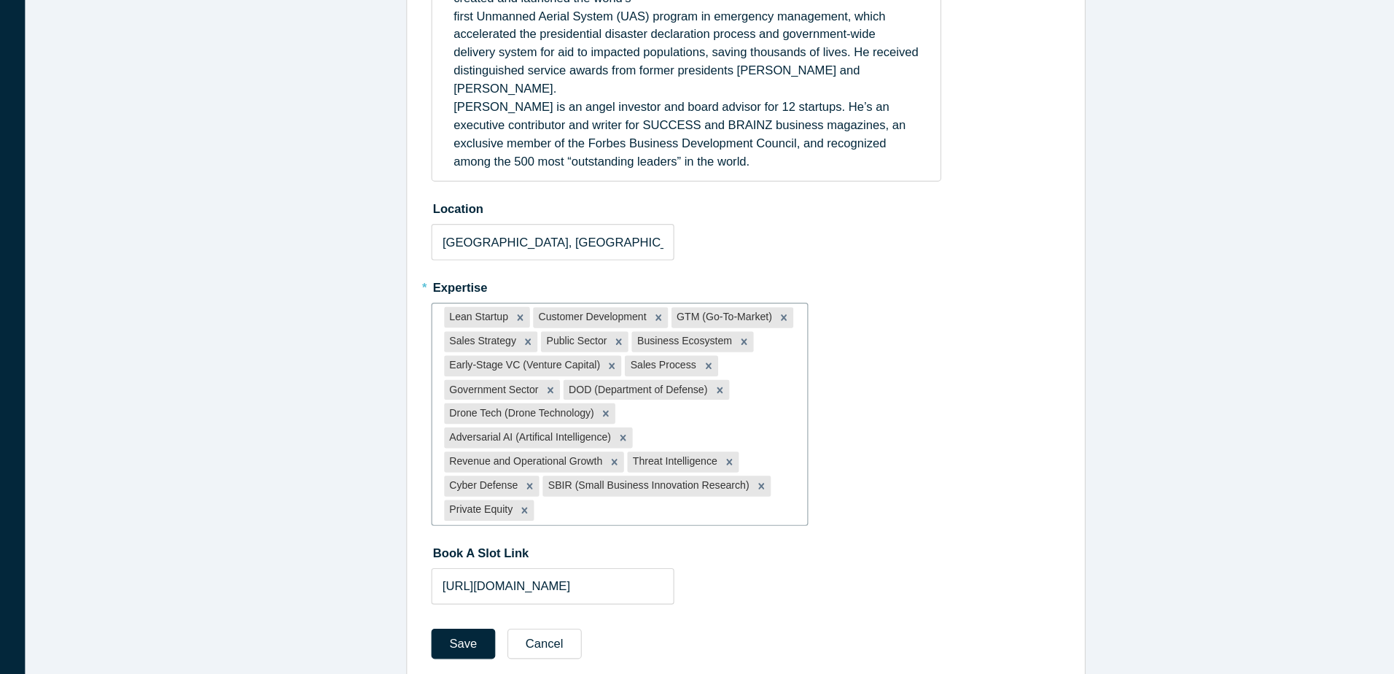
scroll to position [165, 0]
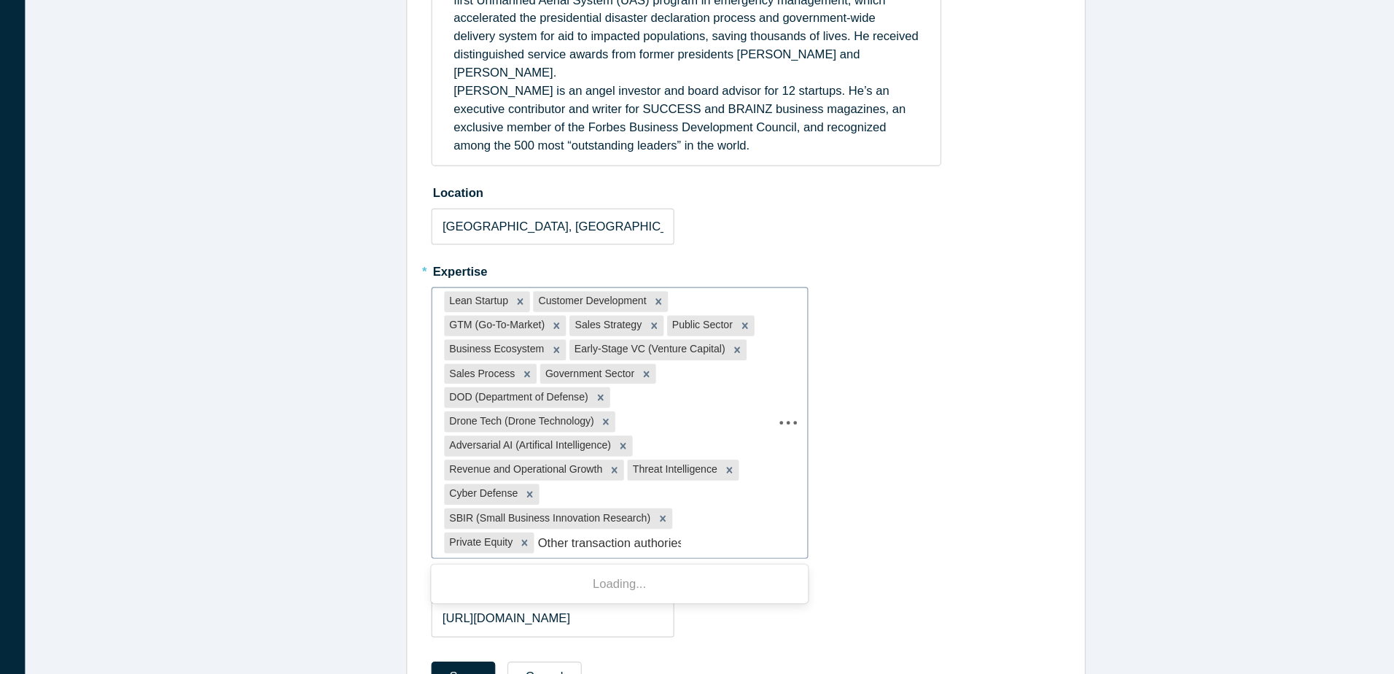
type input "Other transaction authories"
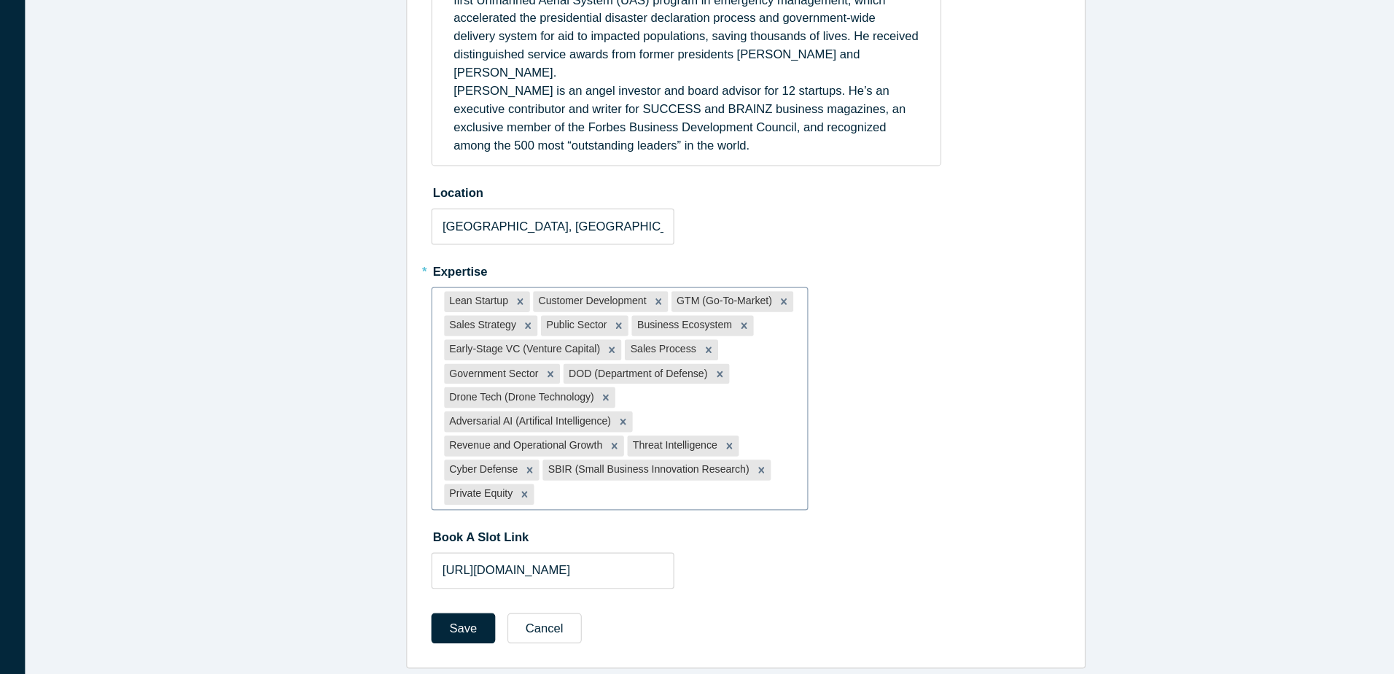
drag, startPoint x: 717, startPoint y: 505, endPoint x: 691, endPoint y: 502, distance: 25.6
click at [691, 513] on div at bounding box center [658, 522] width 217 height 18
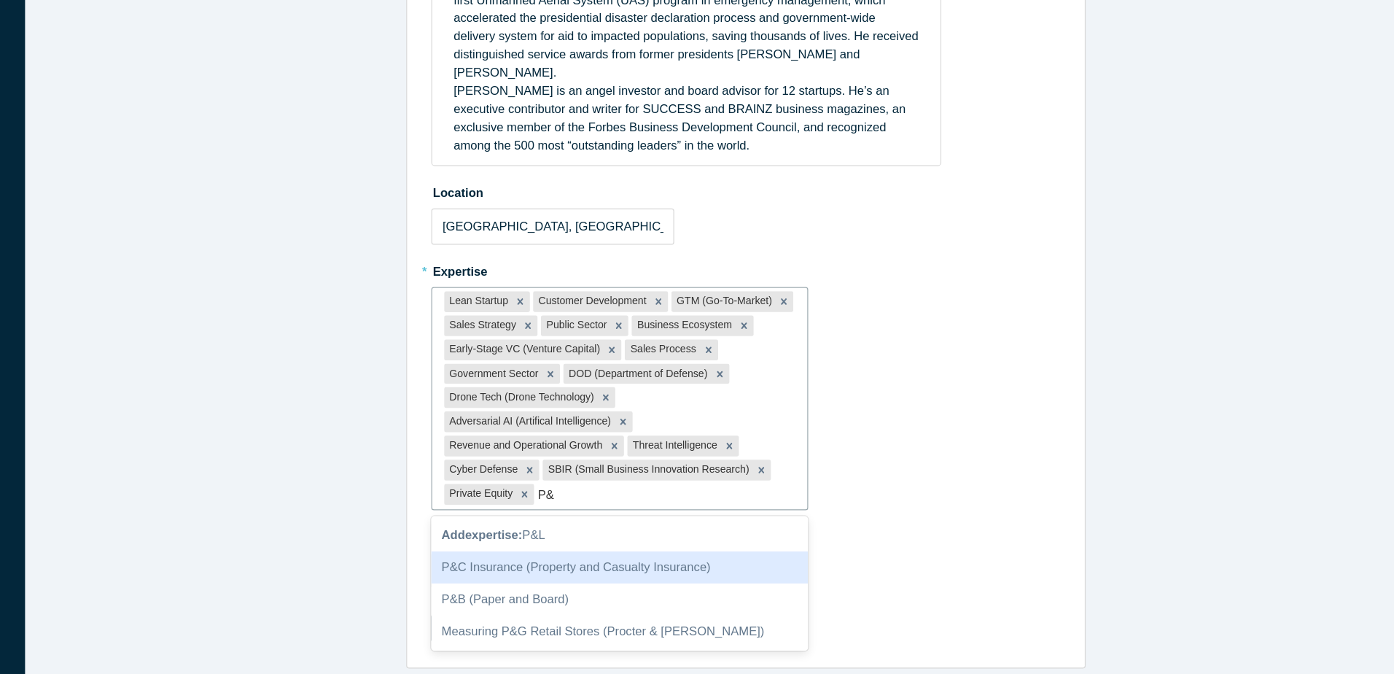
type input "P"
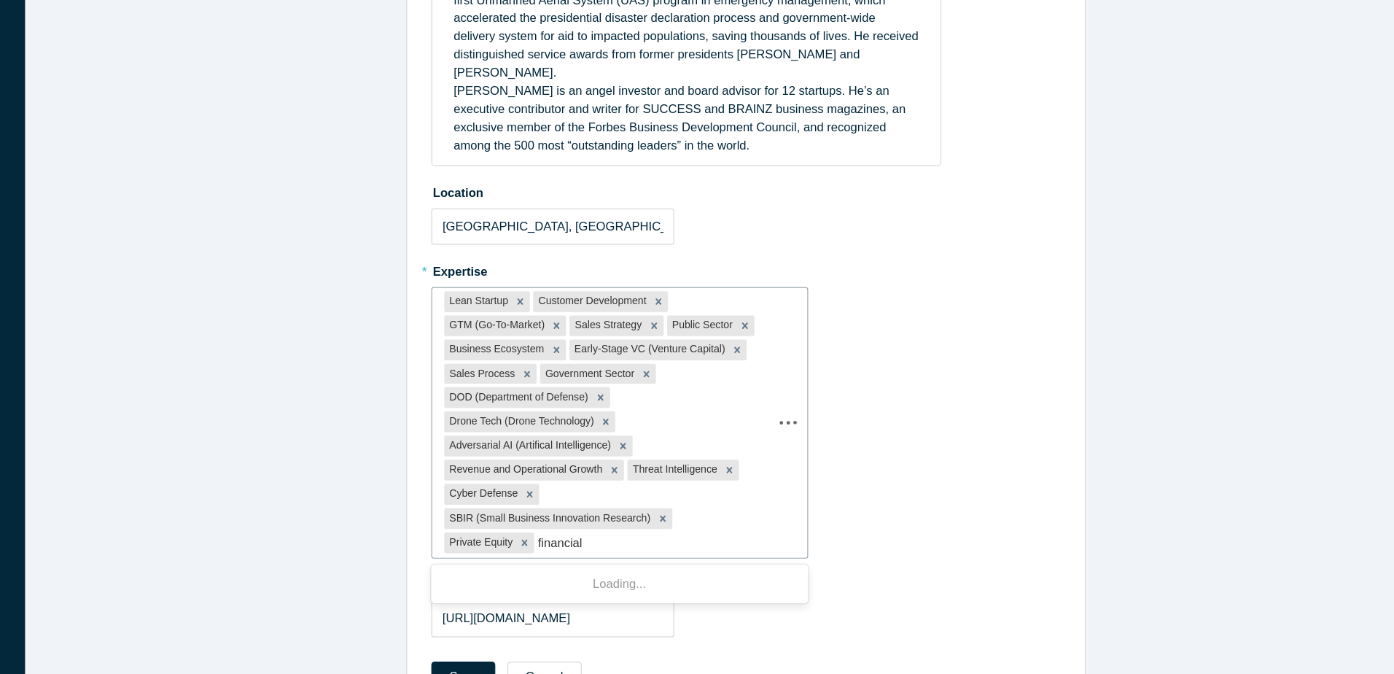
type input "financial"
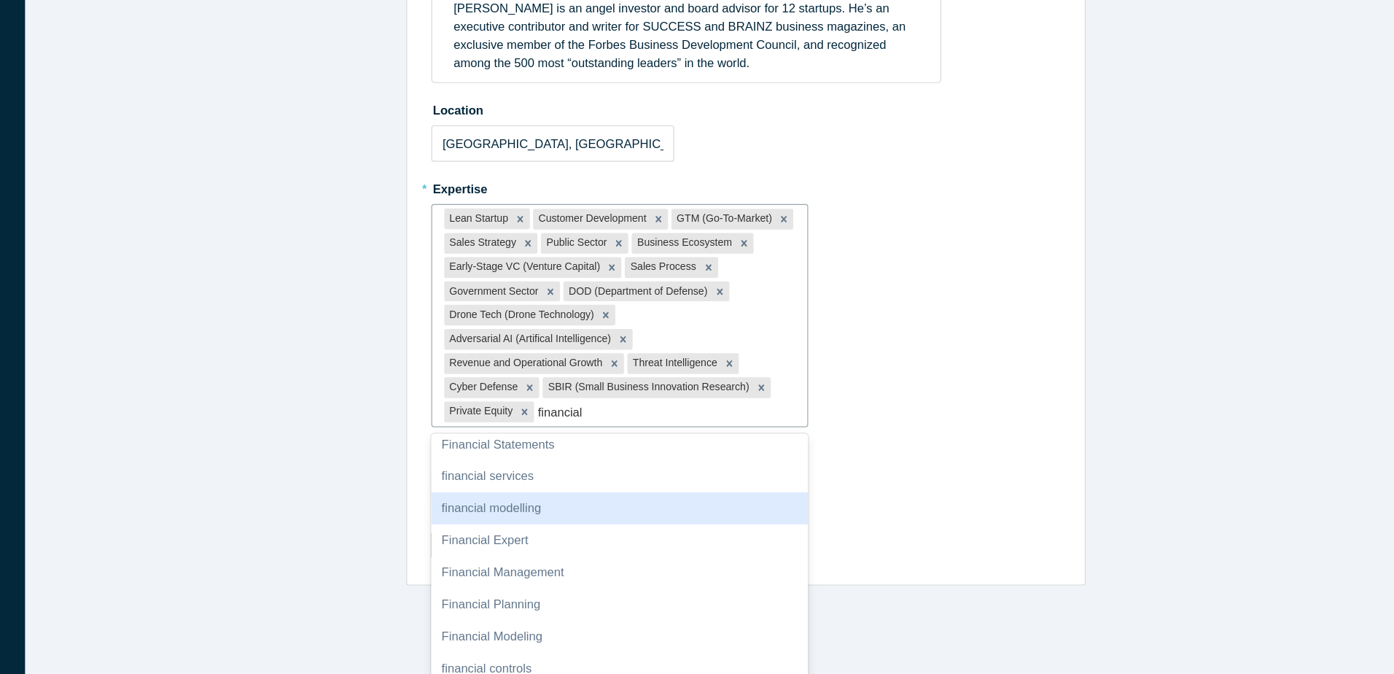
scroll to position [84, 0]
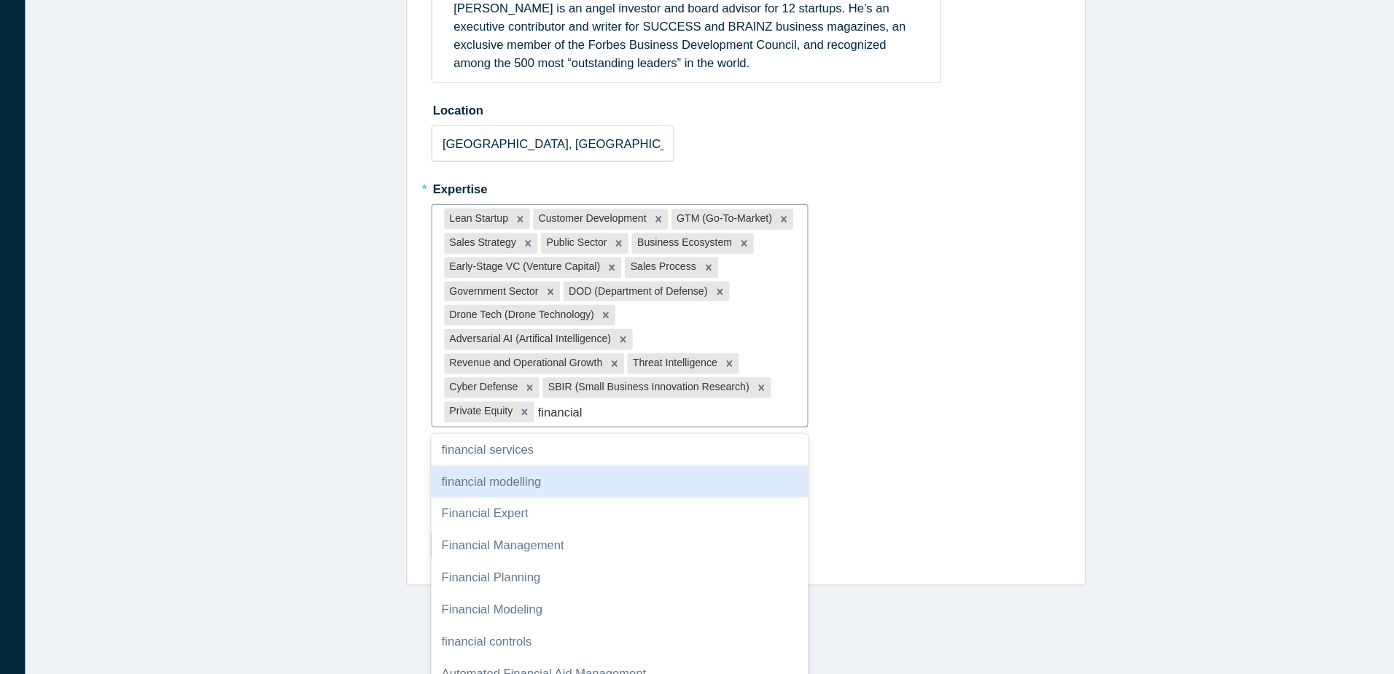
click at [556, 497] on div "financial modelling" at bounding box center [619, 510] width 318 height 27
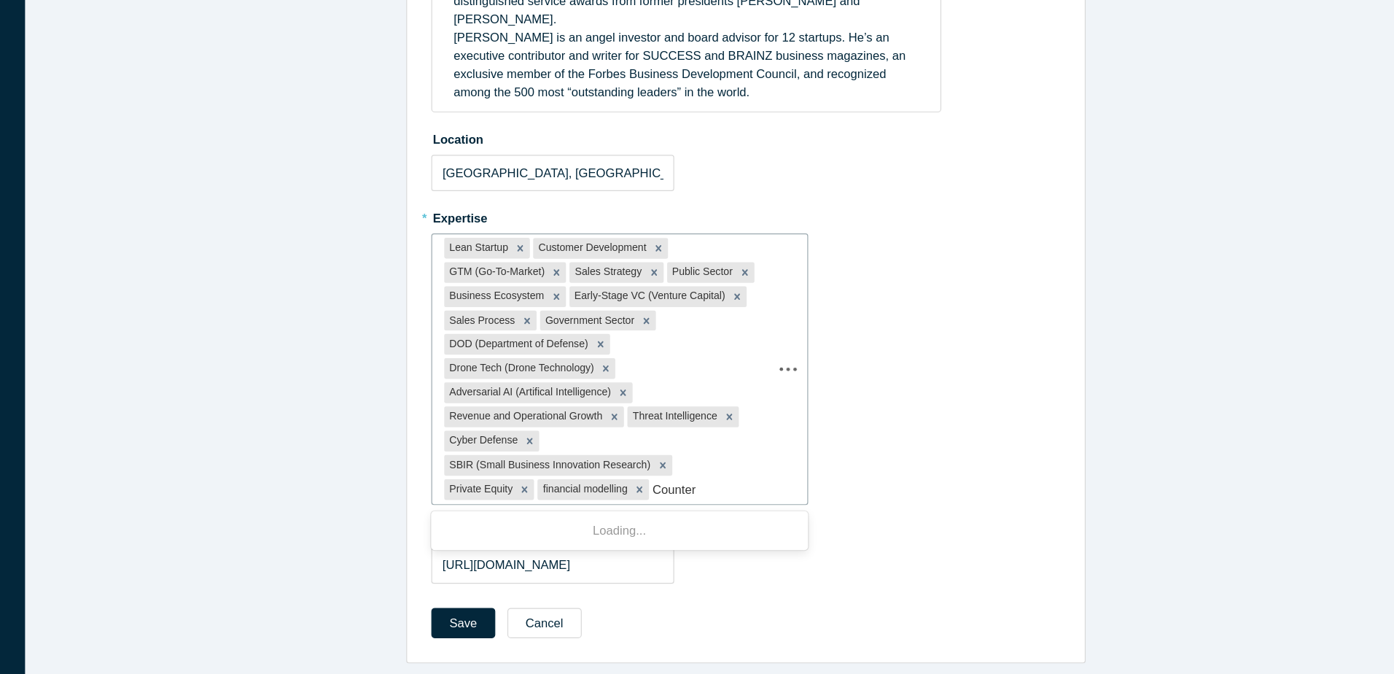
scroll to position [0, 0]
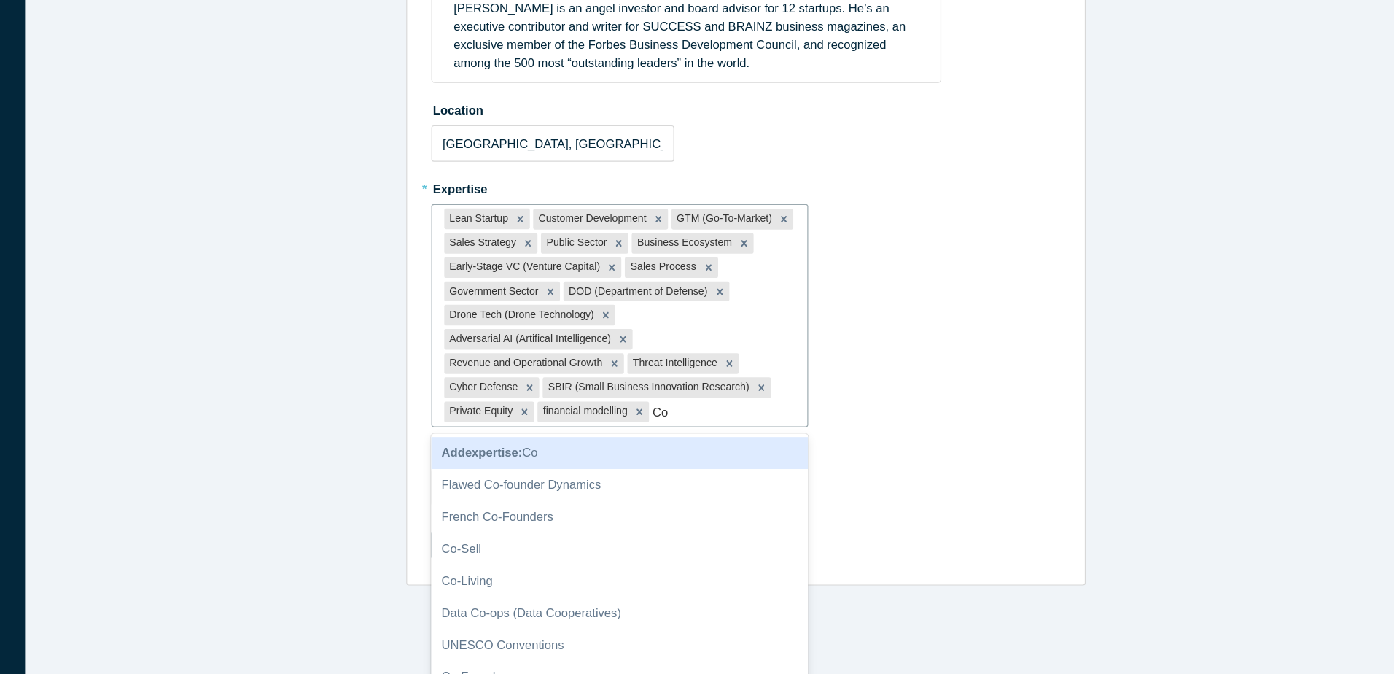
type input "C"
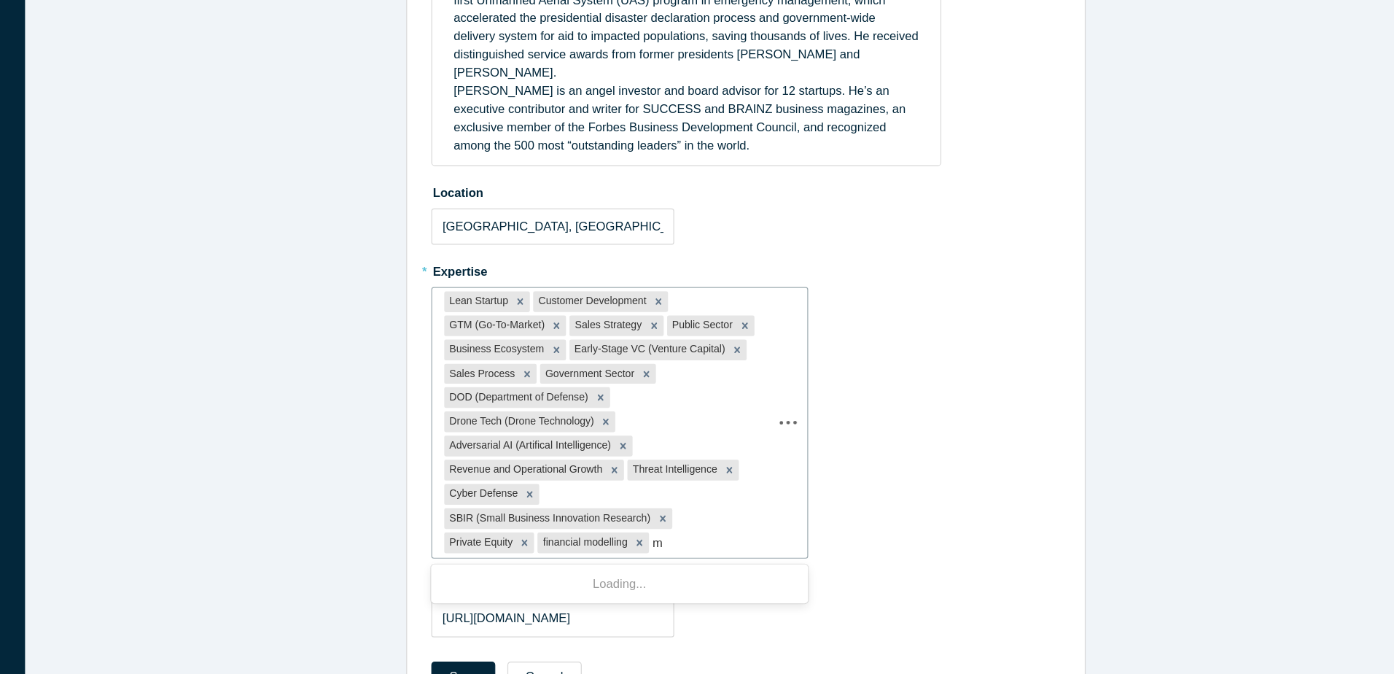
scroll to position [185, 0]
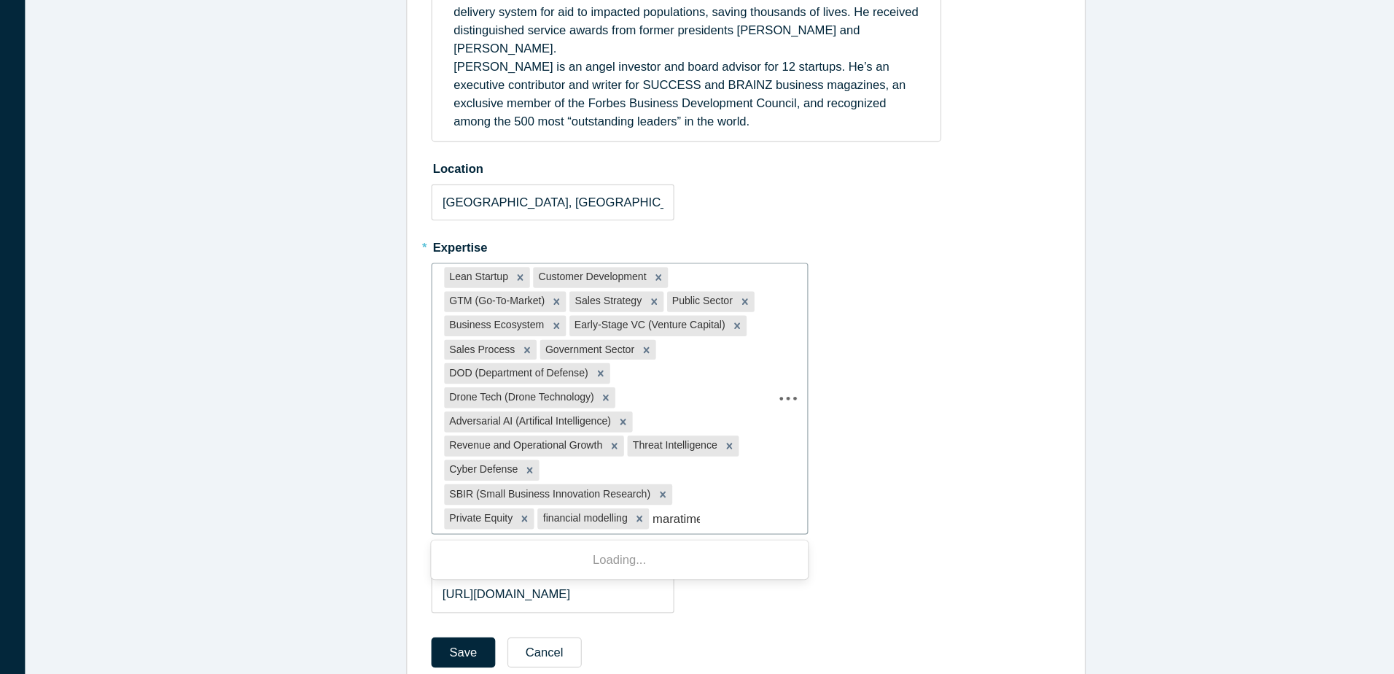
type input "maratime"
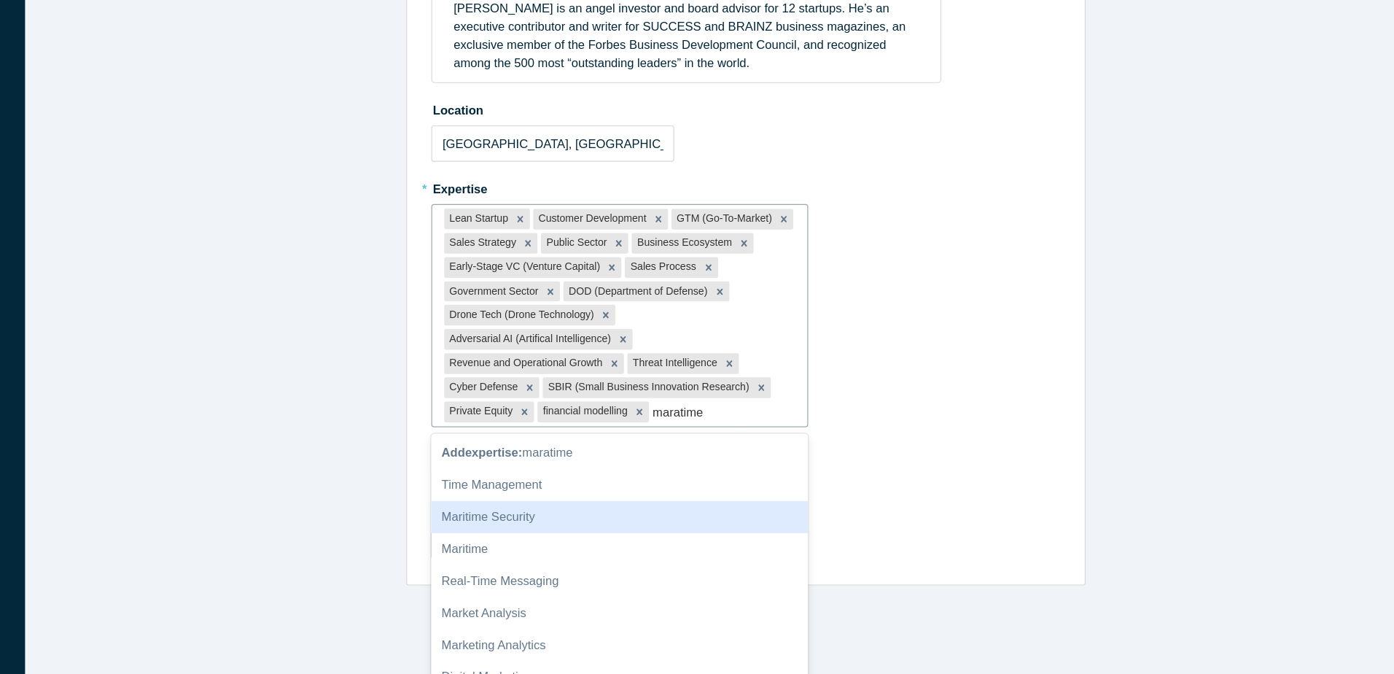
click at [650, 527] on div "Maritime Security" at bounding box center [619, 540] width 318 height 27
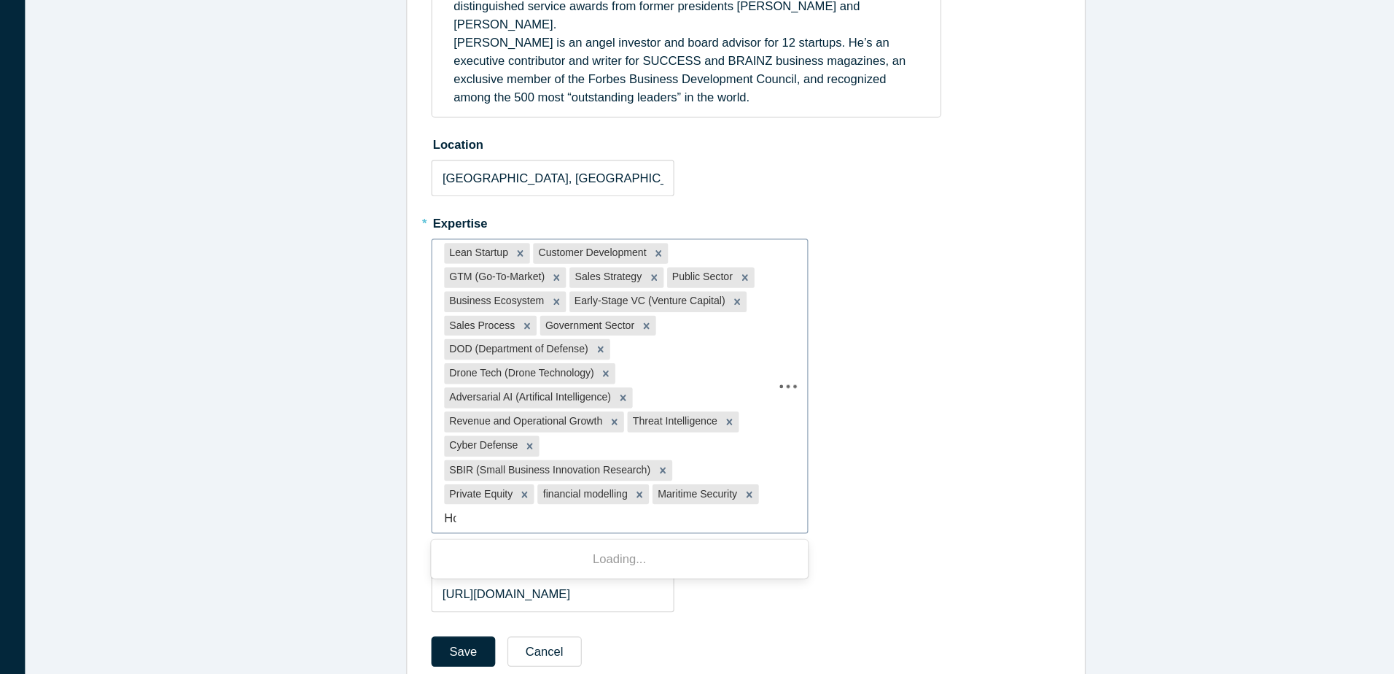
scroll to position [206, 0]
type input "Homeland se"
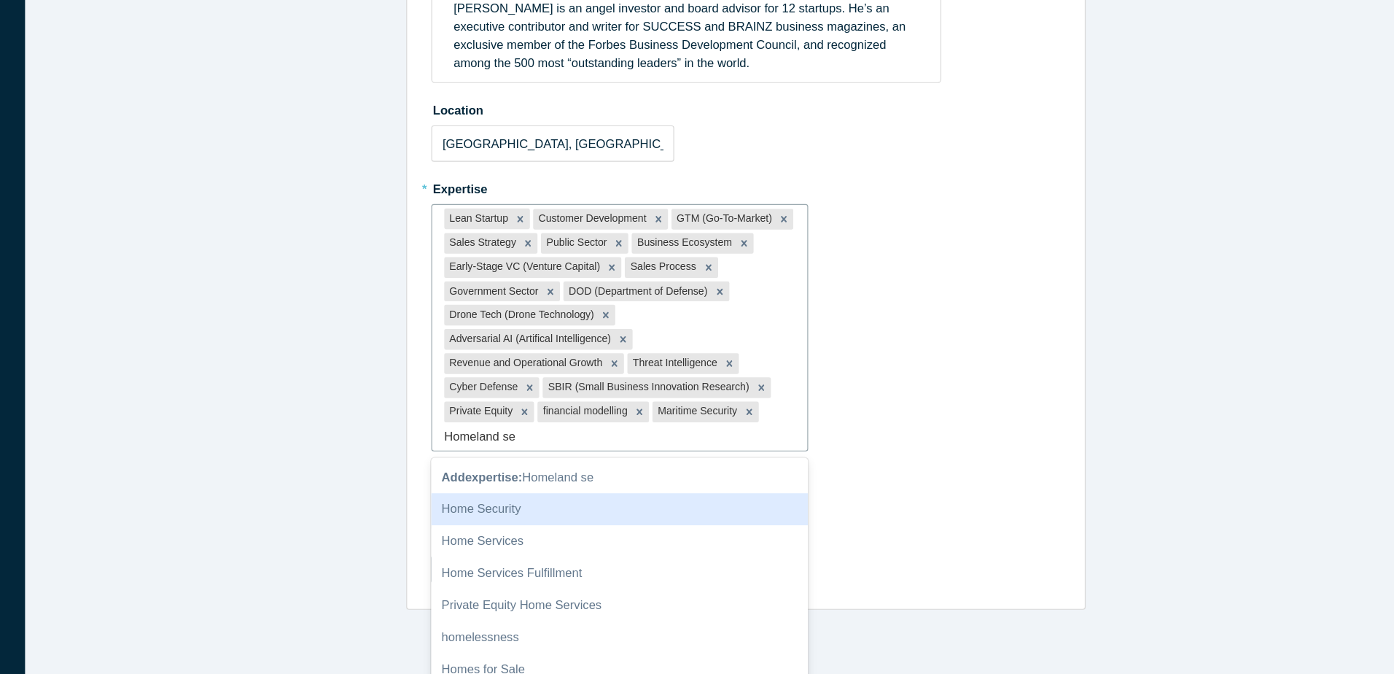
click at [491, 521] on div "Home Security" at bounding box center [619, 534] width 318 height 27
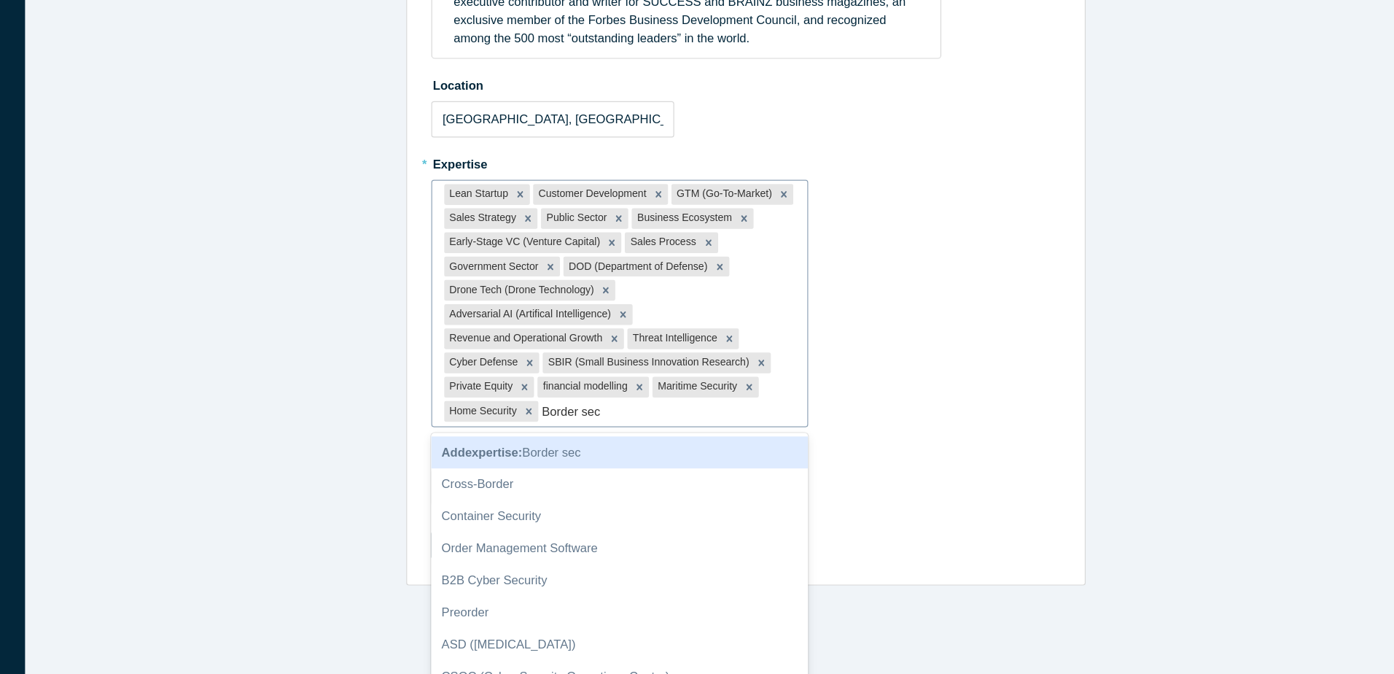
scroll to position [255, 0]
type input "B"
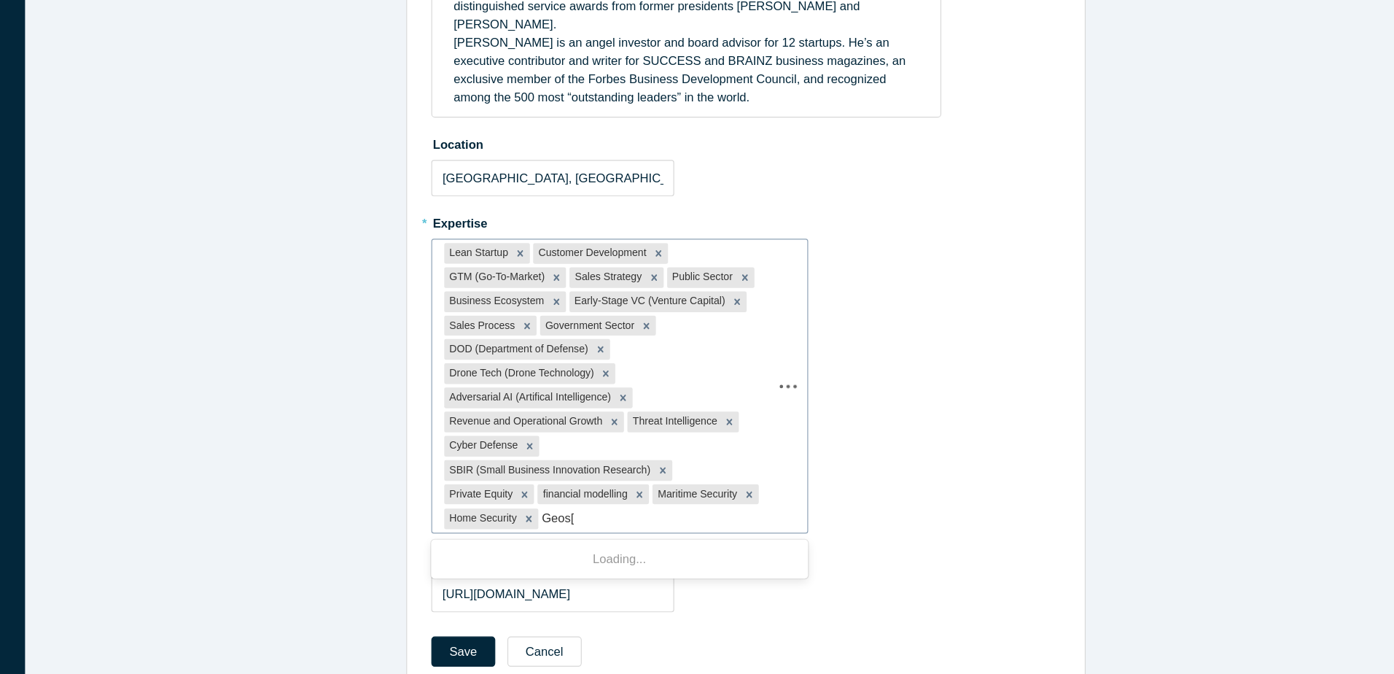
type input "Geos[a"
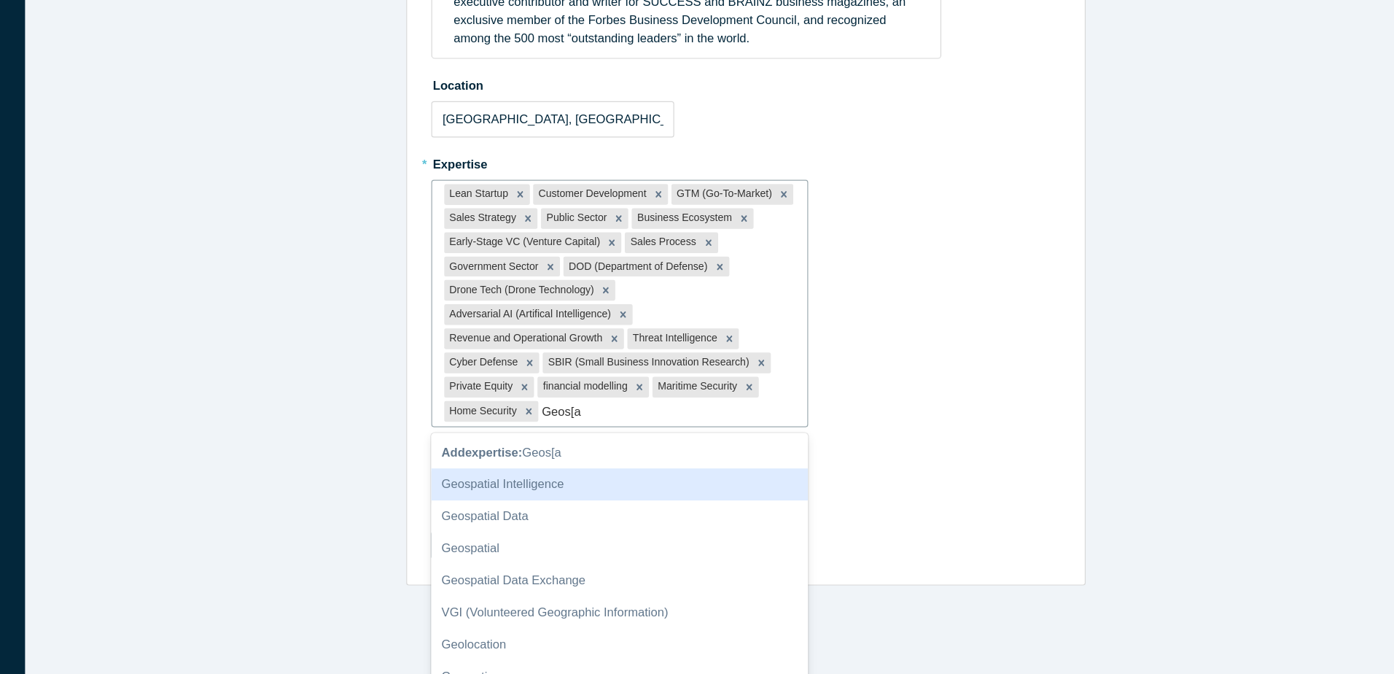
click at [558, 500] on div "Geospatial Intelligence" at bounding box center [619, 513] width 318 height 27
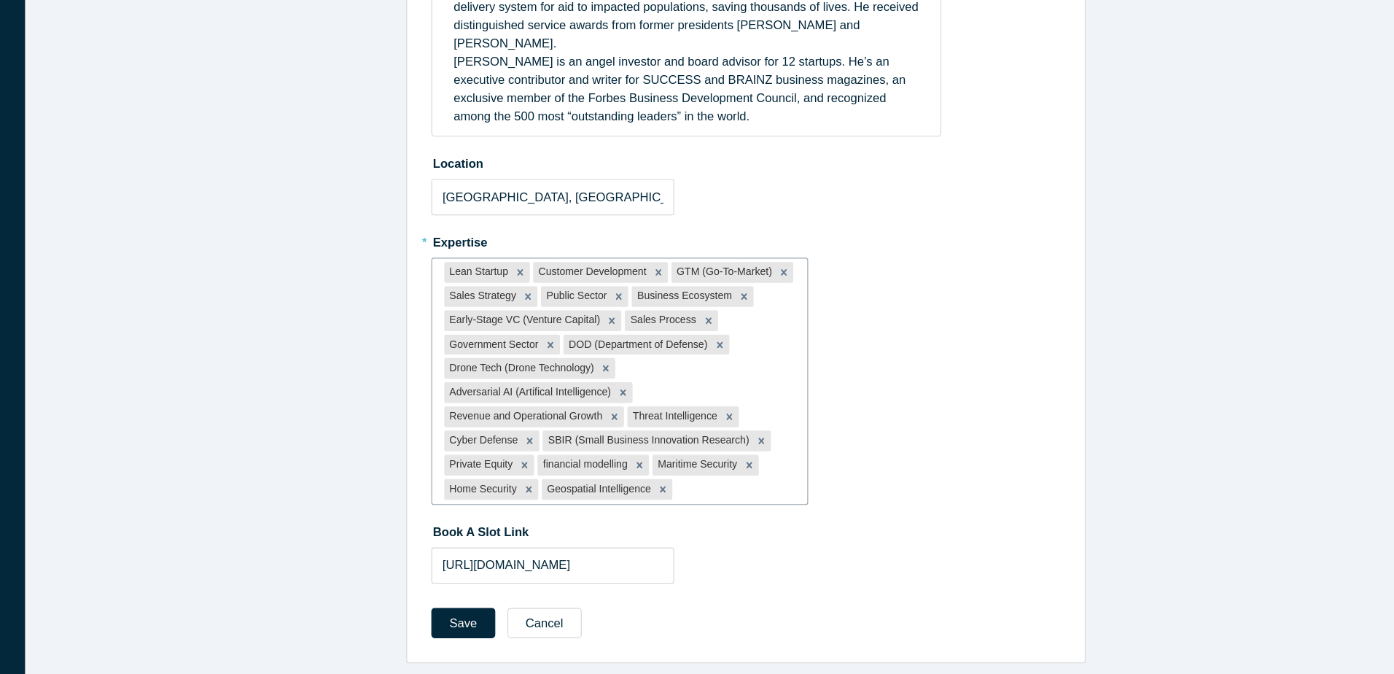
scroll to position [185, 0]
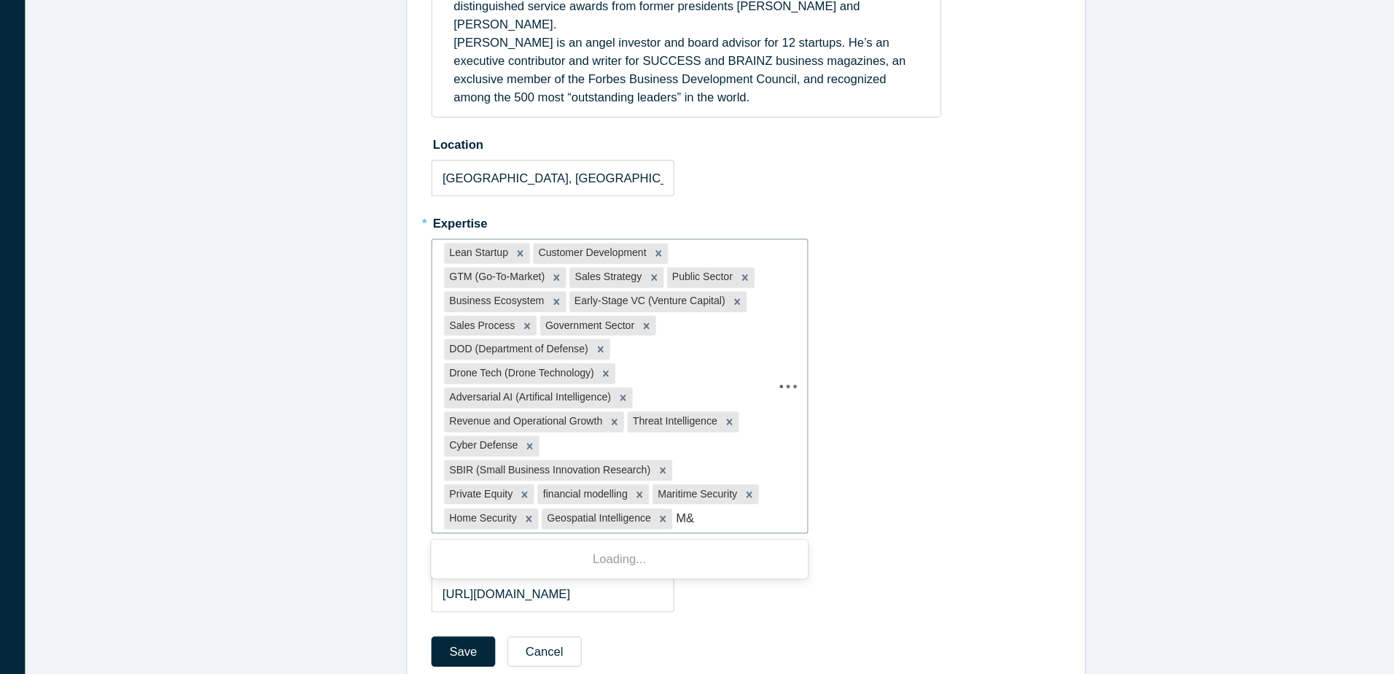
type input "M&A"
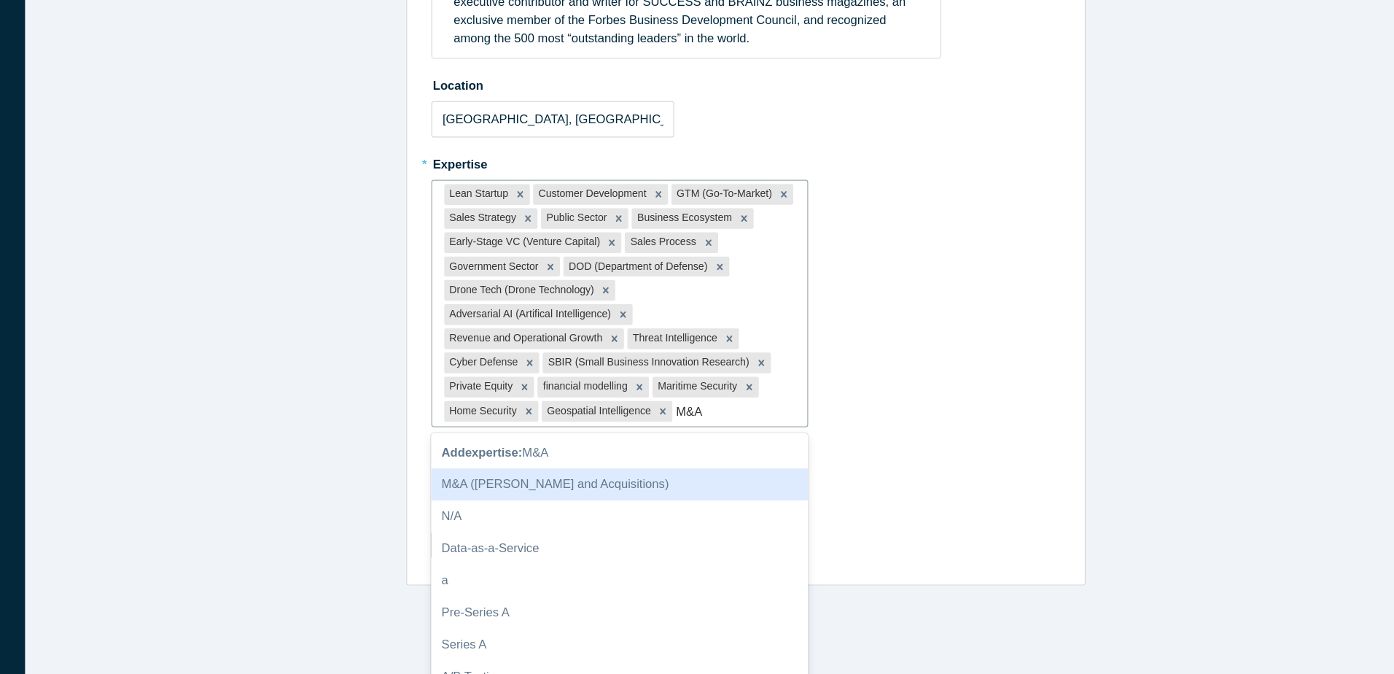
click at [655, 500] on div "M&A ([PERSON_NAME] and Acquisitions)" at bounding box center [619, 513] width 318 height 27
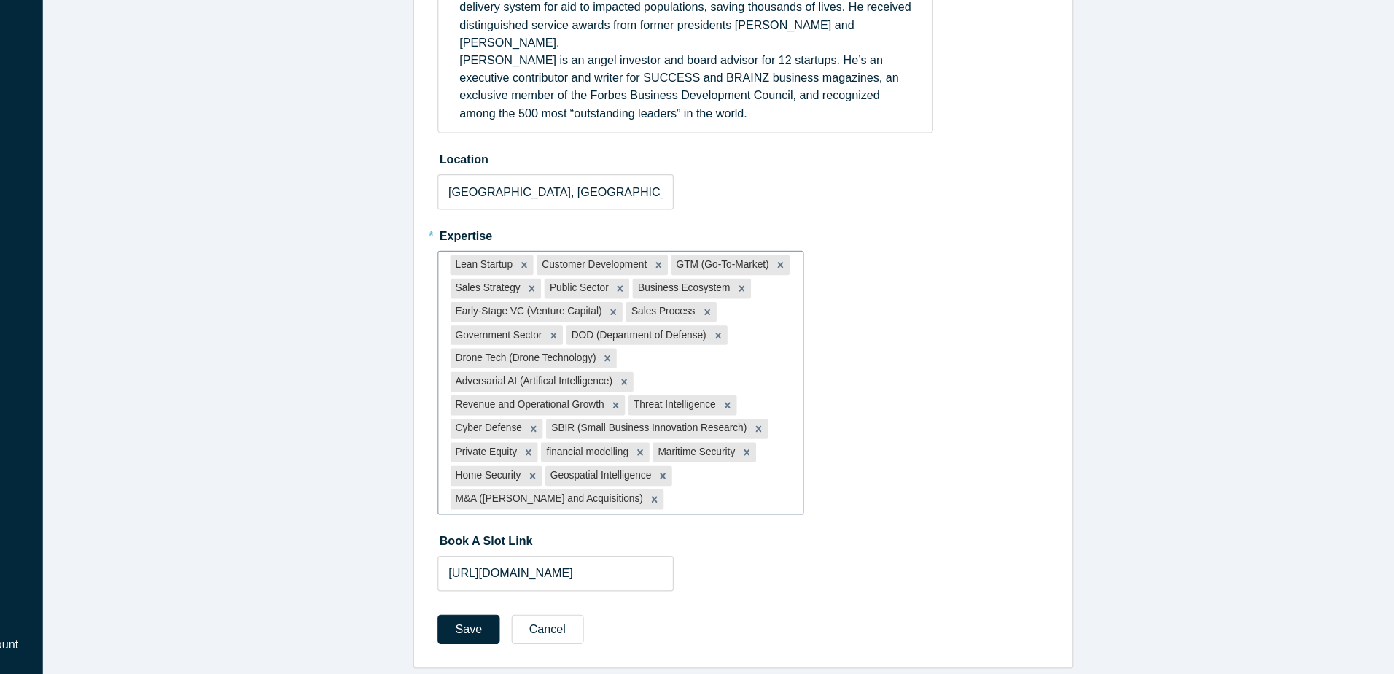
scroll to position [0, 0]
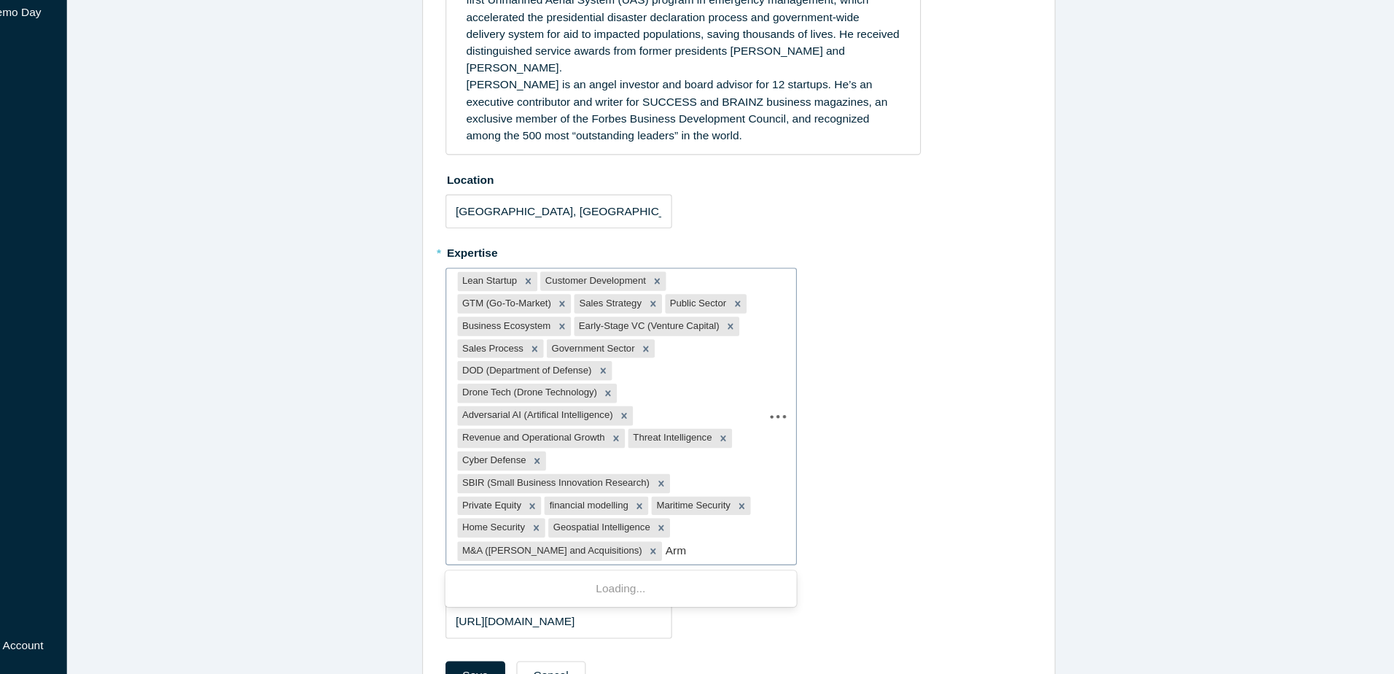
type input "Army"
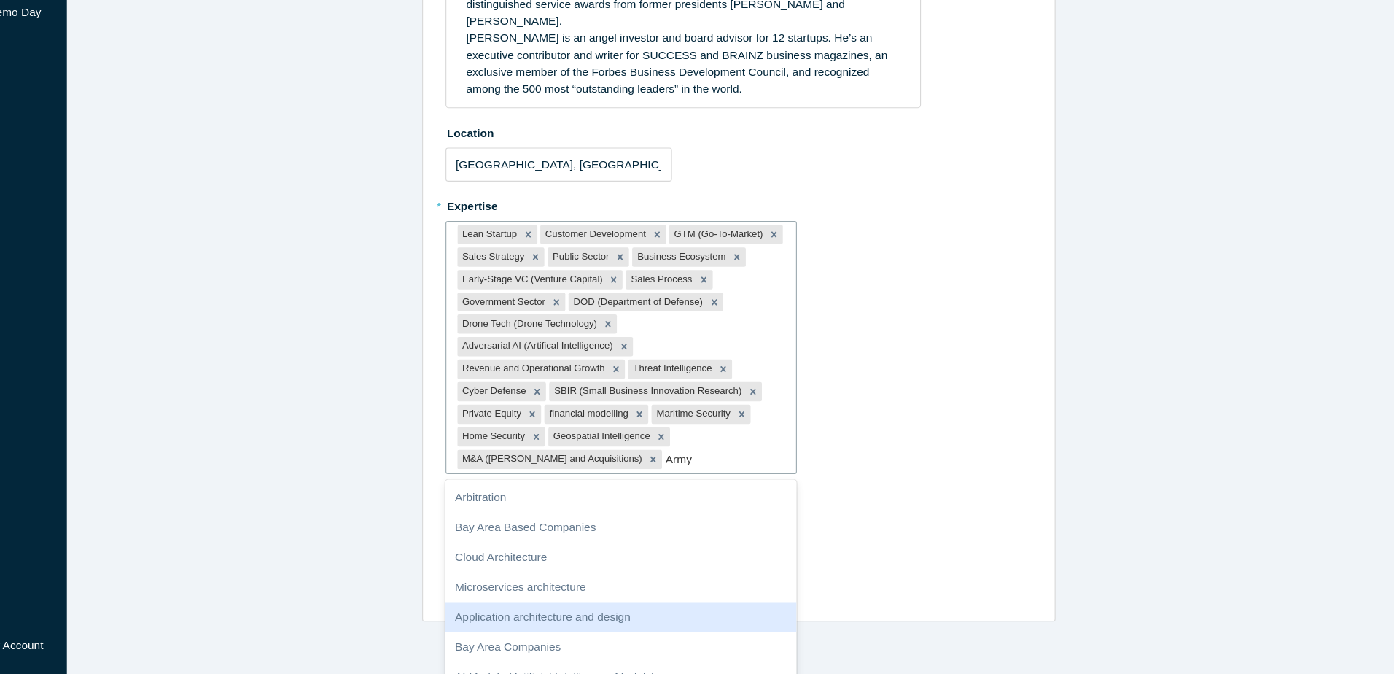
scroll to position [645, 0]
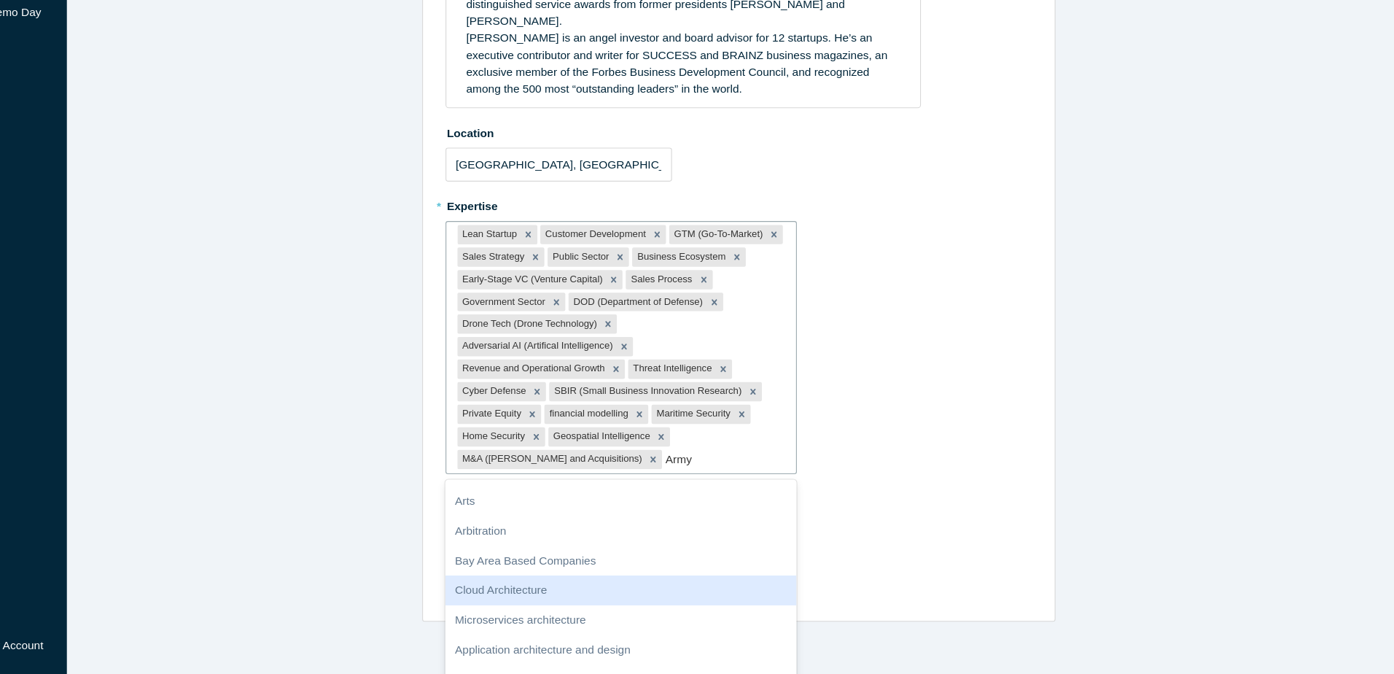
click at [587, 585] on div "Cloud Architecture" at bounding box center [619, 598] width 318 height 27
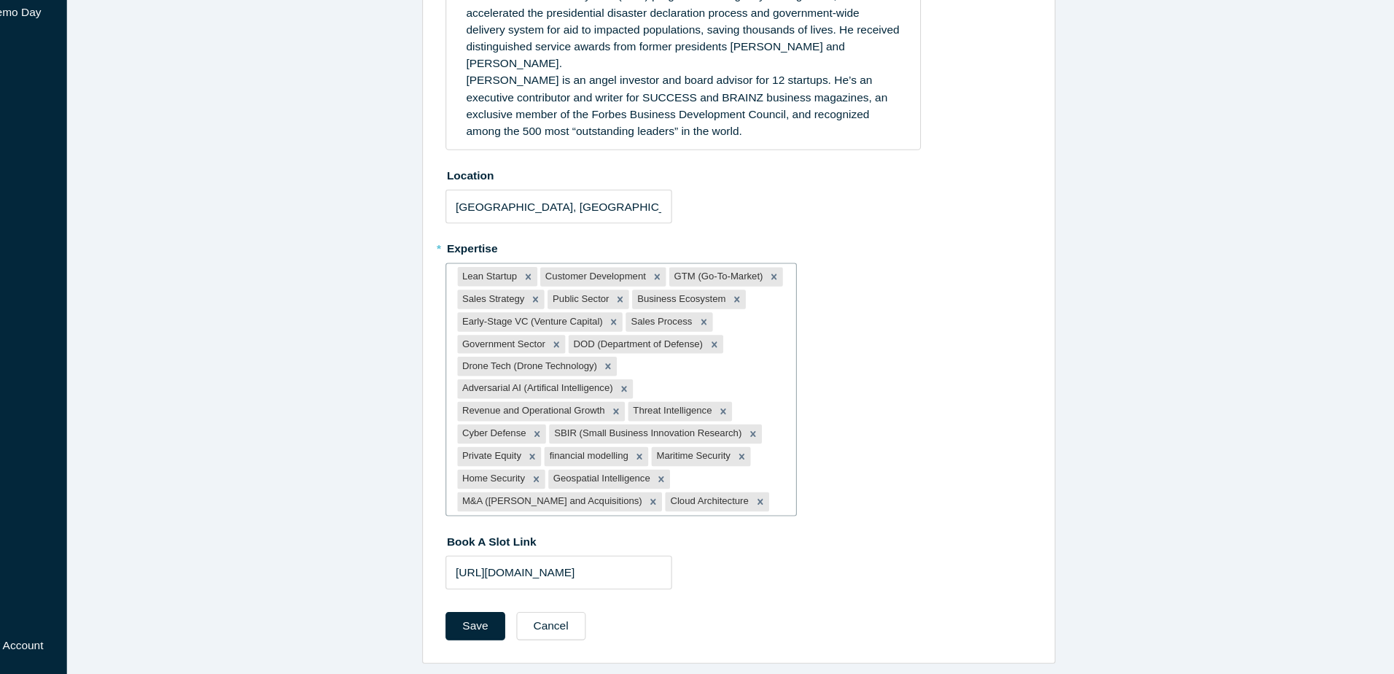
scroll to position [206, 0]
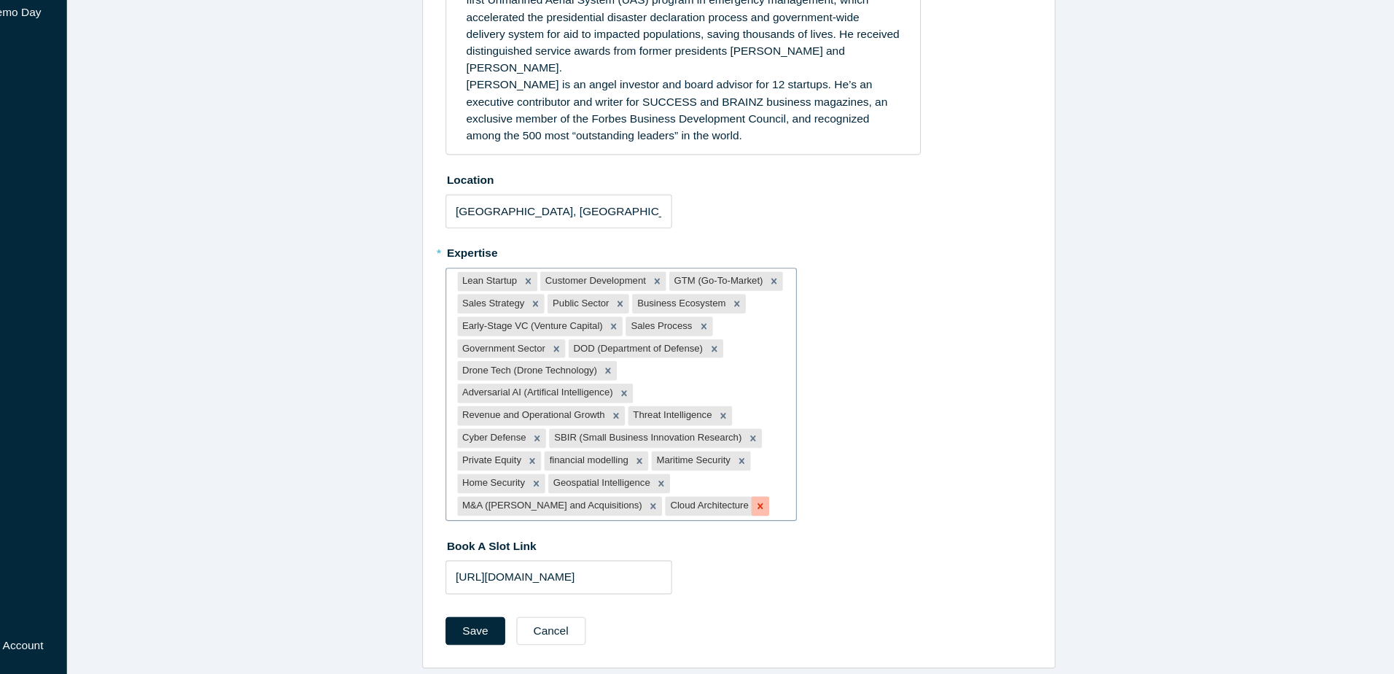
click at [740, 517] on icon "Remove Cloud Architecture" at bounding box center [745, 522] width 10 height 10
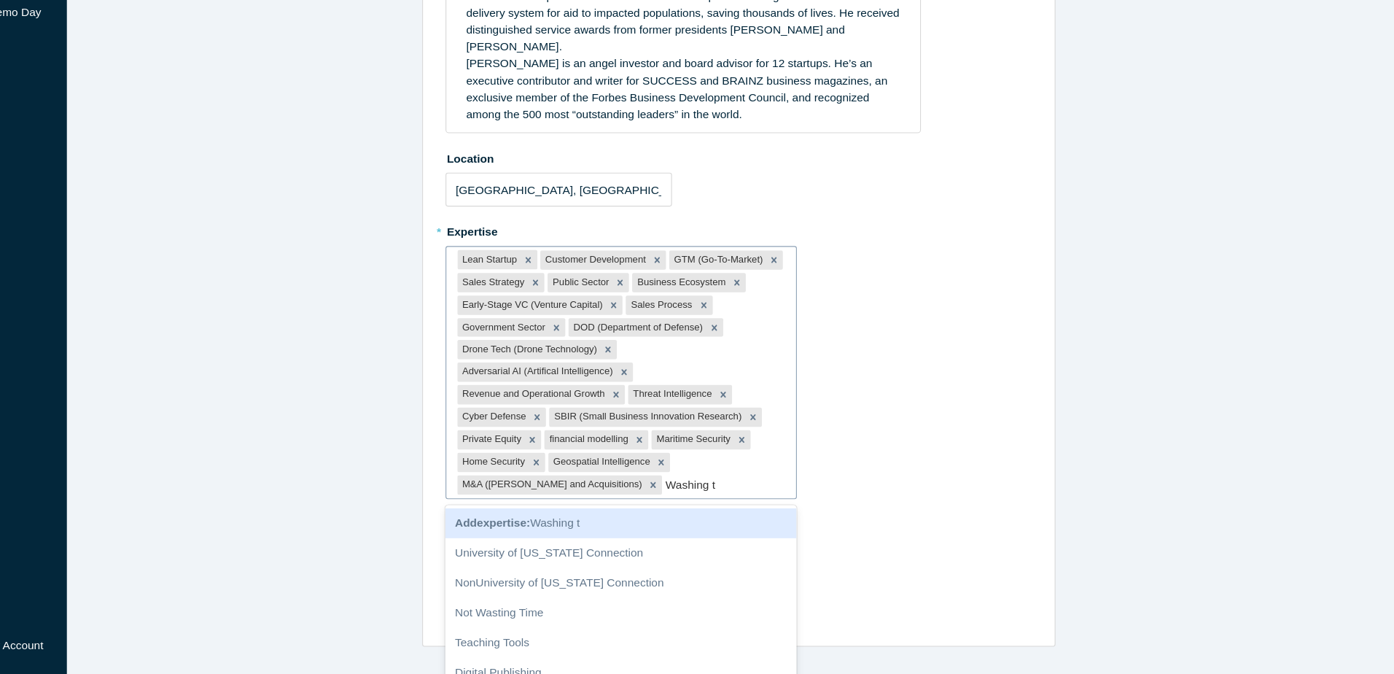
scroll to position [248, 0]
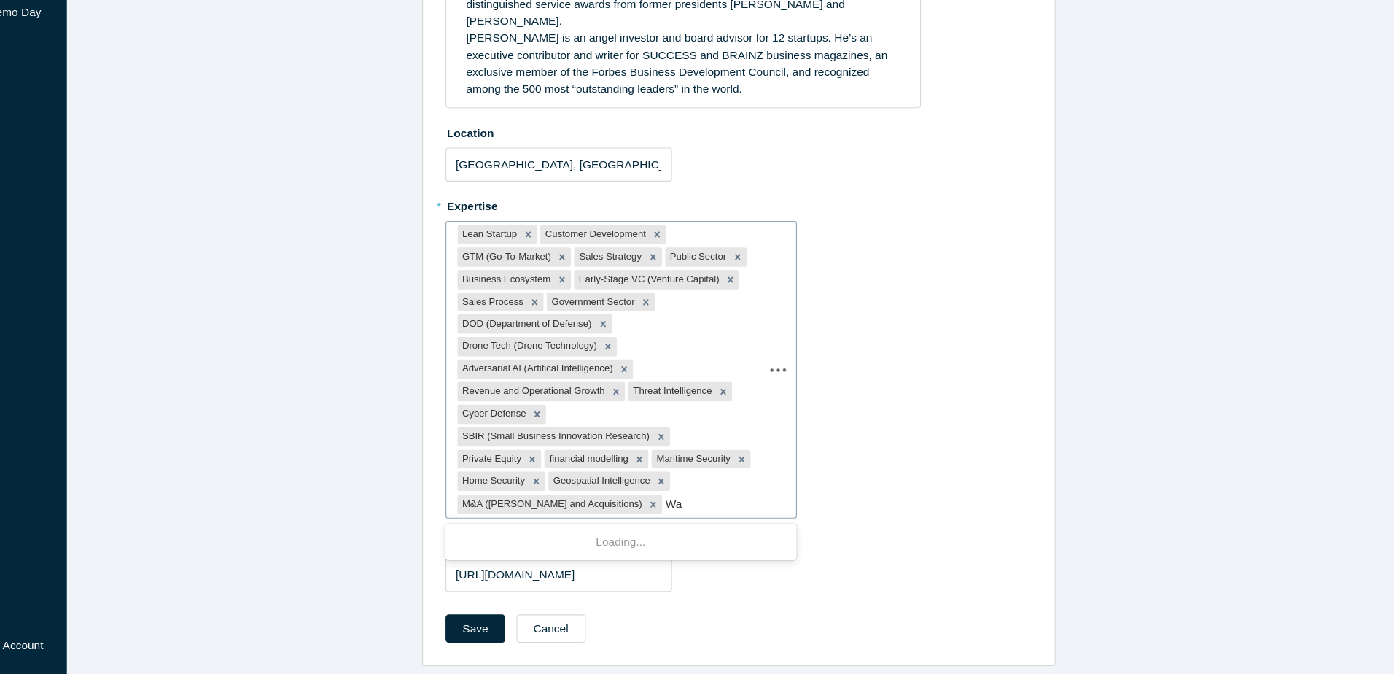
type input "W"
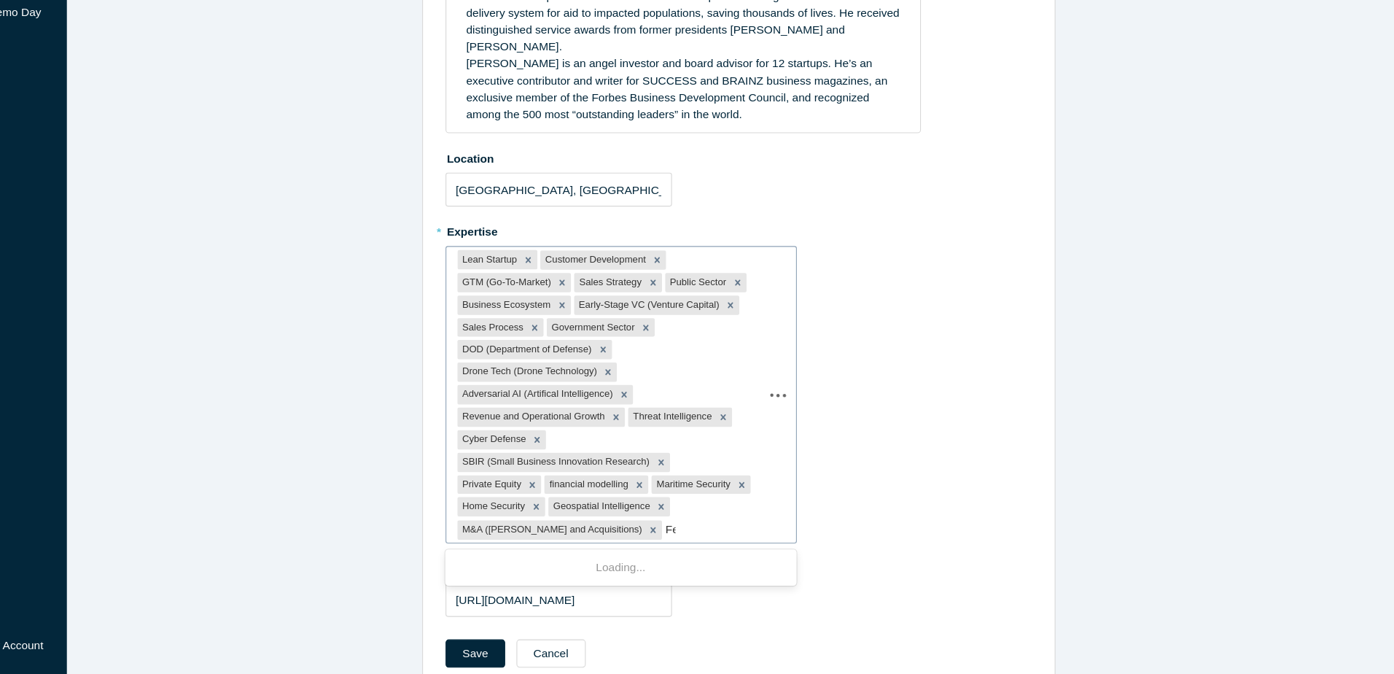
scroll to position [225, 0]
type input "Federal"
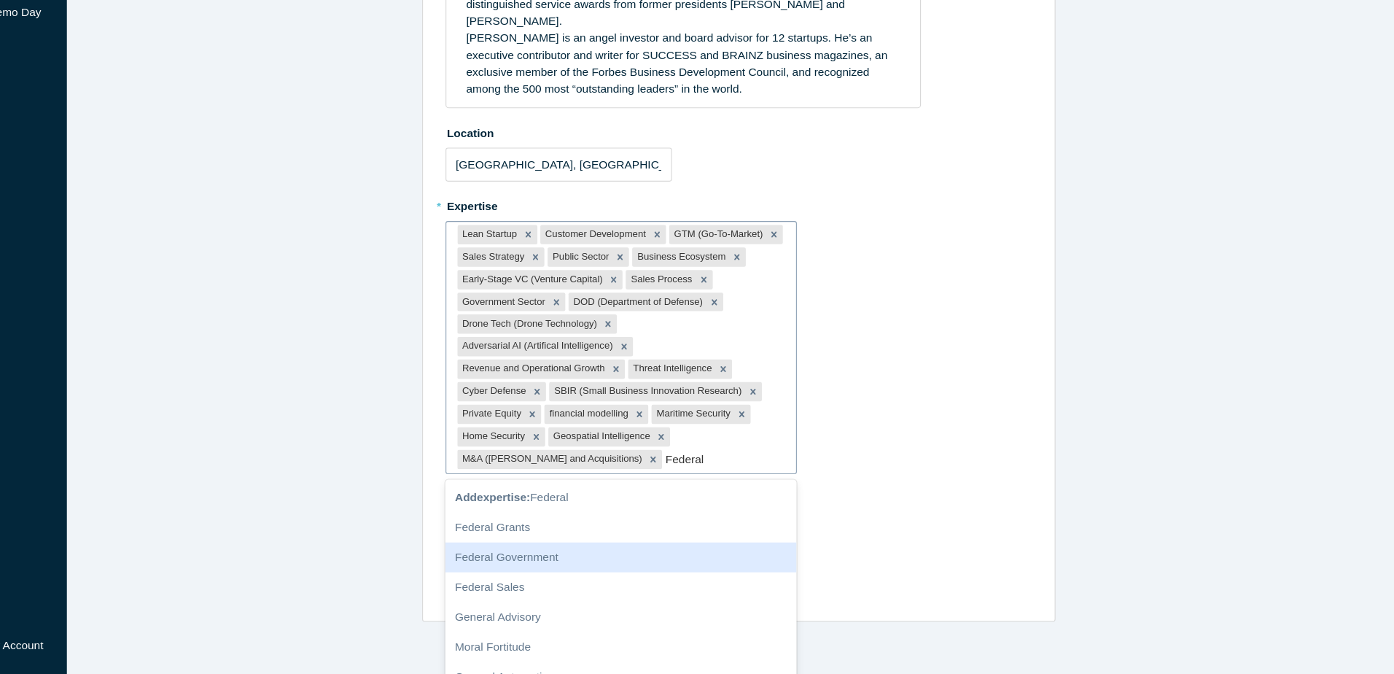
click at [566, 555] on div "Federal Government" at bounding box center [619, 568] width 318 height 27
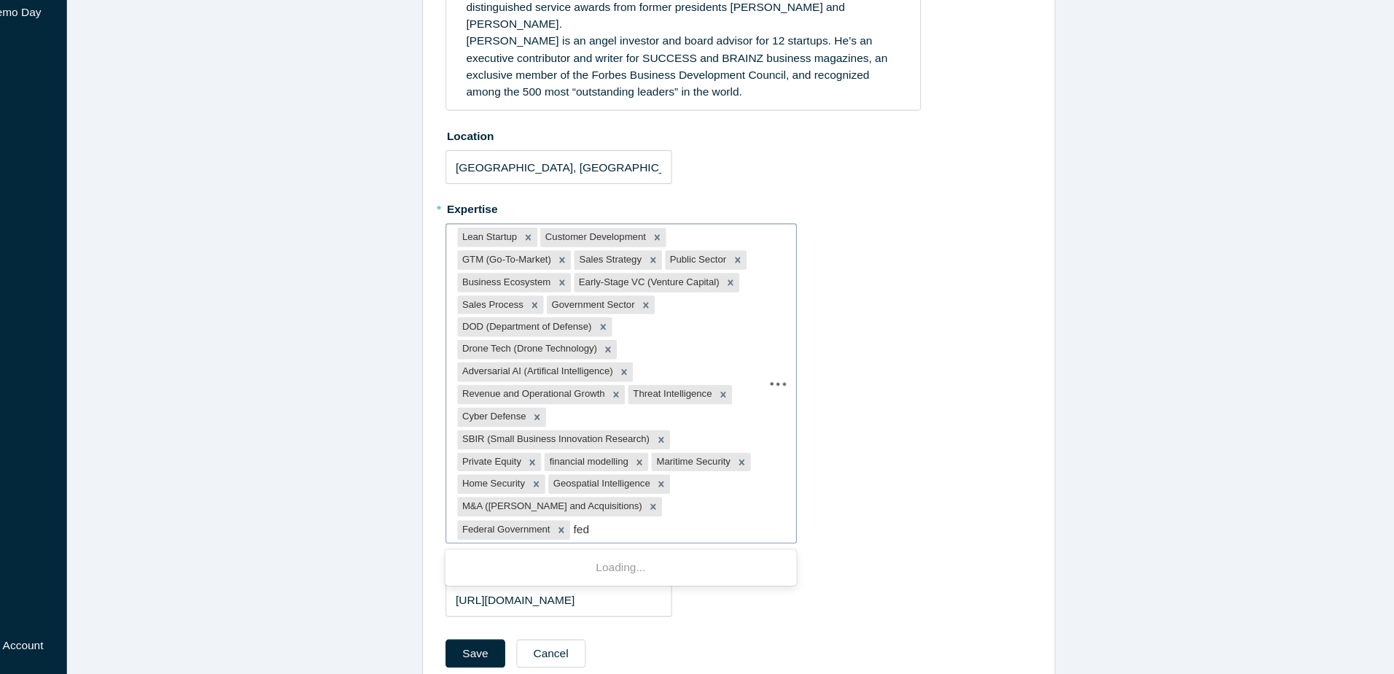
type input "fede"
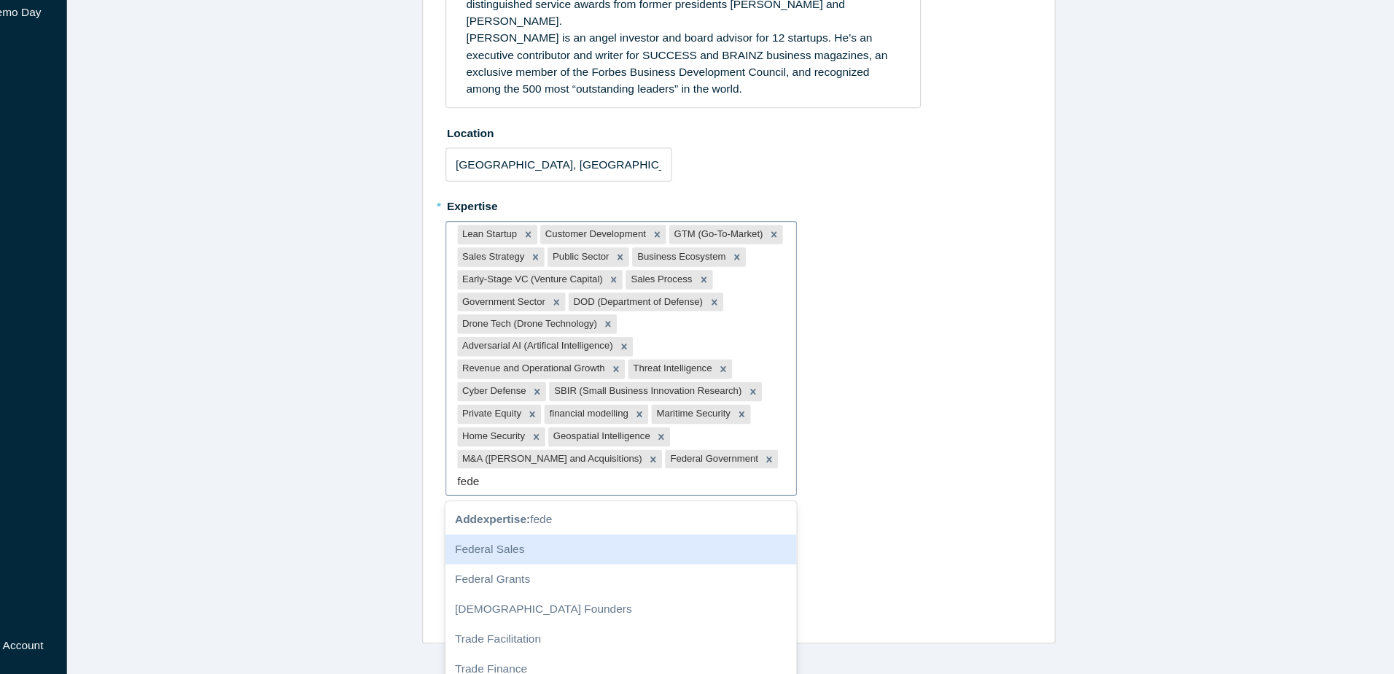
click at [578, 548] on div "Federal Sales" at bounding box center [619, 561] width 318 height 27
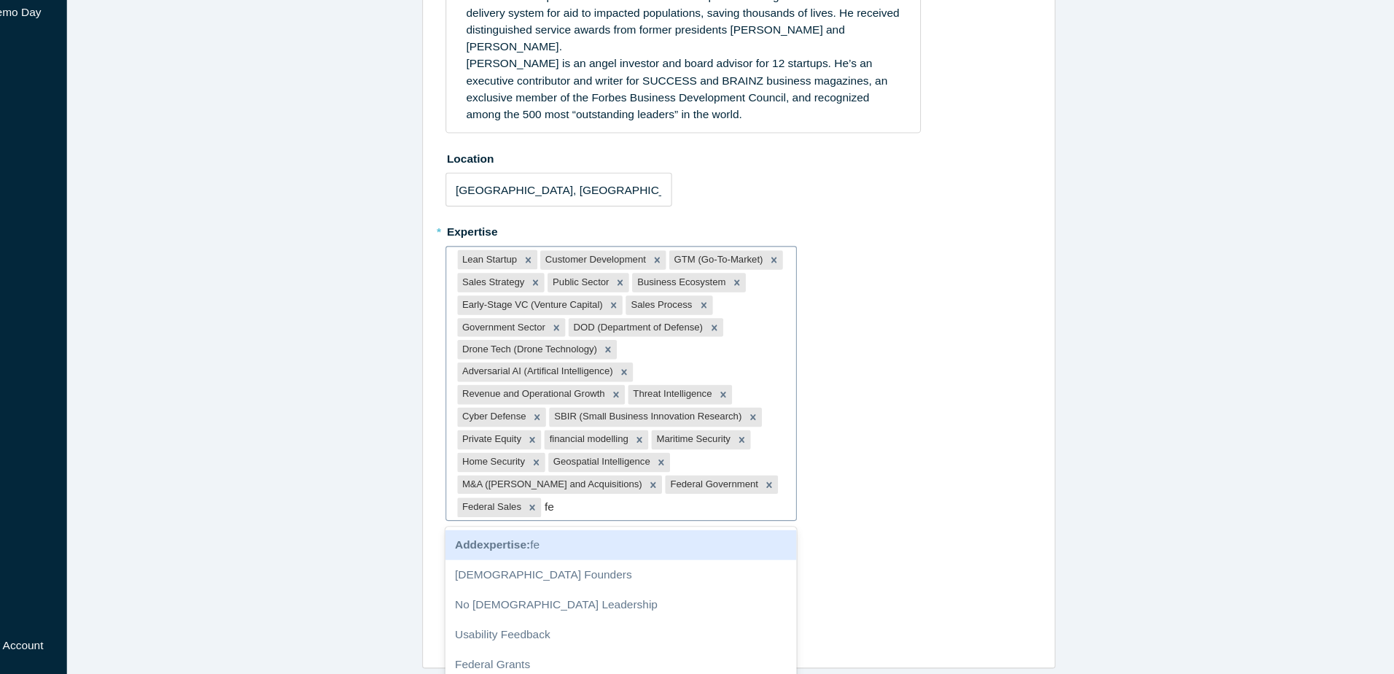
scroll to position [248, 0]
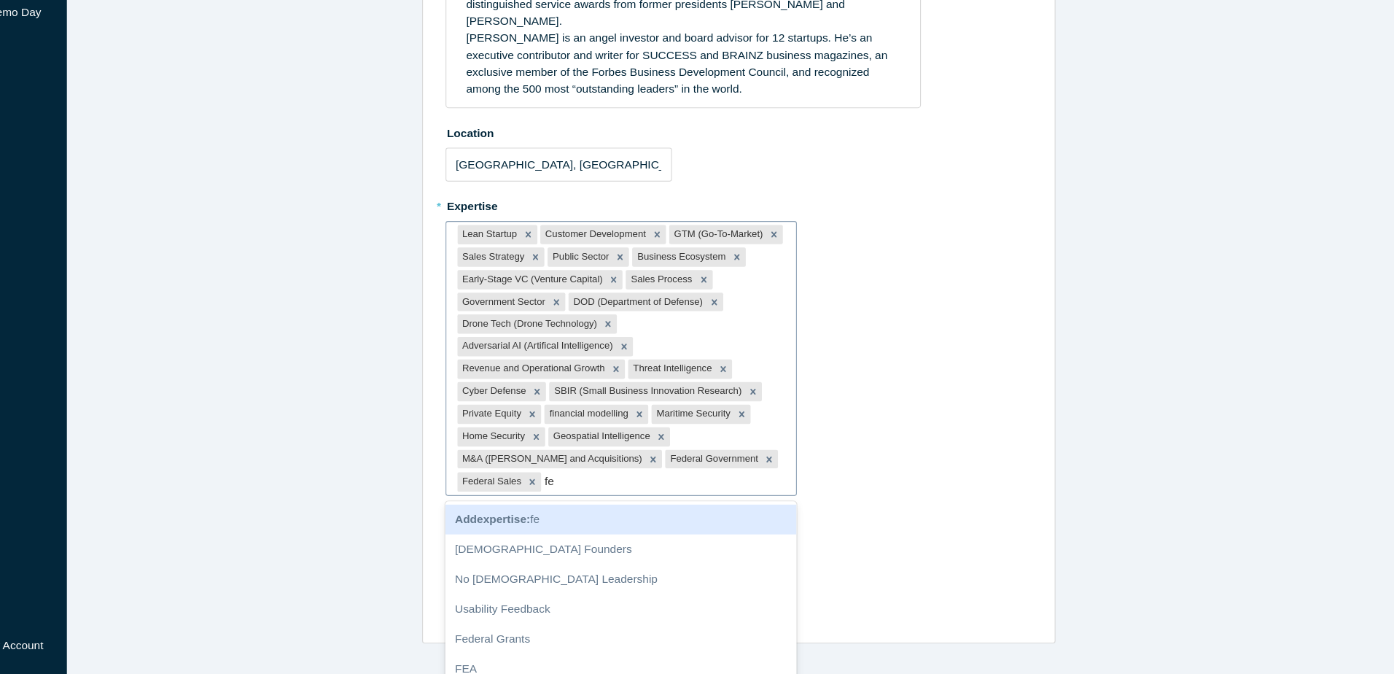
type input "fed"
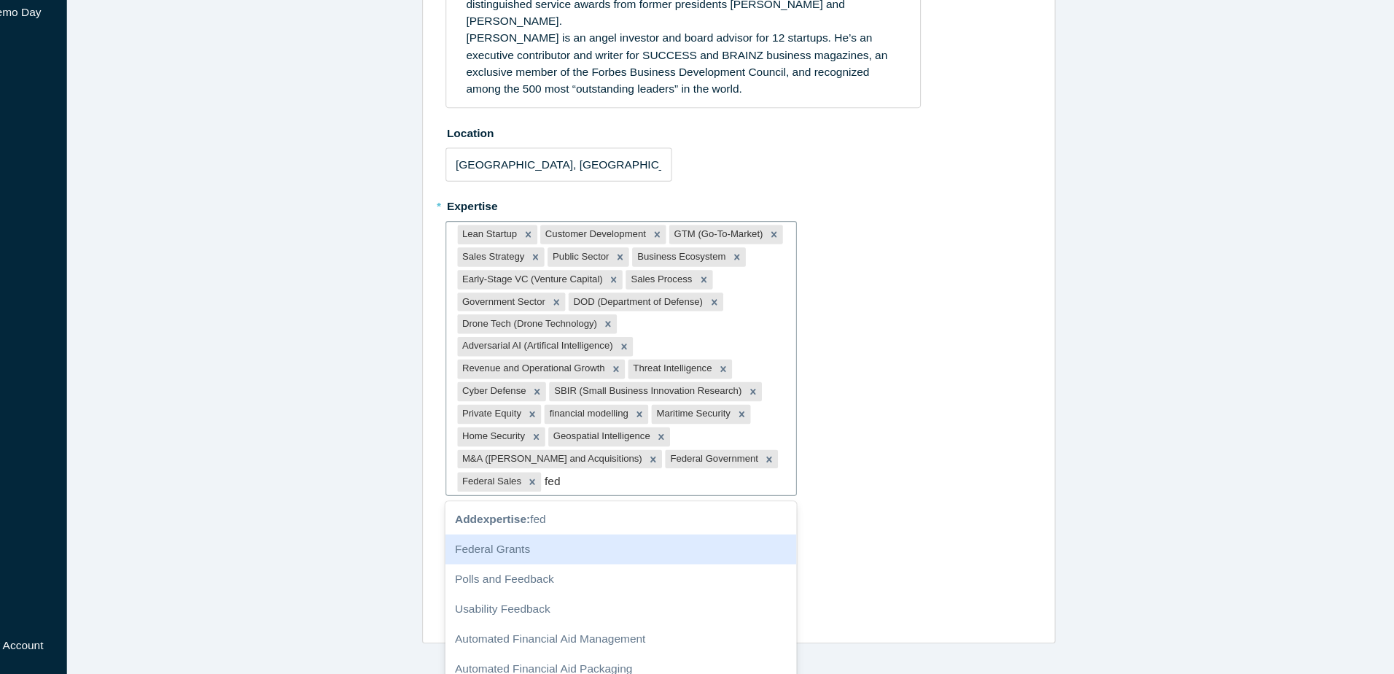
click at [589, 548] on div "Federal Grants" at bounding box center [619, 561] width 318 height 27
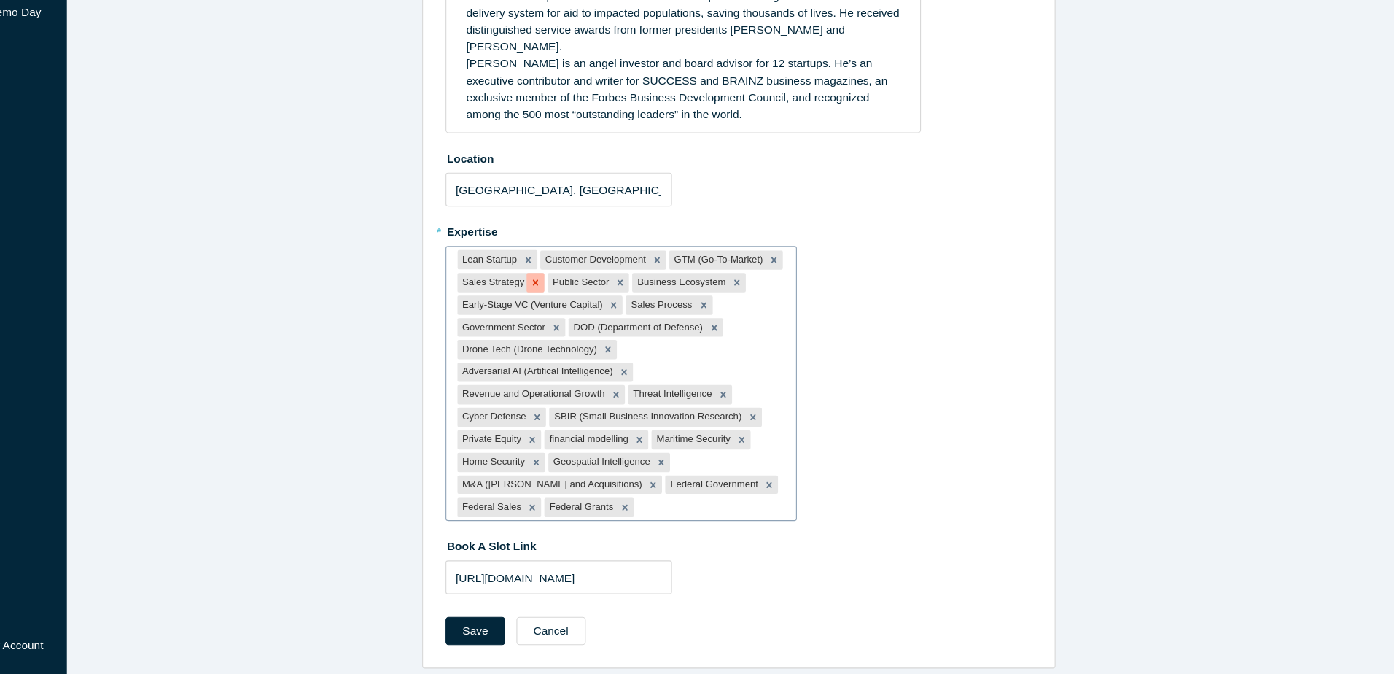
click at [537, 314] on icon "Remove Sales Strategy" at bounding box center [542, 319] width 10 height 10
click at [689, 335] on icon "Remove Sales Process" at bounding box center [694, 340] width 10 height 10
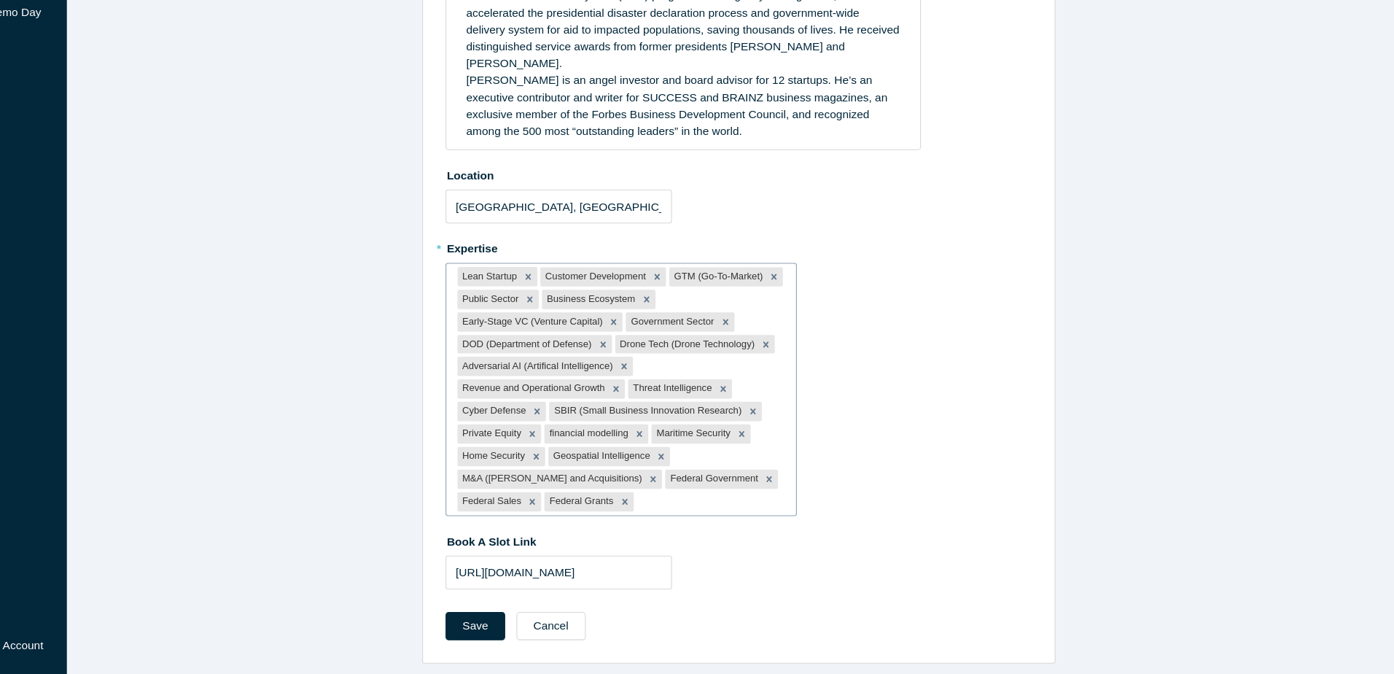
scroll to position [206, 0]
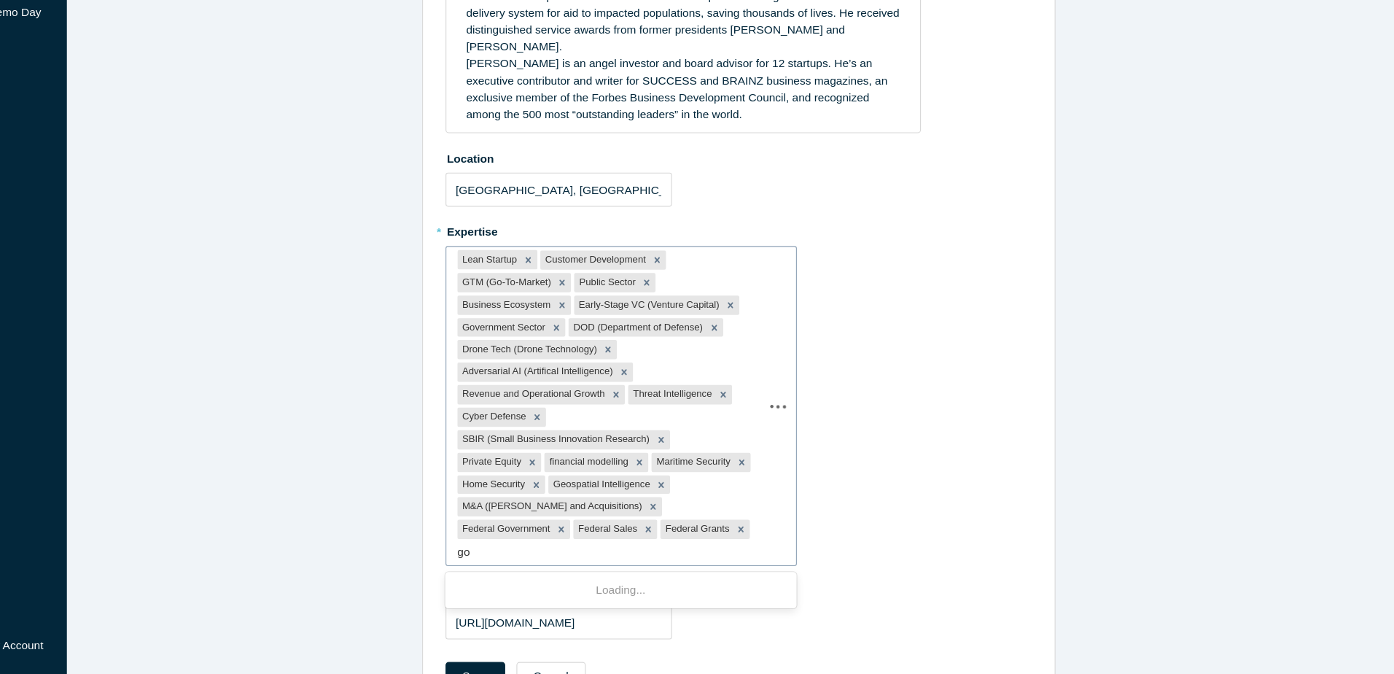
type input "gob"
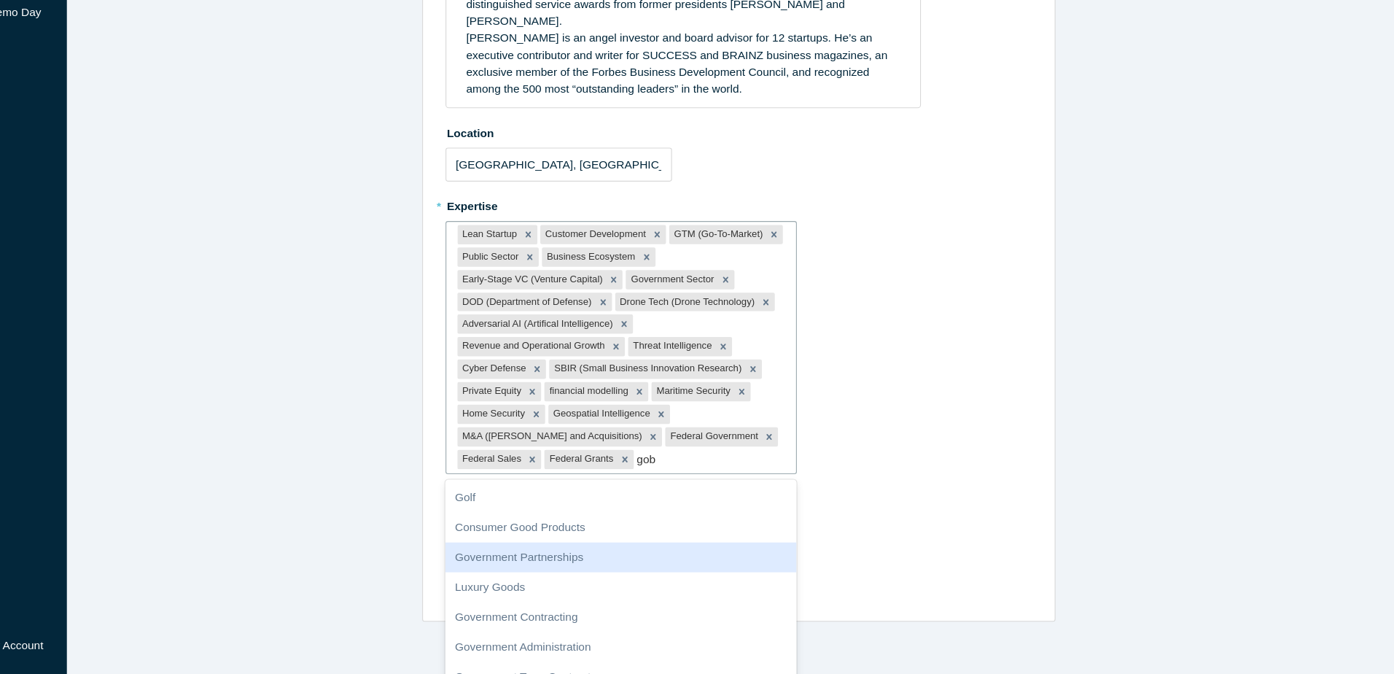
scroll to position [276, 0]
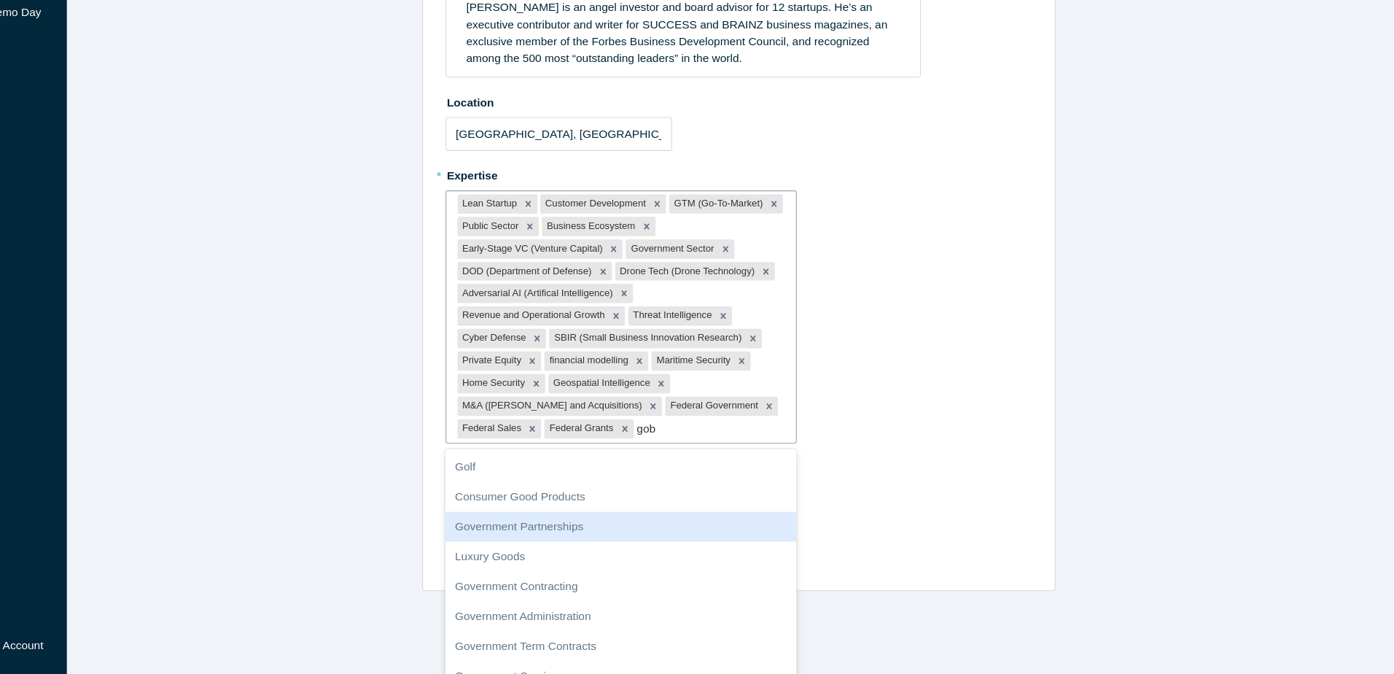
click at [496, 527] on div "Government Partnerships" at bounding box center [619, 540] width 318 height 27
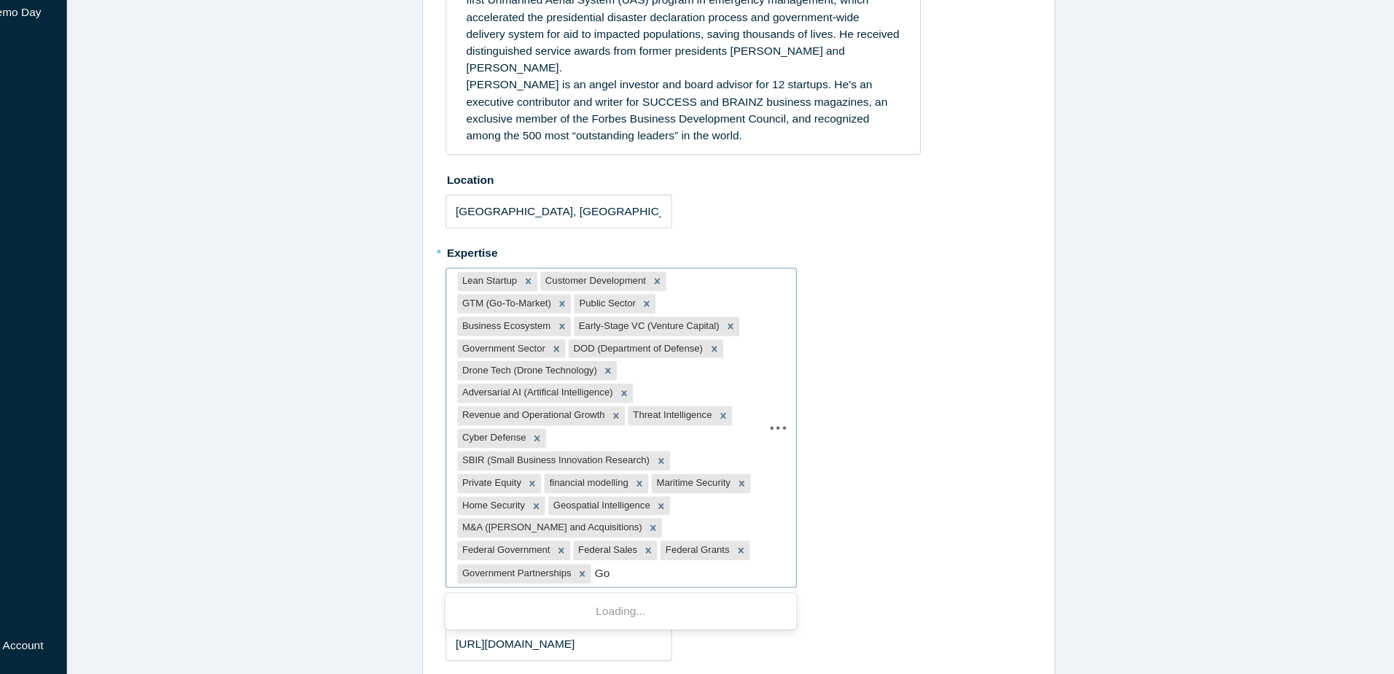
scroll to position [246, 0]
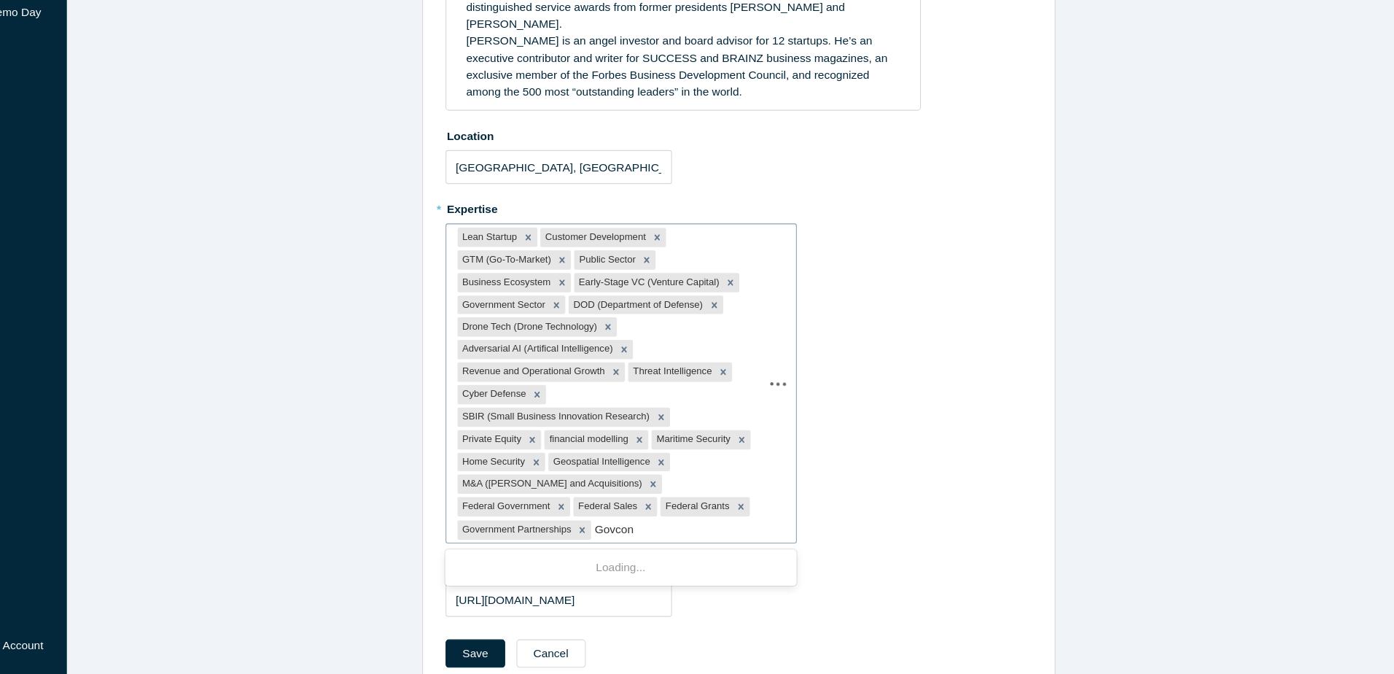
type input "Govcon"
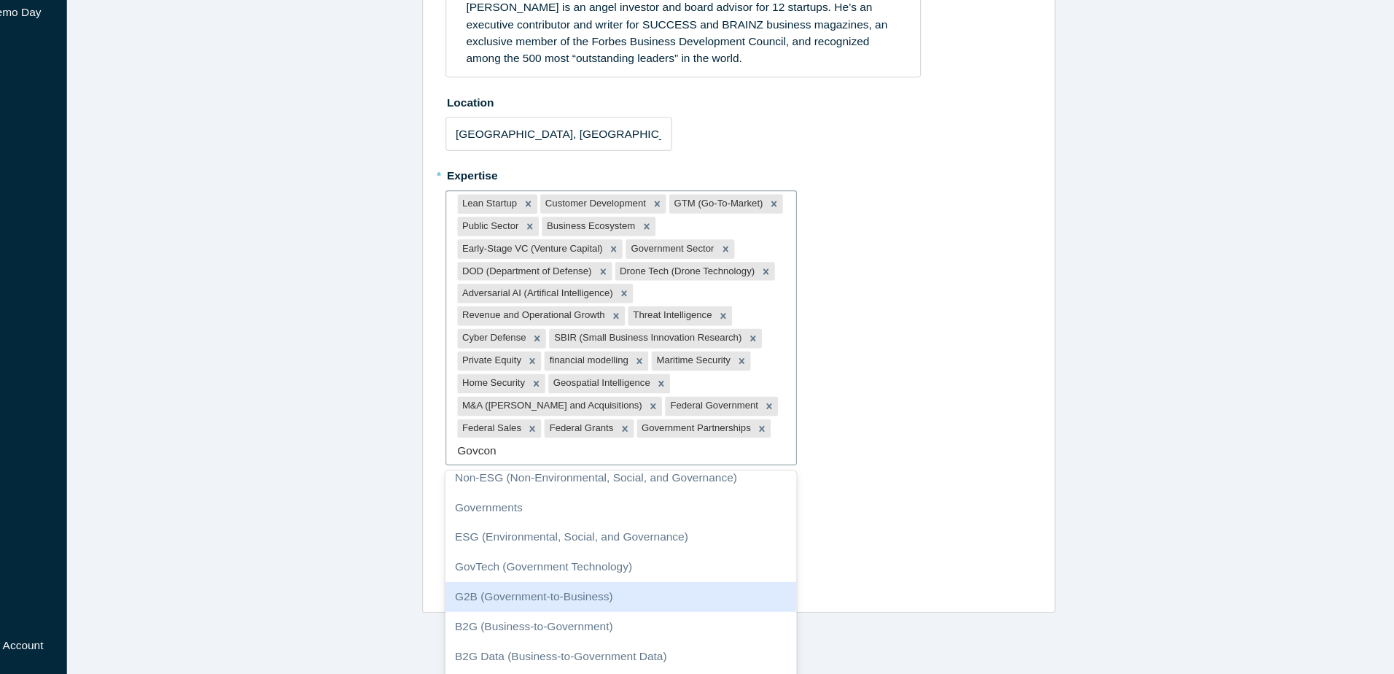
scroll to position [498, 0]
click at [586, 588] on div "B2G (Business-to-Government)" at bounding box center [619, 601] width 318 height 27
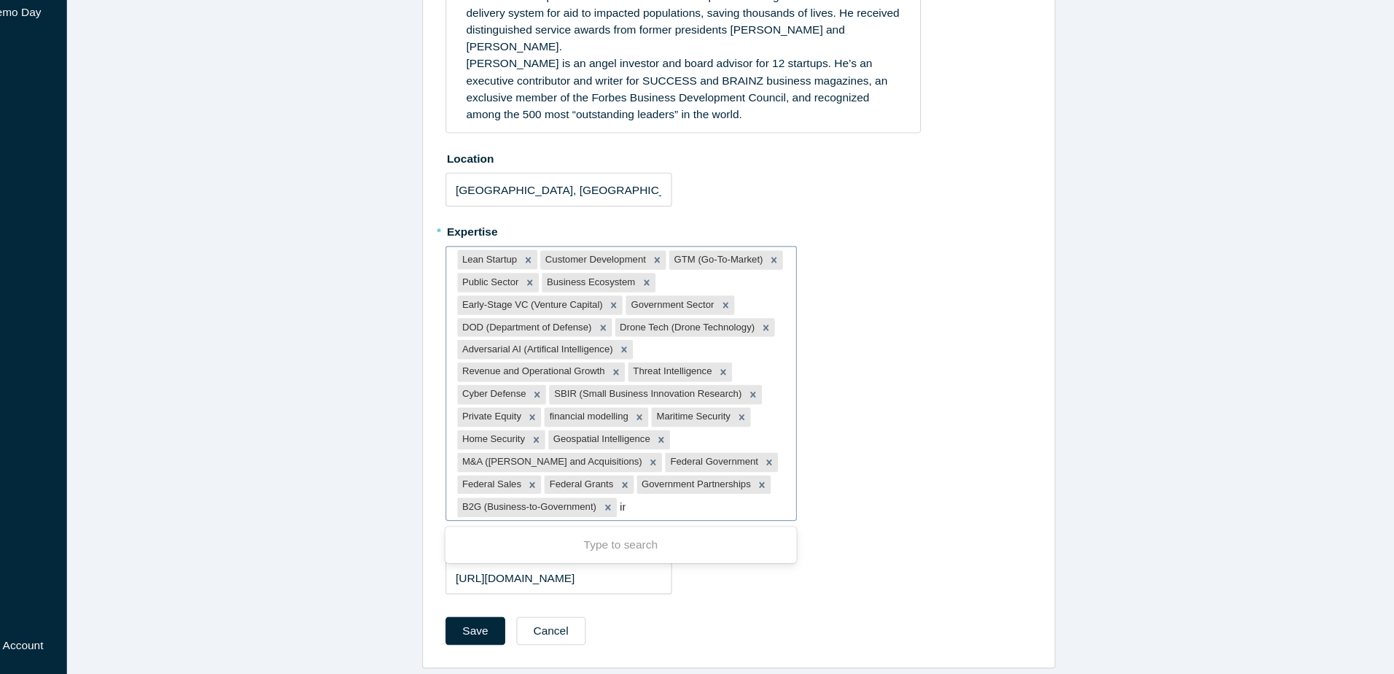
scroll to position [276, 0]
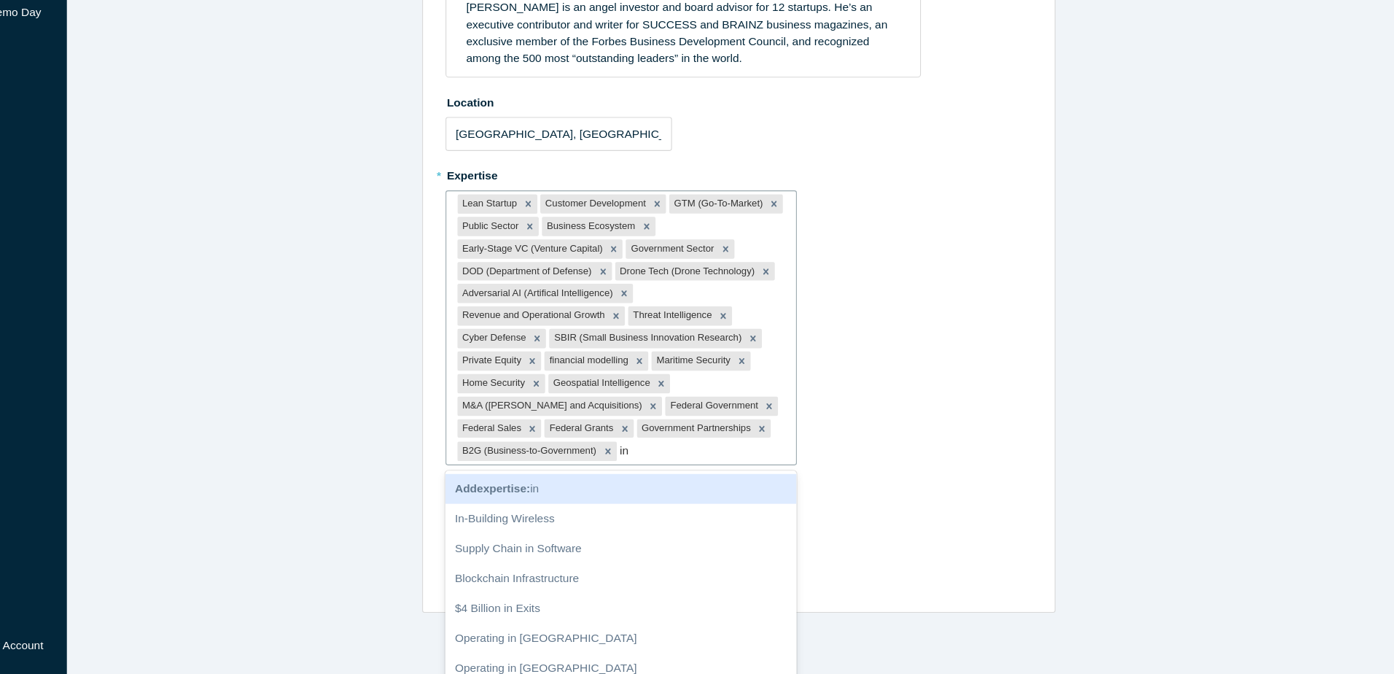
type input "i"
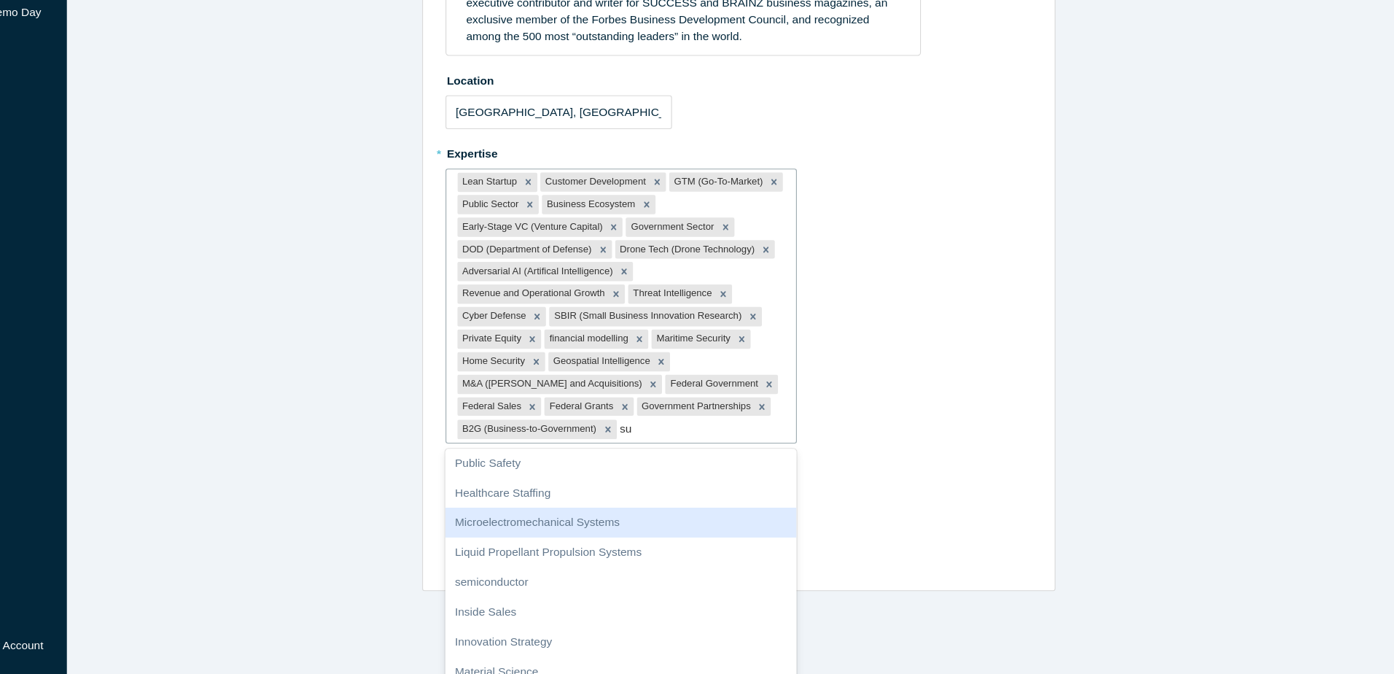
scroll to position [2242, 0]
type input "s"
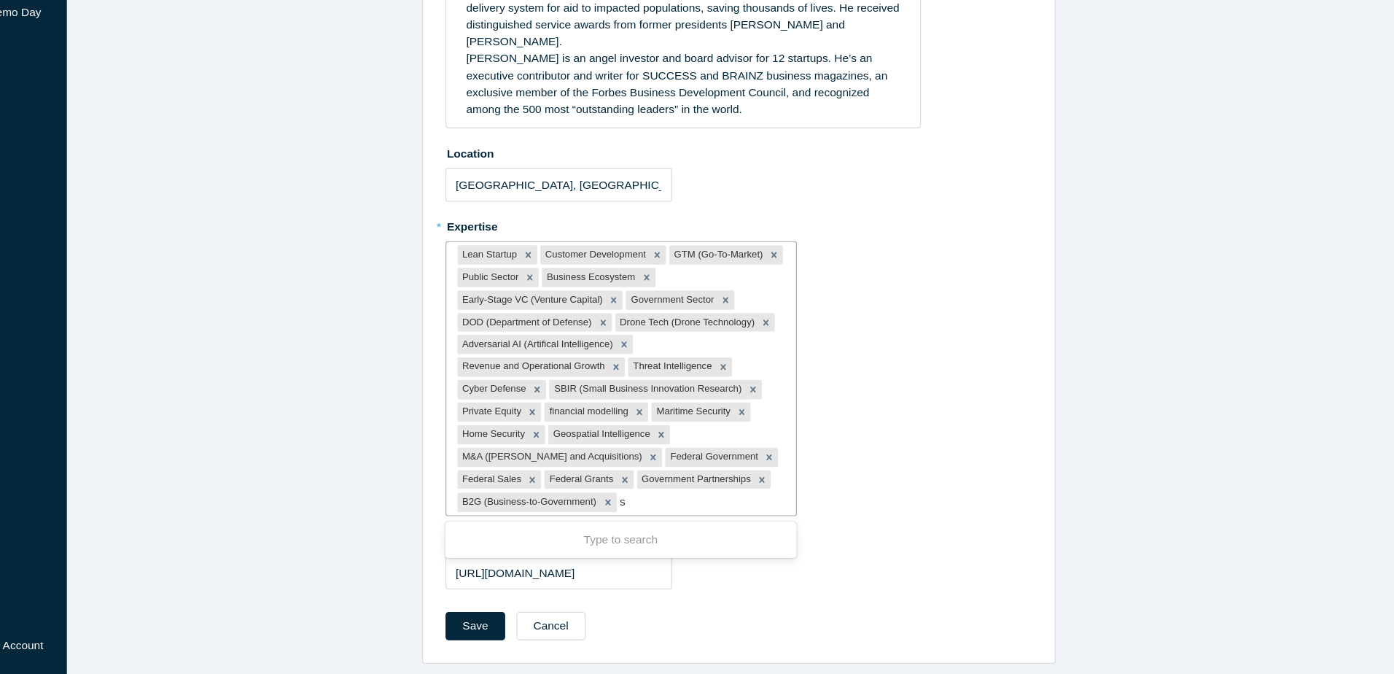
scroll to position [0, 0]
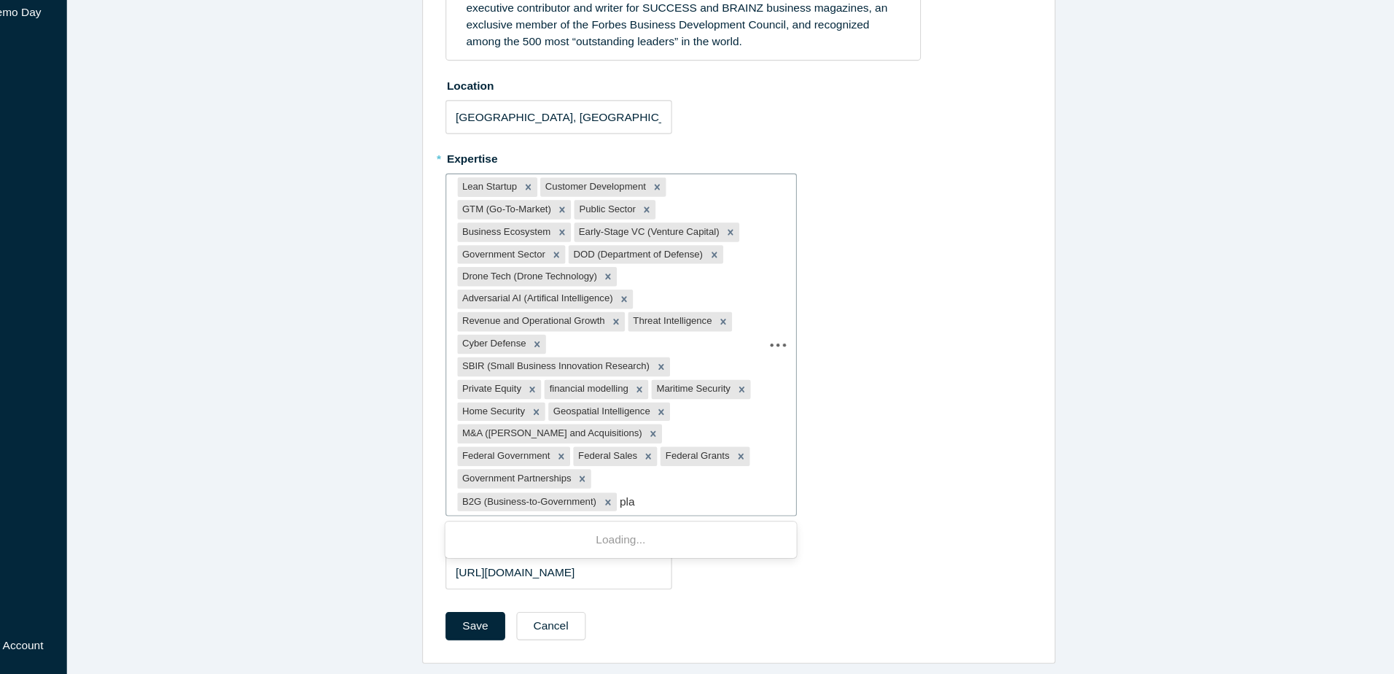
type input "plan"
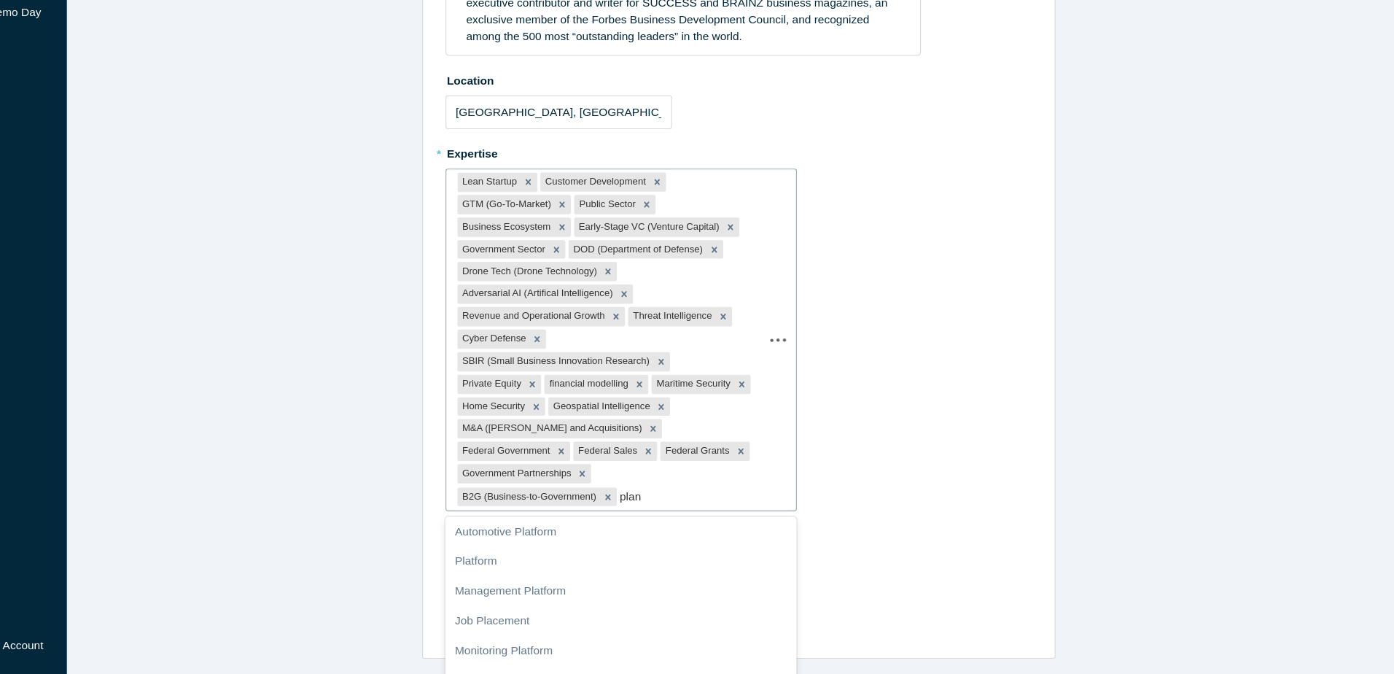
scroll to position [1164, 0]
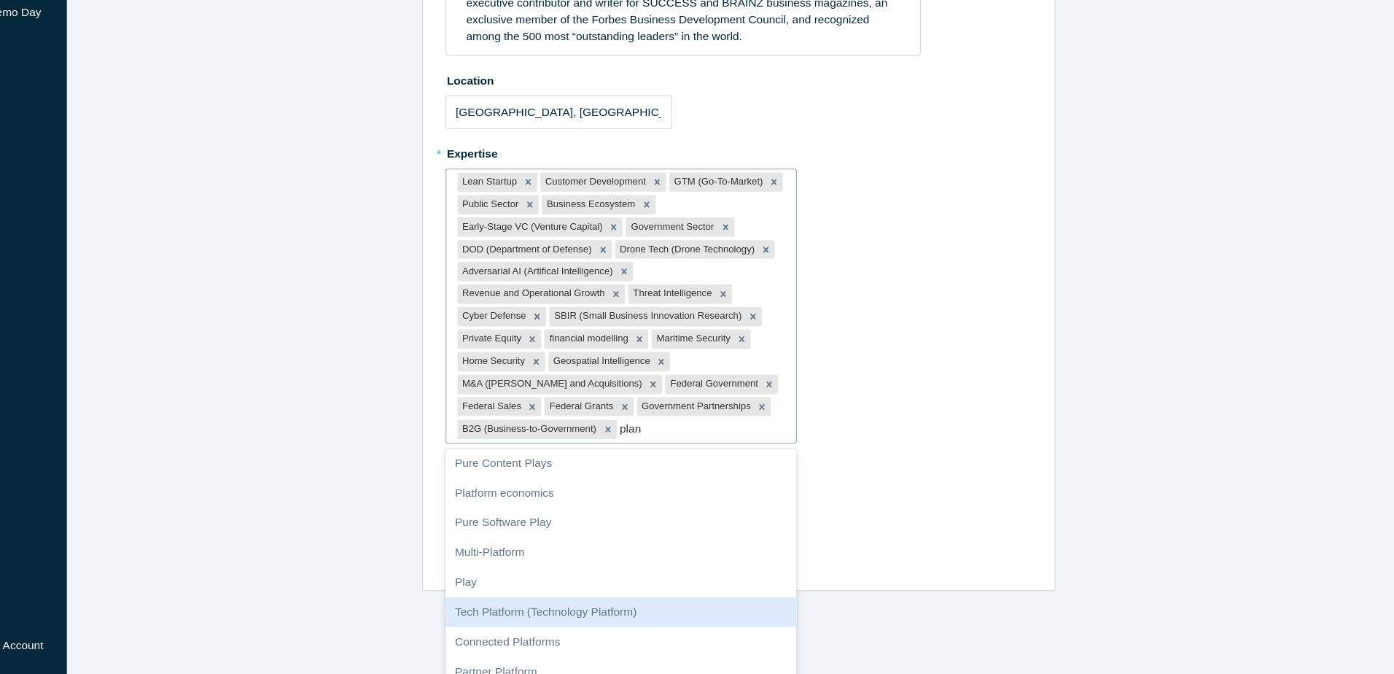
click at [612, 604] on div "Tech Platform (Technology Platform)" at bounding box center [619, 617] width 318 height 27
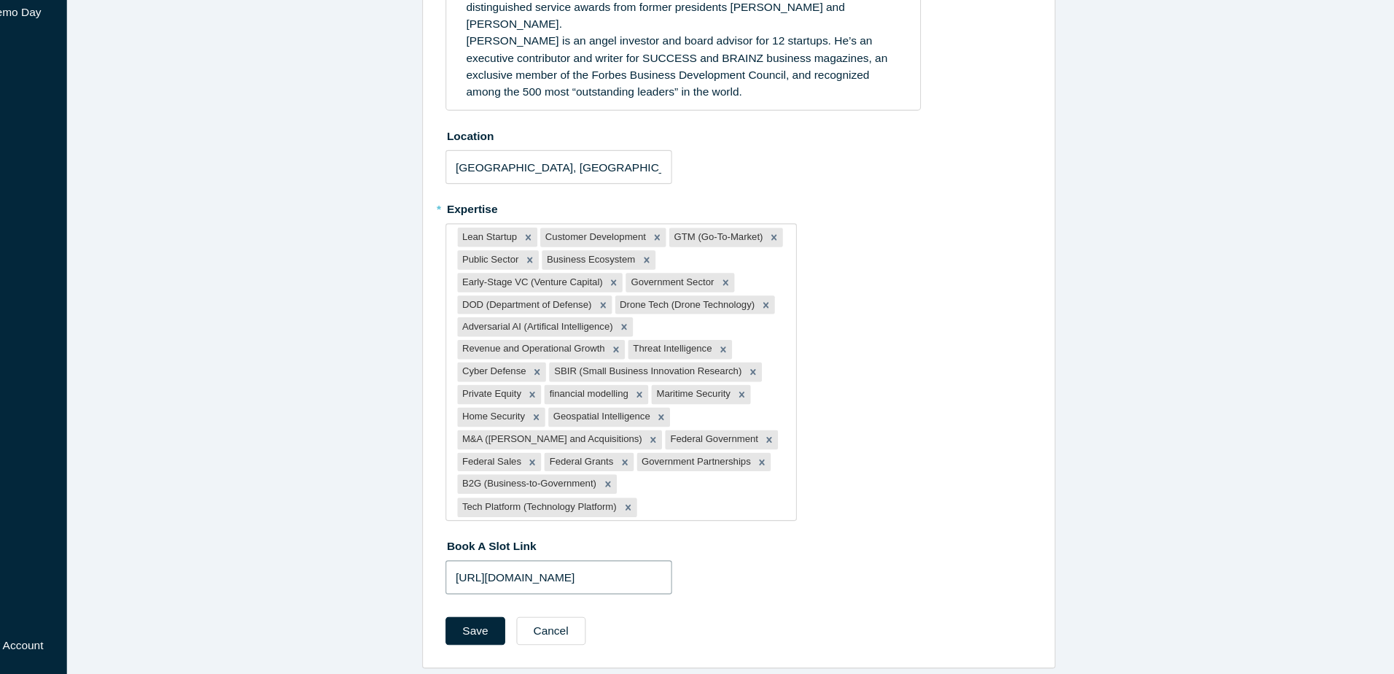
scroll to position [0, 0]
drag, startPoint x: 516, startPoint y: 573, endPoint x: 328, endPoint y: 515, distance: 196.9
click at [328, 515] on div "Edit General Info Summary [PERSON_NAME] is a revenue leader and experienced ope…" at bounding box center [725, 222] width 1359 height 894
click at [686, 485] on div "Lean Startup Customer Development GTM (Go-To-Market) Public Sector Business Eco…" at bounding box center [619, 401] width 316 height 268
type input "cy"
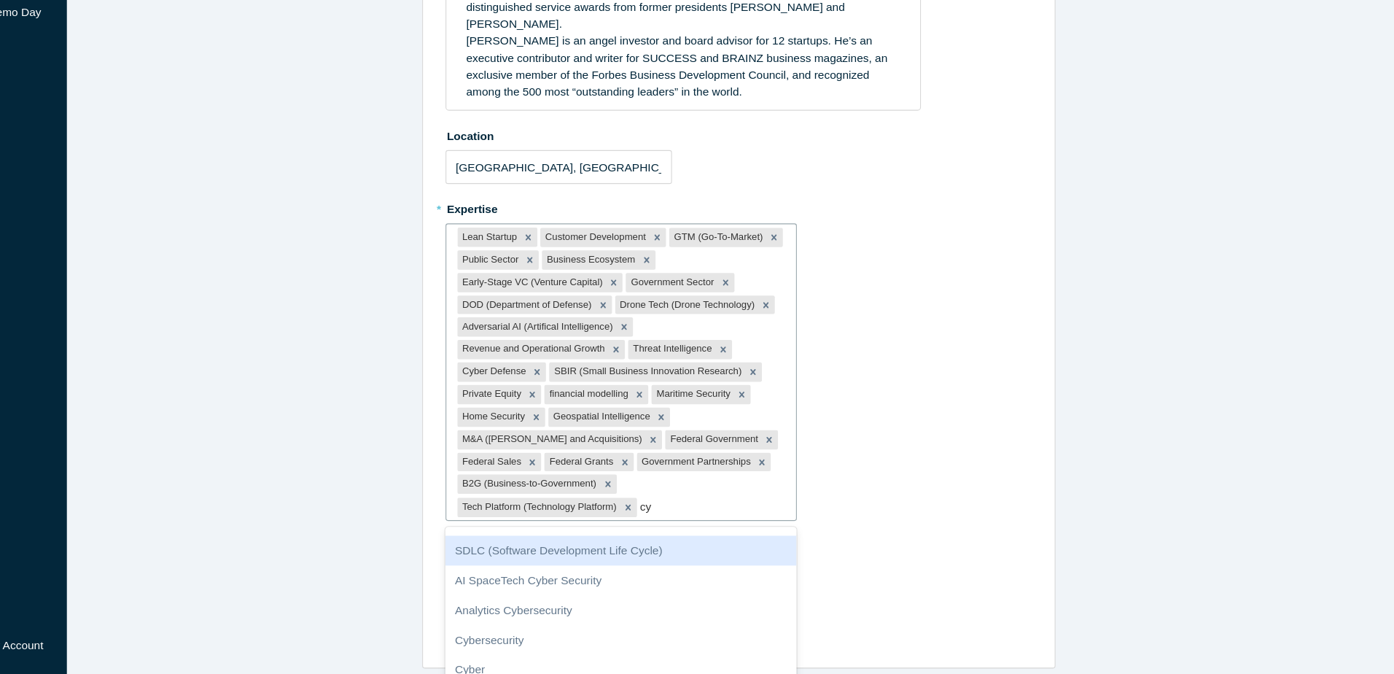
scroll to position [318, 0]
click at [593, 555] on div "SDLC (Software Development Life Cycle)" at bounding box center [619, 562] width 318 height 27
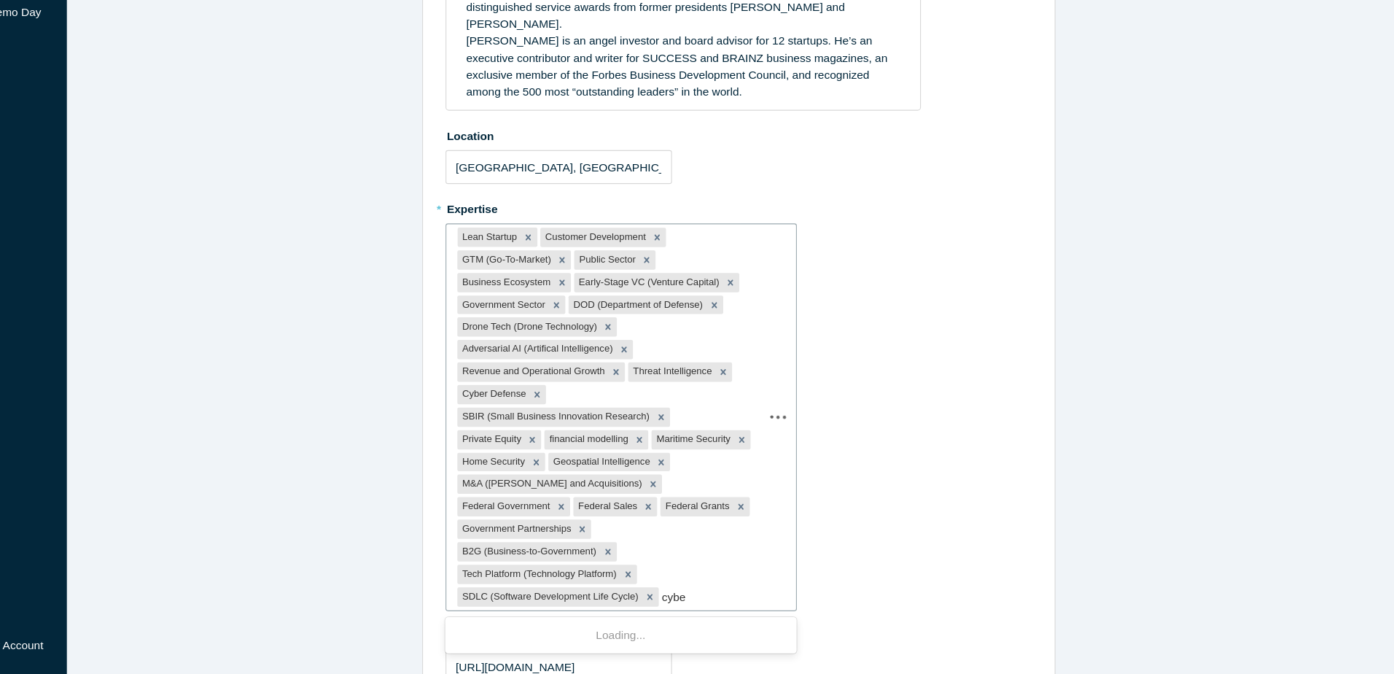
type input "cyber"
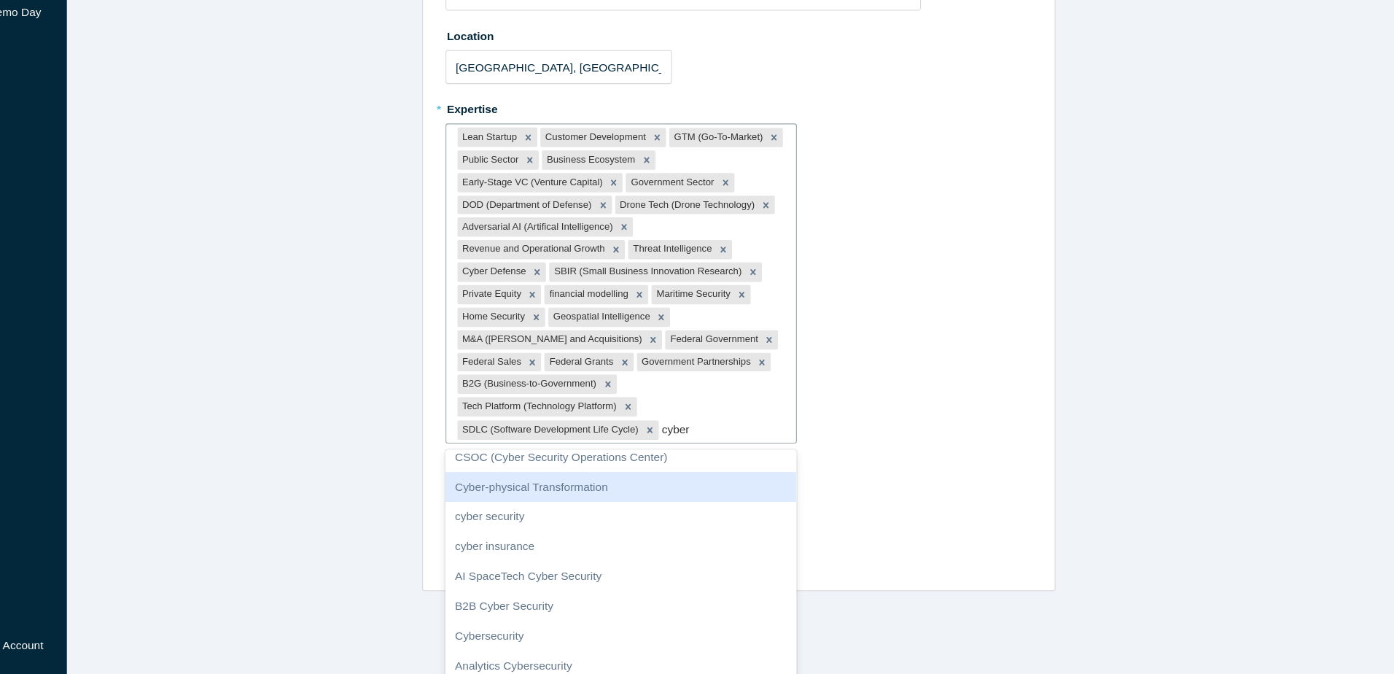
scroll to position [66, 0]
click at [545, 491] on div "Cyber-physical Transformation" at bounding box center [619, 501] width 318 height 27
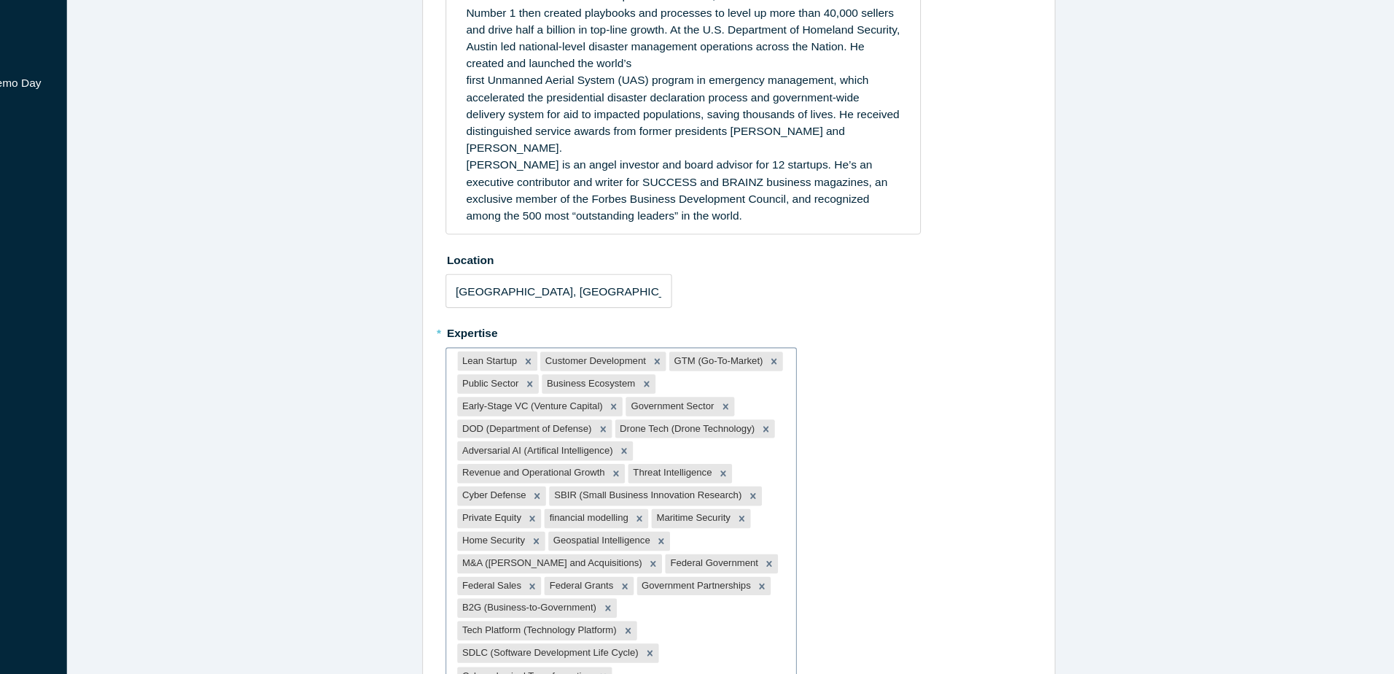
scroll to position [287, 0]
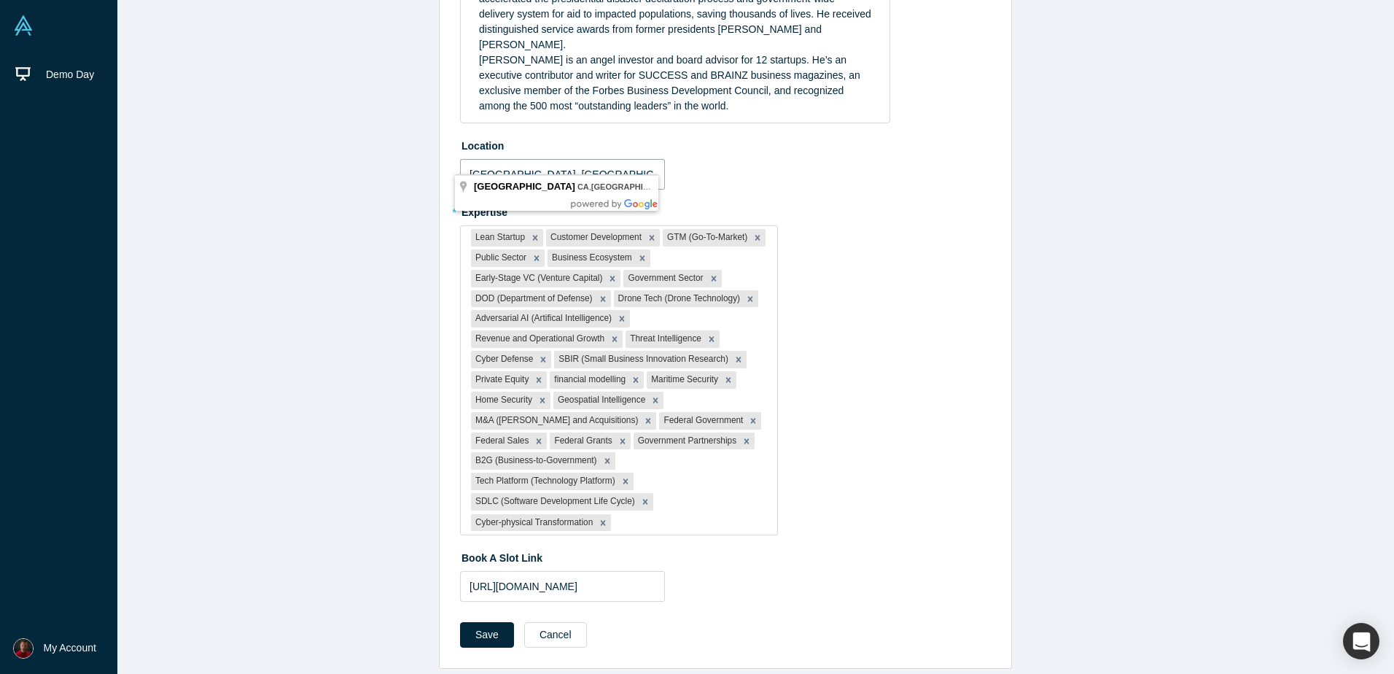
drag, startPoint x: 526, startPoint y: 158, endPoint x: 457, endPoint y: 165, distance: 69.6
click at [460, 165] on input "[GEOGRAPHIC_DATA], [GEOGRAPHIC_DATA], [GEOGRAPHIC_DATA]" at bounding box center [562, 174] width 205 height 31
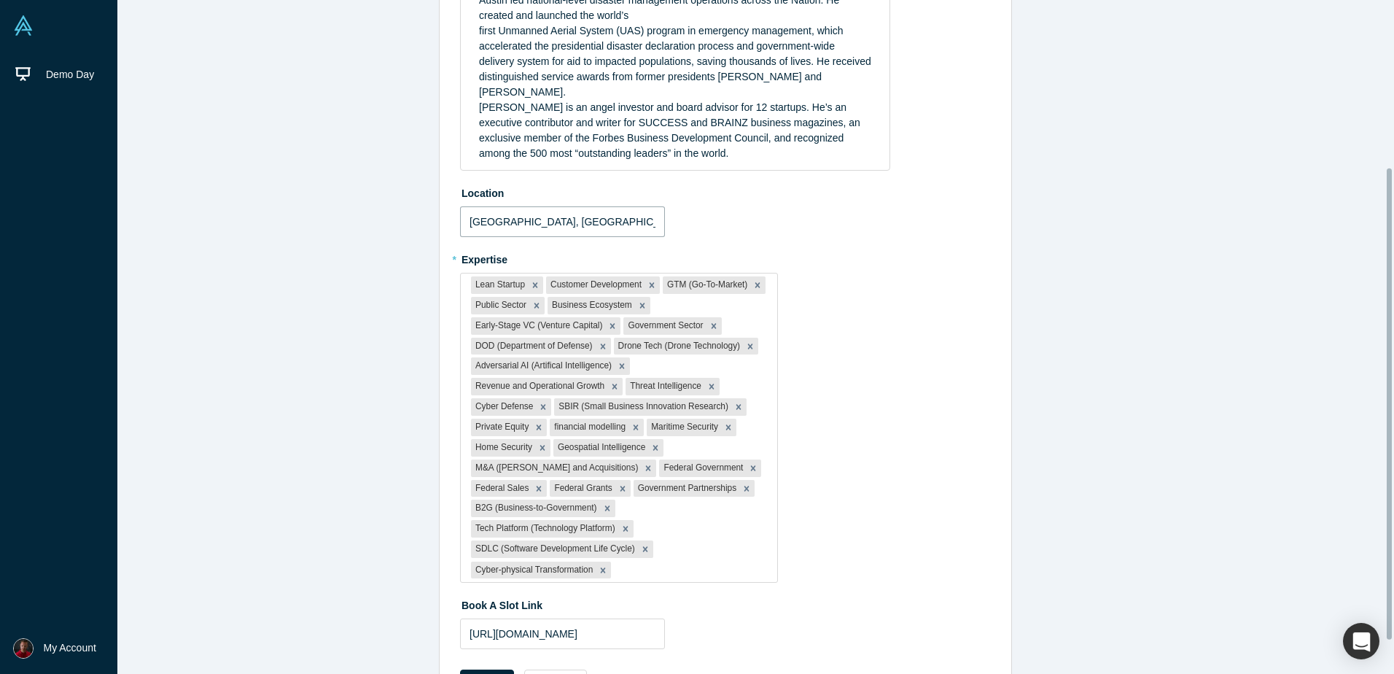
scroll to position [214, 0]
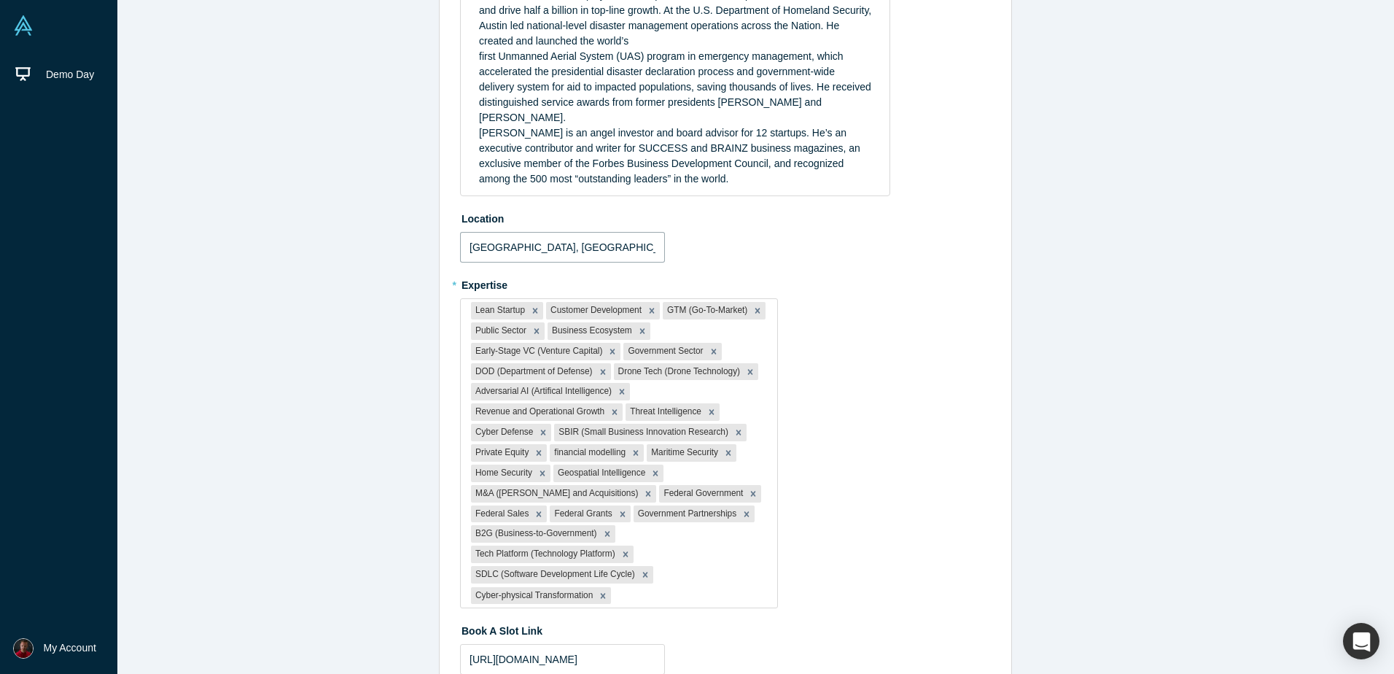
drag, startPoint x: 545, startPoint y: 233, endPoint x: 456, endPoint y: 231, distance: 89.0
click at [460, 232] on input "[GEOGRAPHIC_DATA], [GEOGRAPHIC_DATA], [GEOGRAPHIC_DATA]" at bounding box center [562, 247] width 205 height 31
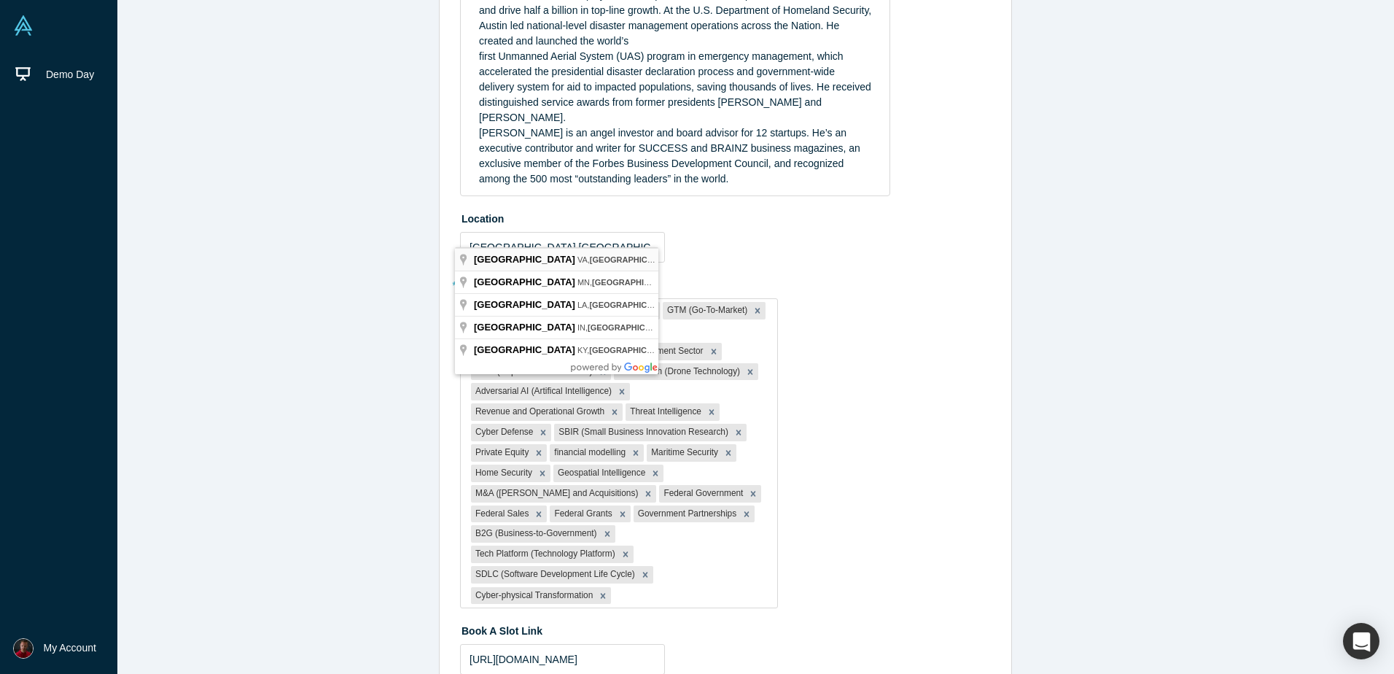
type input "[GEOGRAPHIC_DATA], [GEOGRAPHIC_DATA], [GEOGRAPHIC_DATA]"
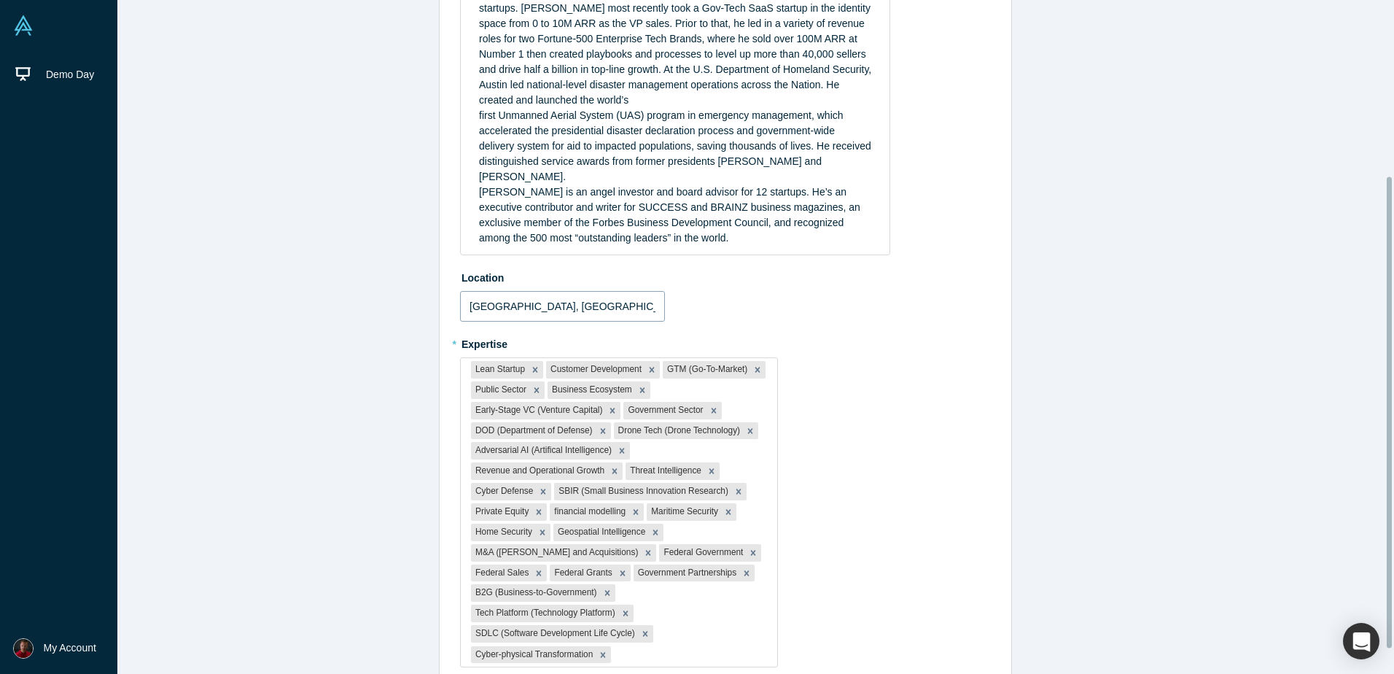
scroll to position [287, 0]
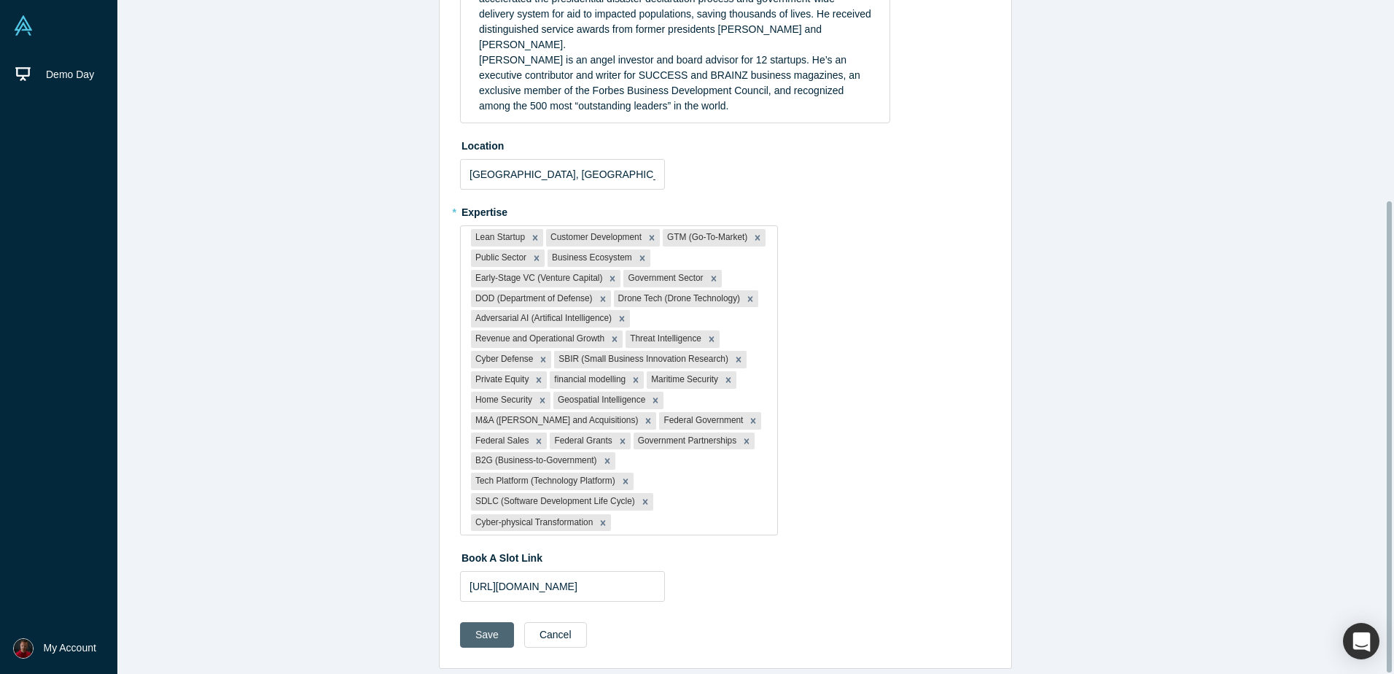
click at [484, 622] on button "Save" at bounding box center [487, 635] width 54 height 26
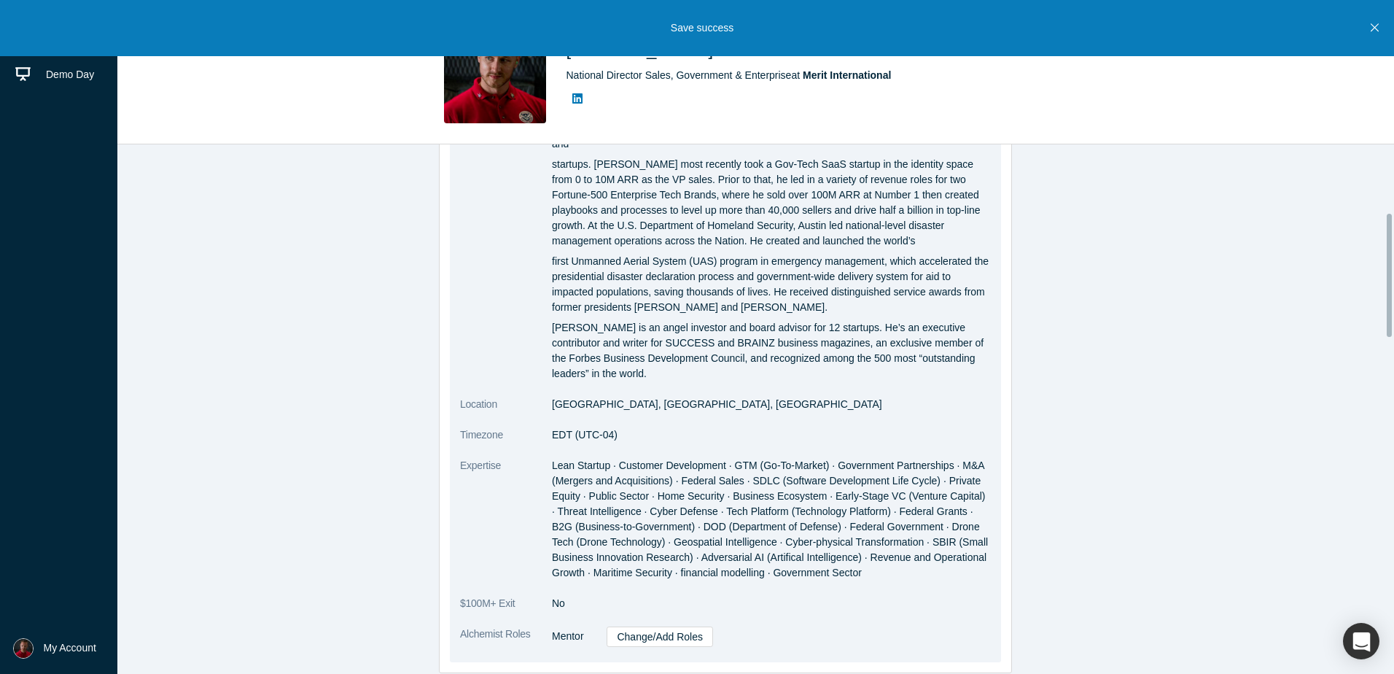
scroll to position [292, 0]
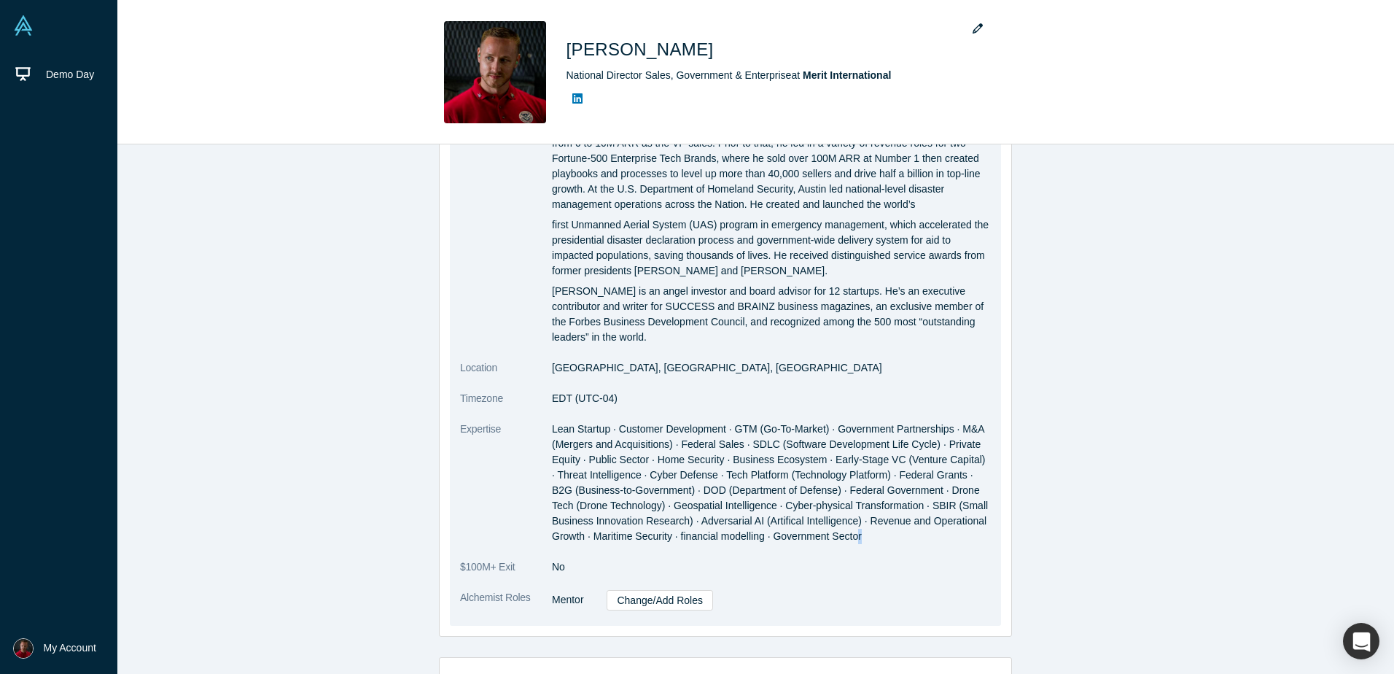
drag, startPoint x: 884, startPoint y: 491, endPoint x: 848, endPoint y: 485, distance: 36.2
click at [848, 485] on dd "Lean Startup · Customer Development · GTM (Go-To-Market) · Government Partnersh…" at bounding box center [771, 482] width 439 height 122
drag, startPoint x: 848, startPoint y: 485, endPoint x: 844, endPoint y: 505, distance: 20.9
click at [844, 505] on dl "Summary [PERSON_NAME] is a revenue leader and experienced operator with a passi…" at bounding box center [725, 355] width 531 height 541
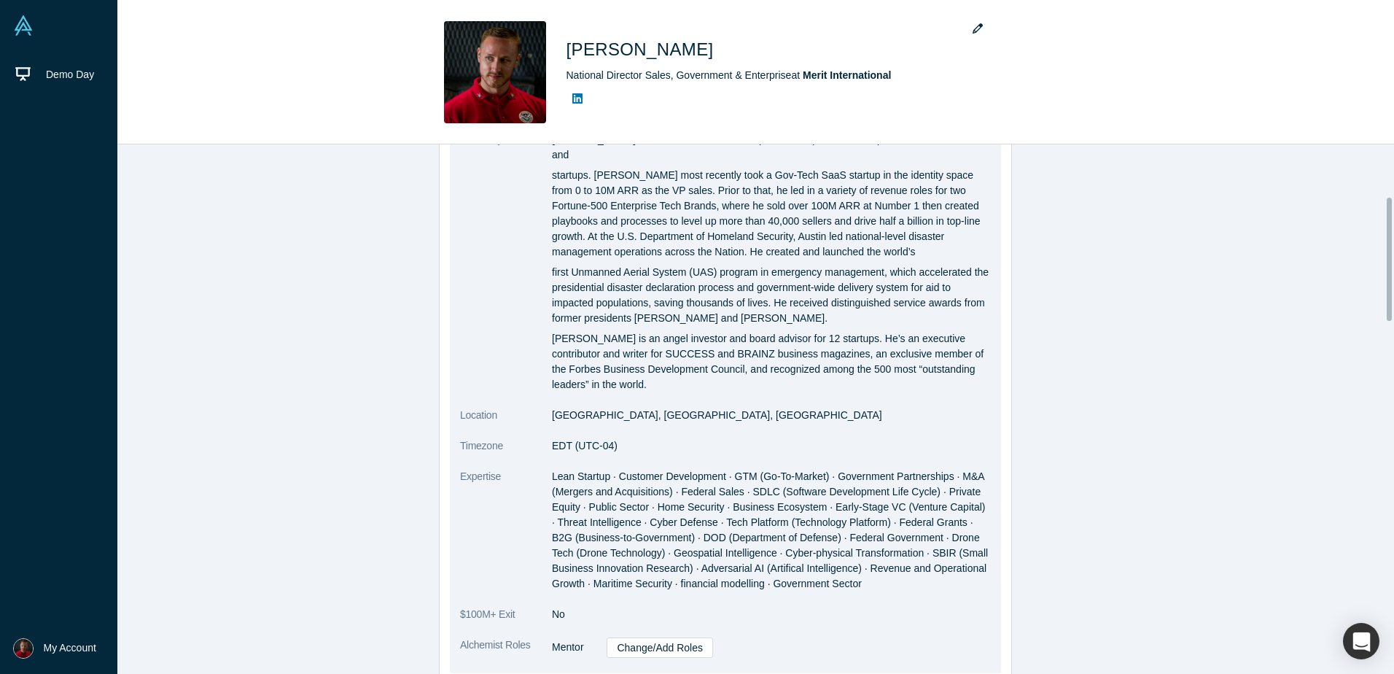
scroll to position [219, 0]
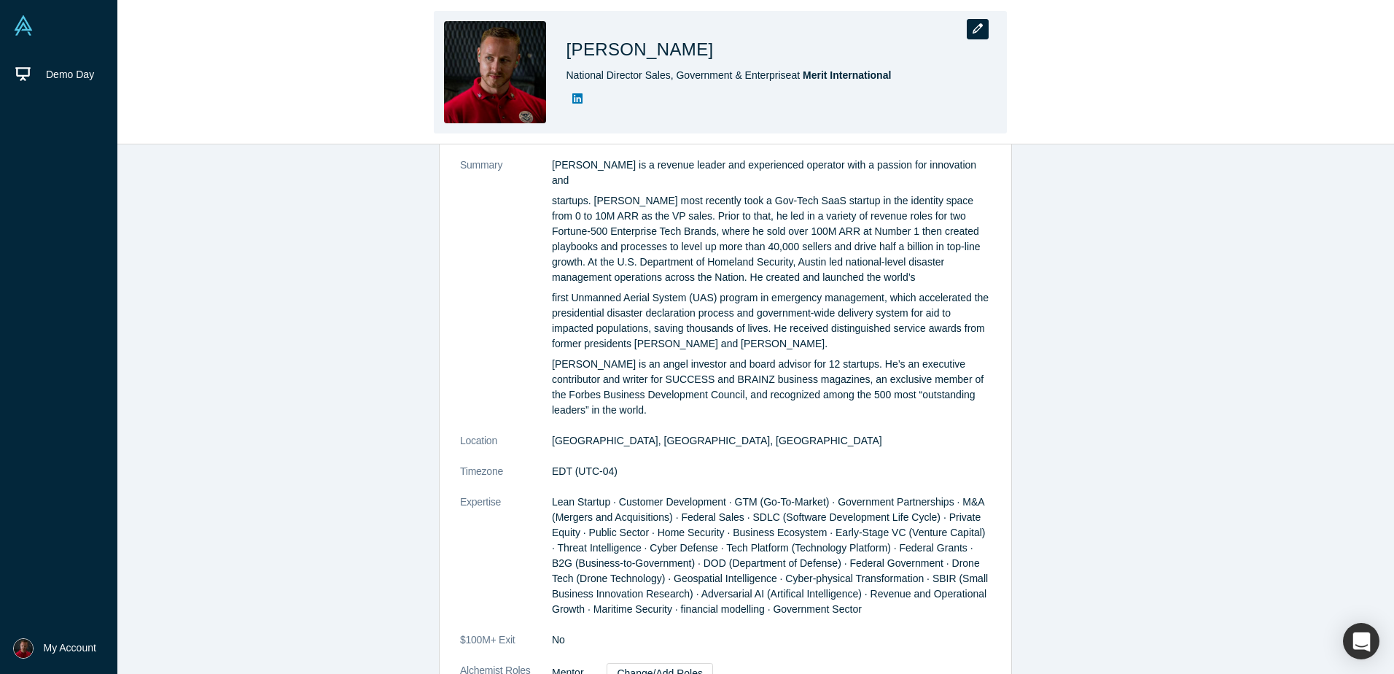
click at [984, 33] on button "button" at bounding box center [978, 29] width 22 height 20
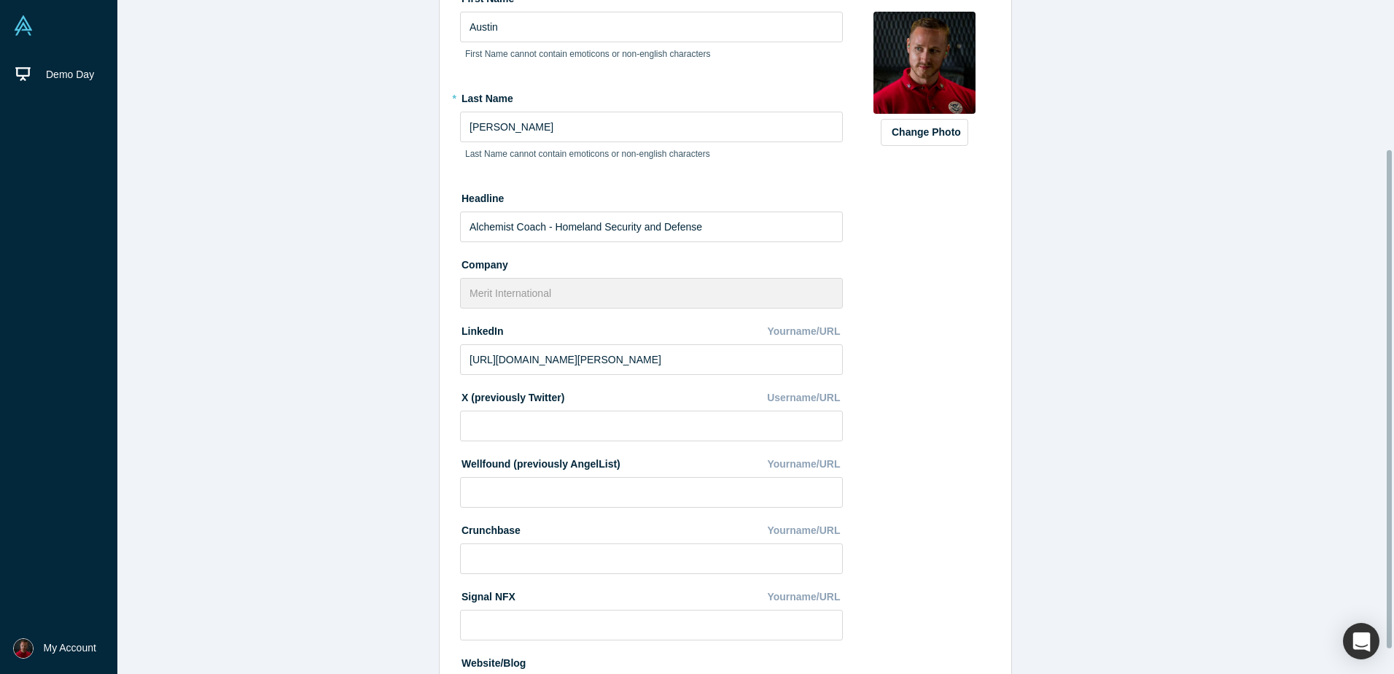
scroll to position [234, 0]
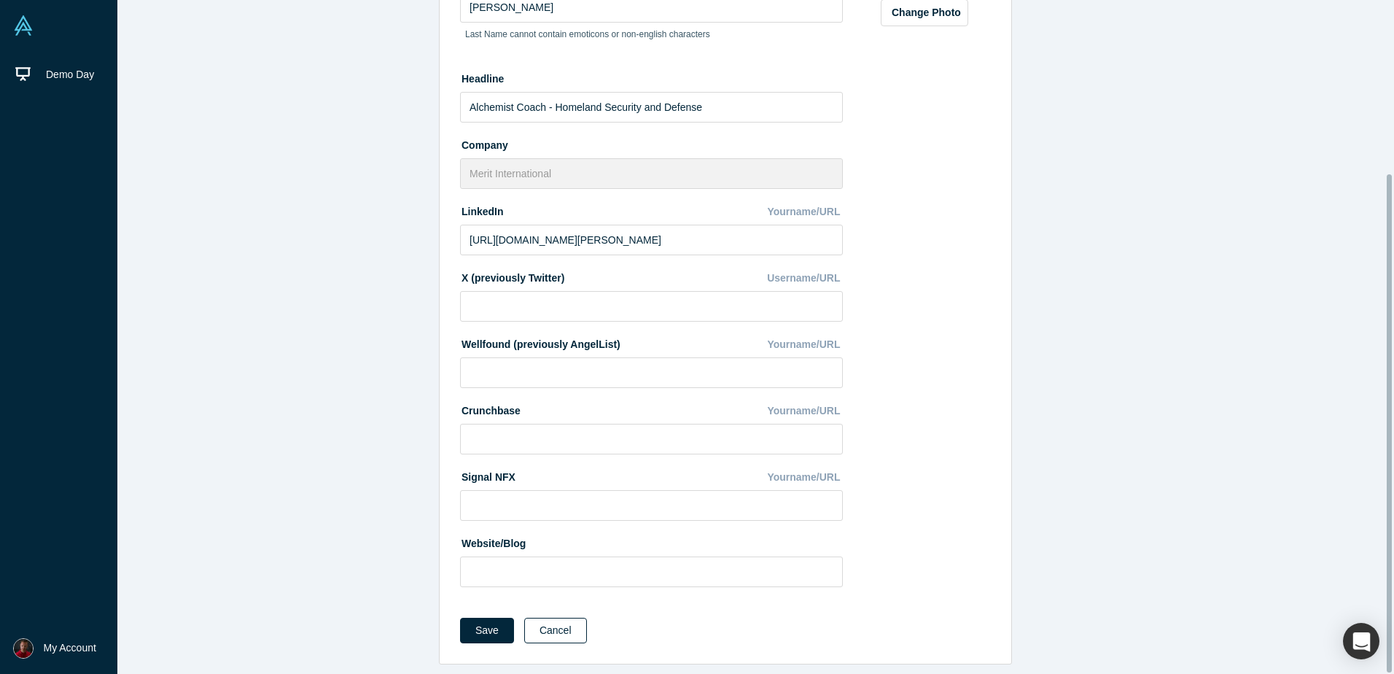
click at [568, 619] on button "Cancel" at bounding box center [555, 631] width 63 height 26
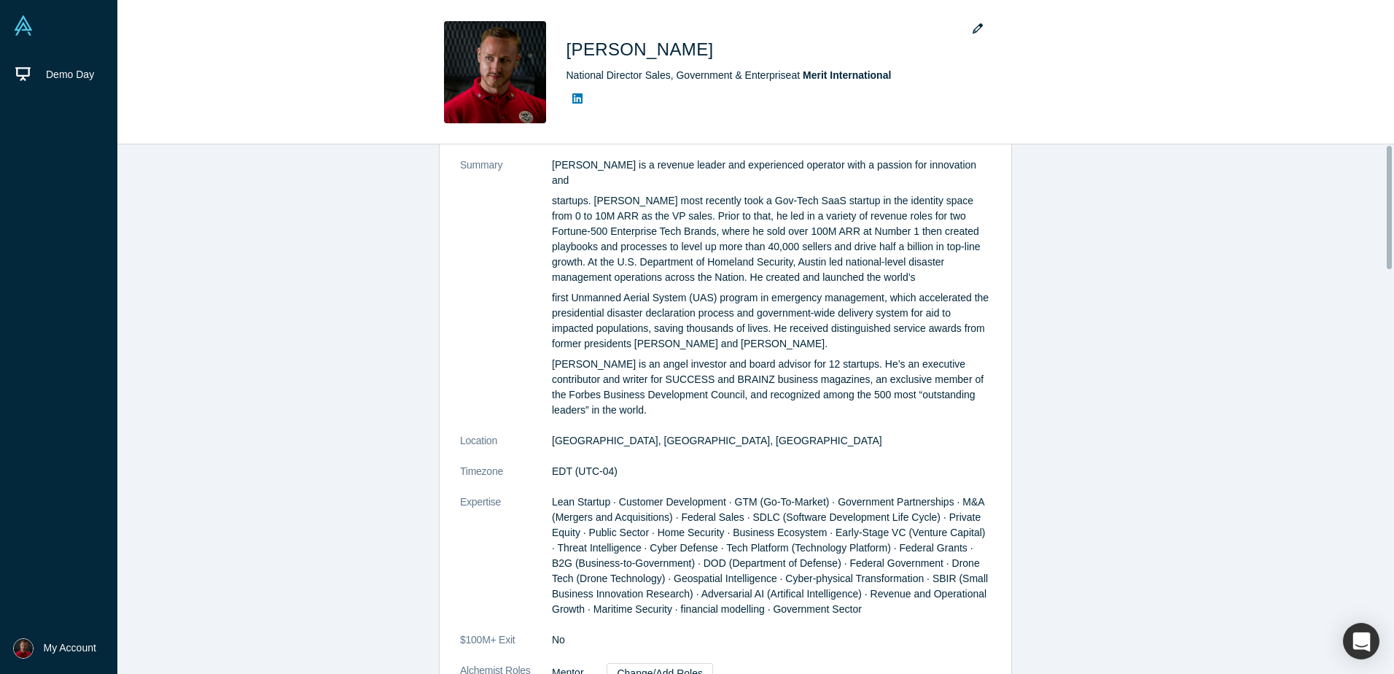
scroll to position [0, 0]
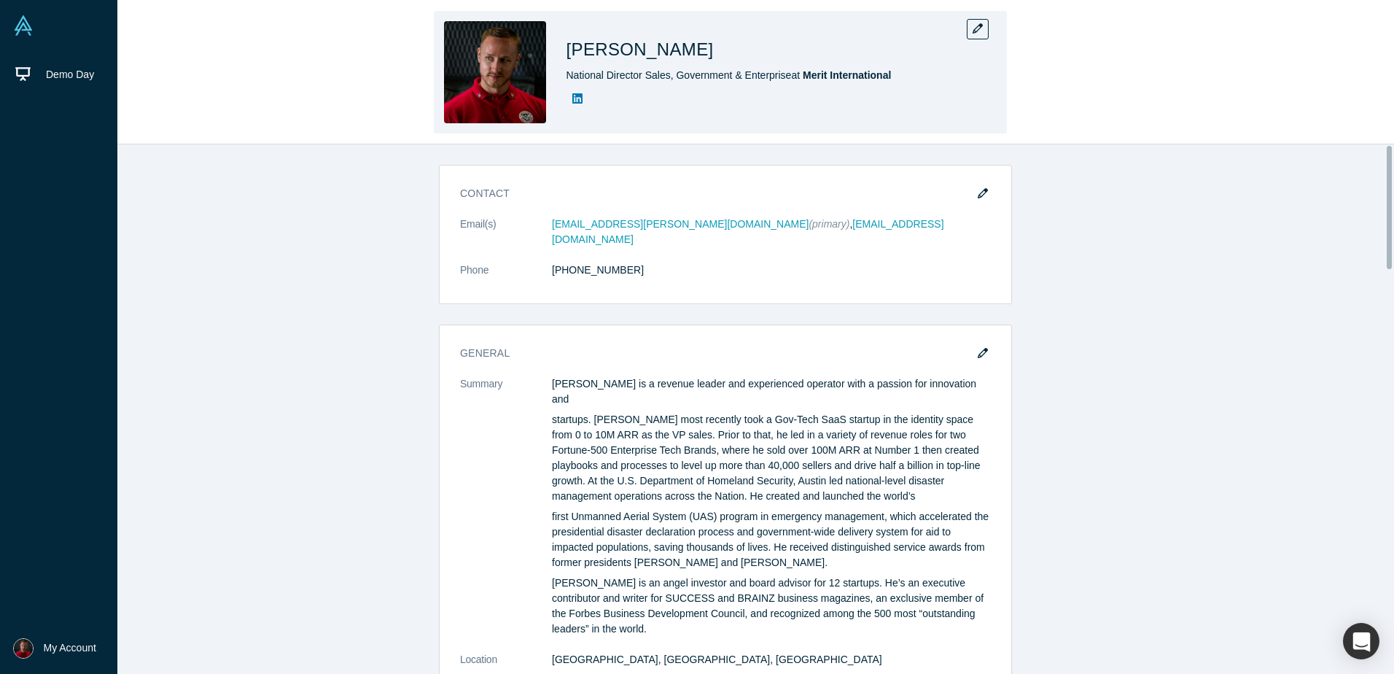
click at [575, 93] on icon at bounding box center [577, 99] width 10 height 12
click at [857, 78] on span "Merit International" at bounding box center [847, 75] width 88 height 12
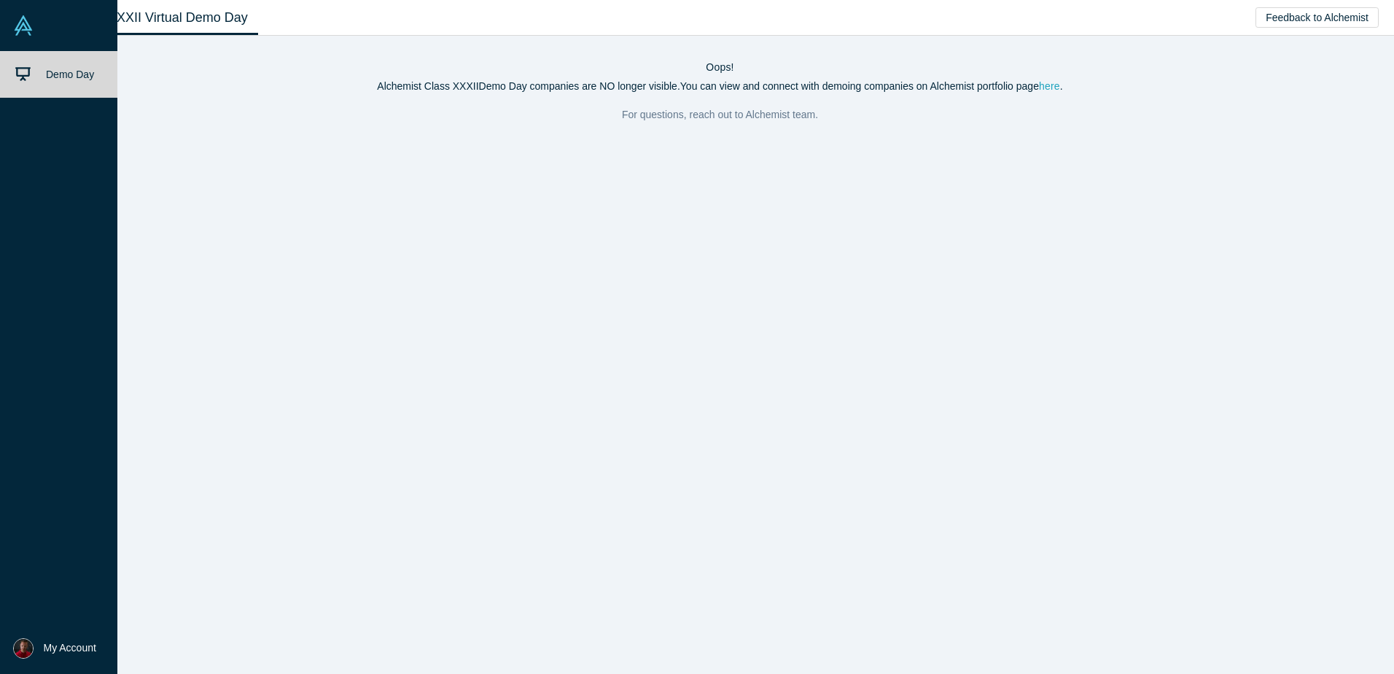
click at [1053, 88] on link "here" at bounding box center [1049, 86] width 21 height 12
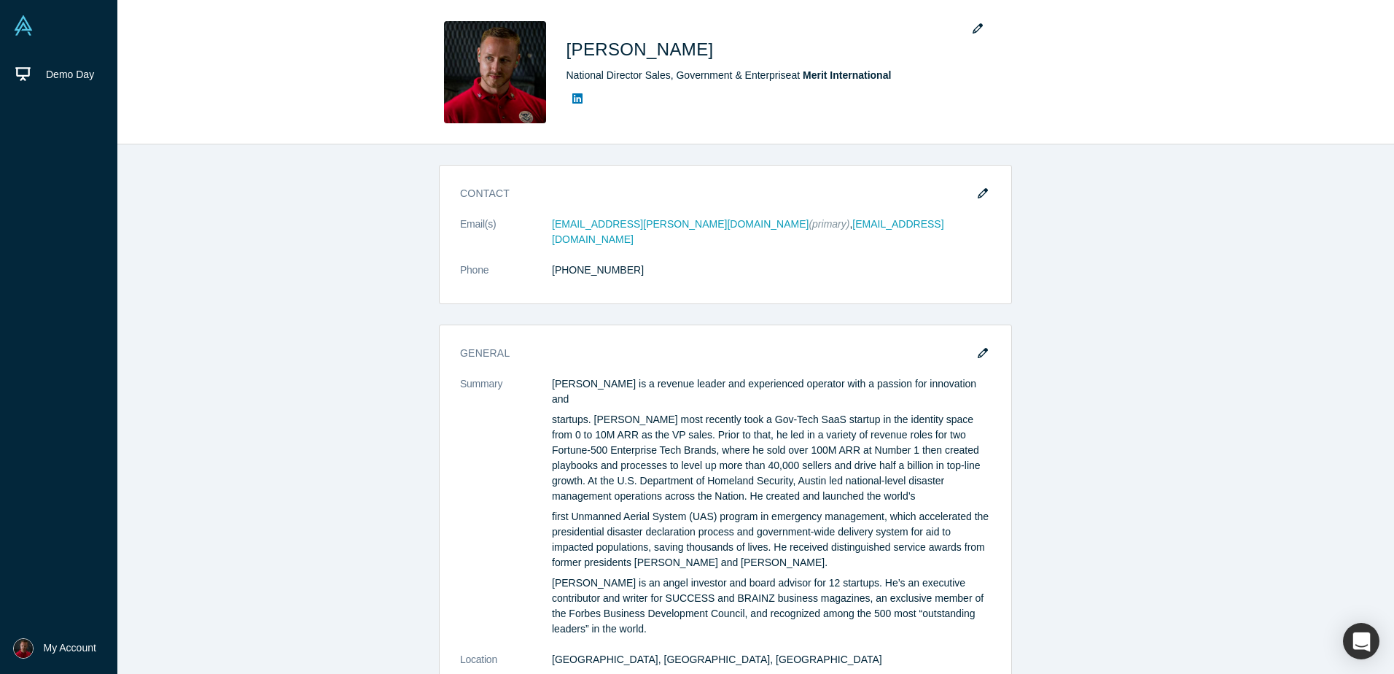
click at [71, 650] on span "My Account" at bounding box center [70, 647] width 52 height 15
click at [88, 607] on img at bounding box center [80, 605] width 26 height 26
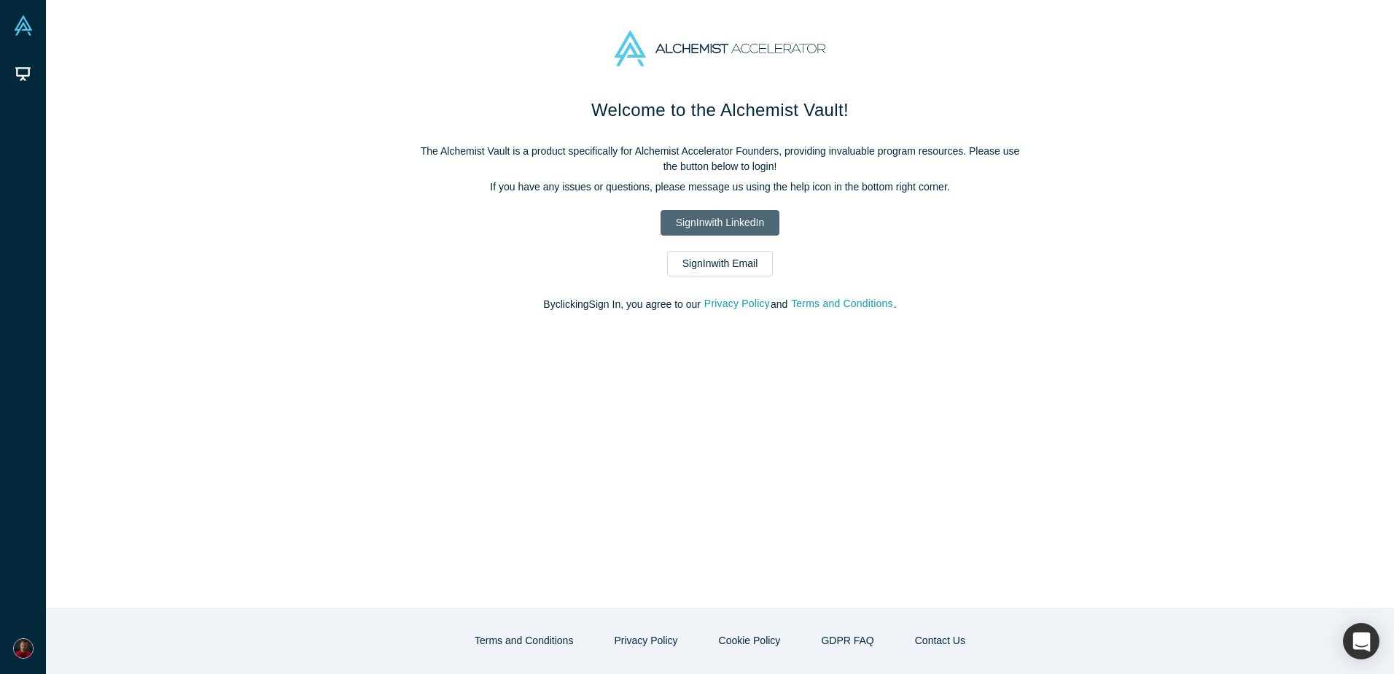
click at [748, 225] on link "Sign In with LinkedIn" at bounding box center [720, 223] width 119 height 26
